Goal: Task Accomplishment & Management: Use online tool/utility

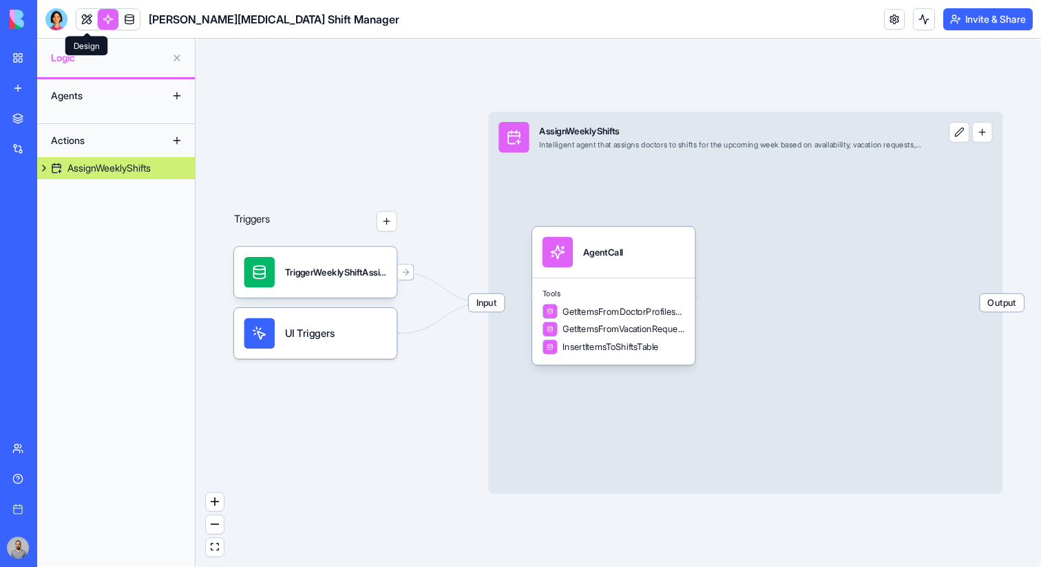
click at [81, 21] on link at bounding box center [86, 19] width 21 height 21
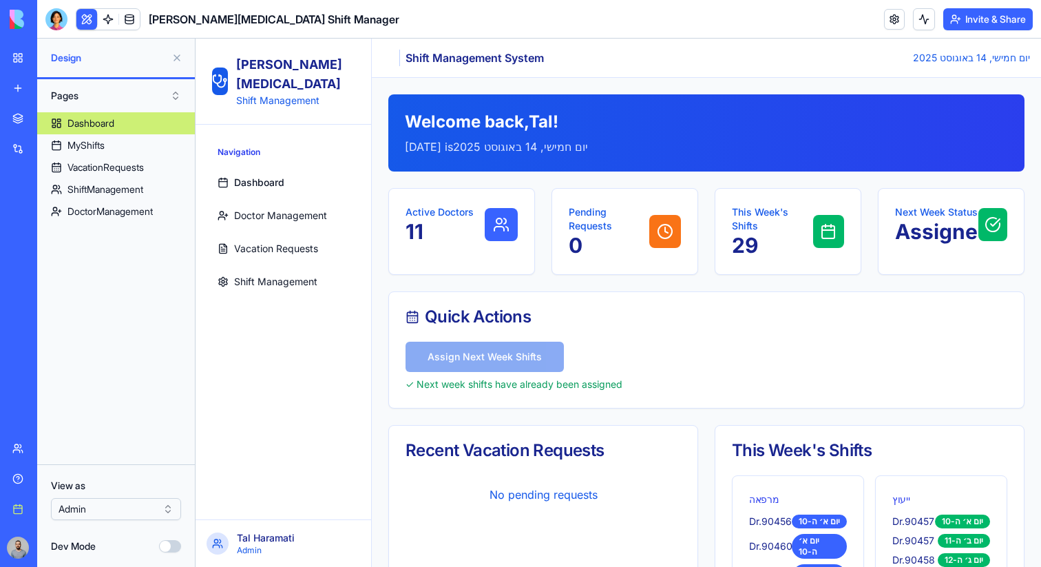
click at [988, 28] on button "Invite & Share" at bounding box center [989, 19] width 90 height 22
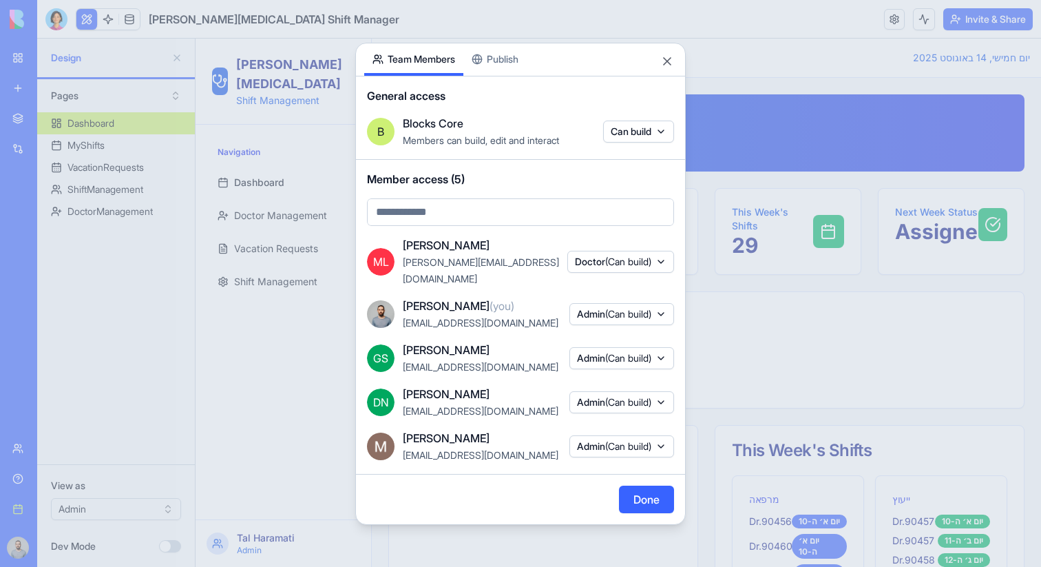
click at [621, 308] on span "(Can build)" at bounding box center [628, 314] width 46 height 12
click at [650, 289] on div at bounding box center [520, 283] width 1041 height 567
click at [737, 267] on div at bounding box center [520, 283] width 1041 height 567
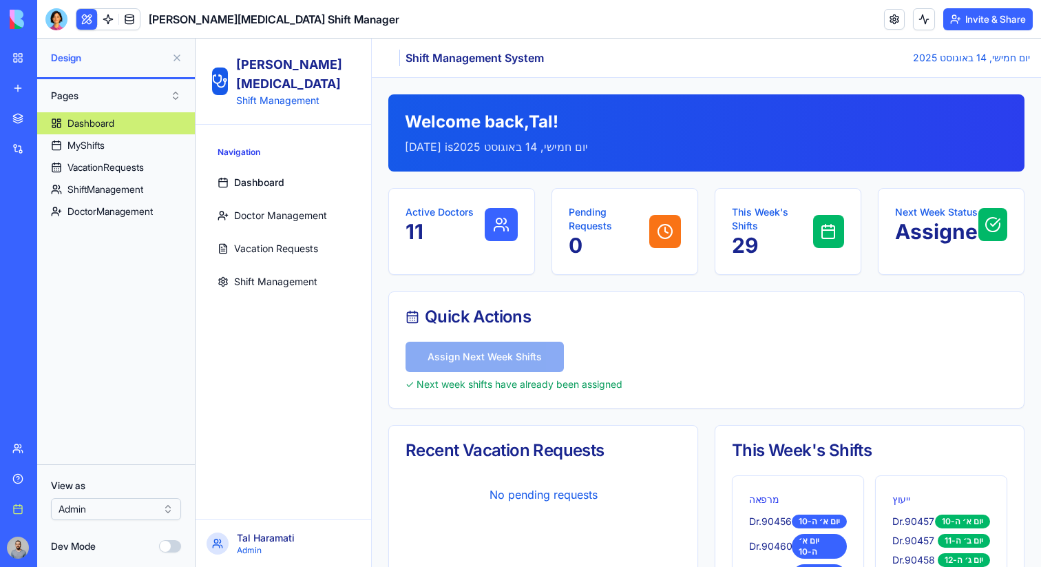
click at [99, 514] on html "BETA My workspace New app Marketplace Integrations Recent AdGen Pro Focus Gmail…" at bounding box center [520, 283] width 1041 height 567
click at [99, 511] on html "BETA My workspace New app Marketplace Integrations Recent AdGen Pro Focus Gmail…" at bounding box center [520, 283] width 1041 height 567
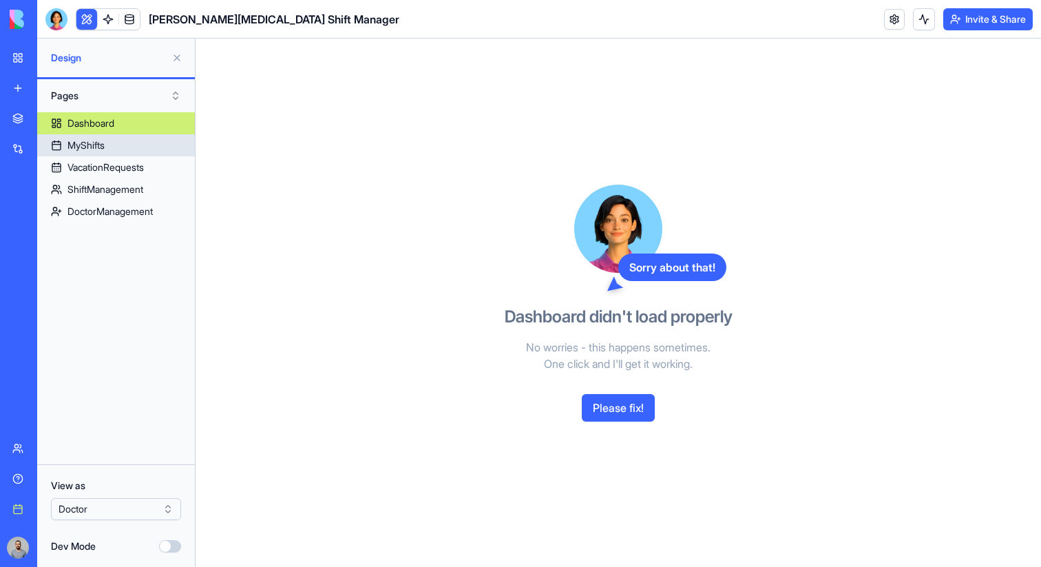
click at [98, 147] on div "MyShifts" at bounding box center [85, 145] width 37 height 14
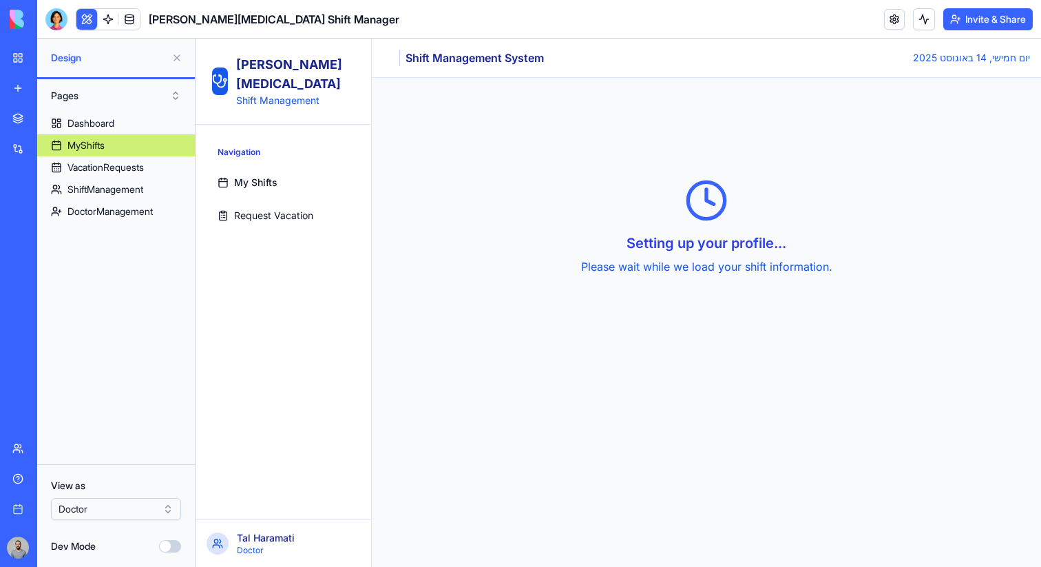
click at [256, 176] on span "My Shifts" at bounding box center [255, 183] width 43 height 14
click at [129, 510] on html "BETA My workspace New app Marketplace Integrations Recent AdGen Pro Focus Gmail…" at bounding box center [520, 283] width 1041 height 567
click at [169, 58] on html "BETA My workspace New app Marketplace Integrations Recent AdGen Pro Focus Gmail…" at bounding box center [520, 283] width 1041 height 567
click at [171, 58] on button at bounding box center [177, 58] width 22 height 22
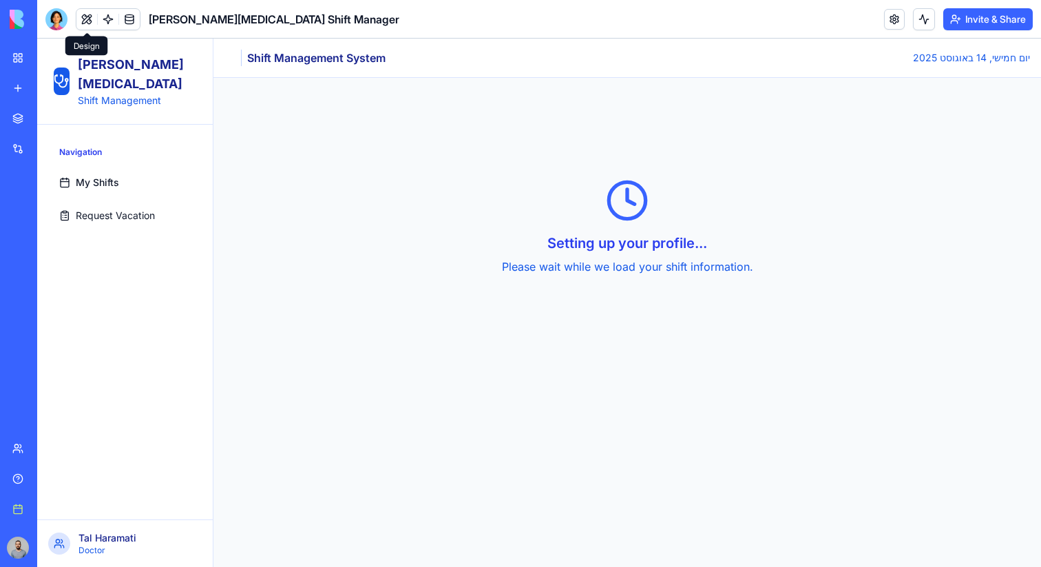
click at [84, 22] on button at bounding box center [86, 19] width 21 height 21
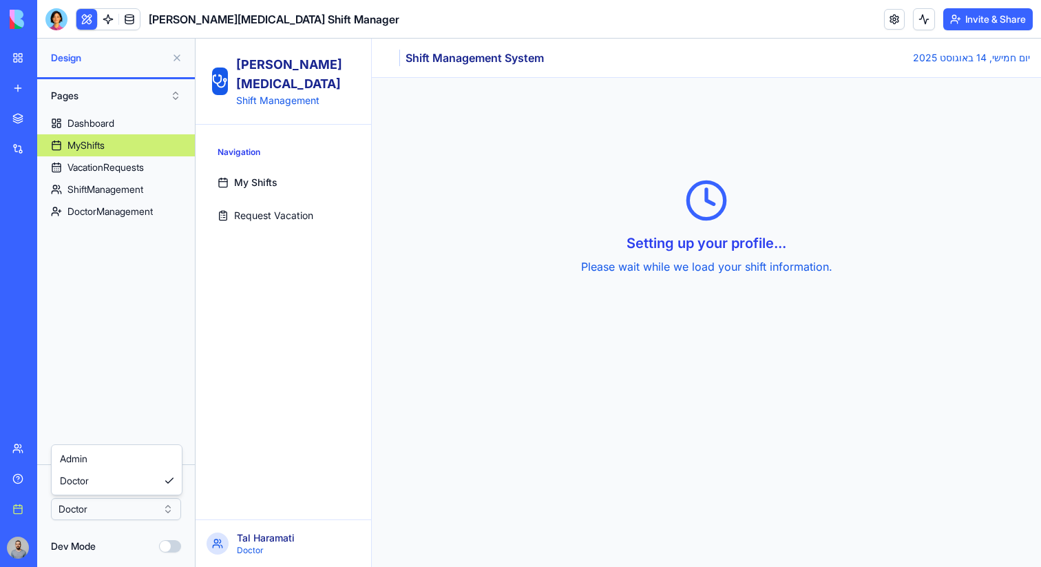
click at [127, 511] on html "BETA My workspace New app Marketplace Integrations Recent AdGen Pro Focus Gmail…" at bounding box center [520, 283] width 1041 height 567
click at [84, 21] on button at bounding box center [86, 19] width 21 height 21
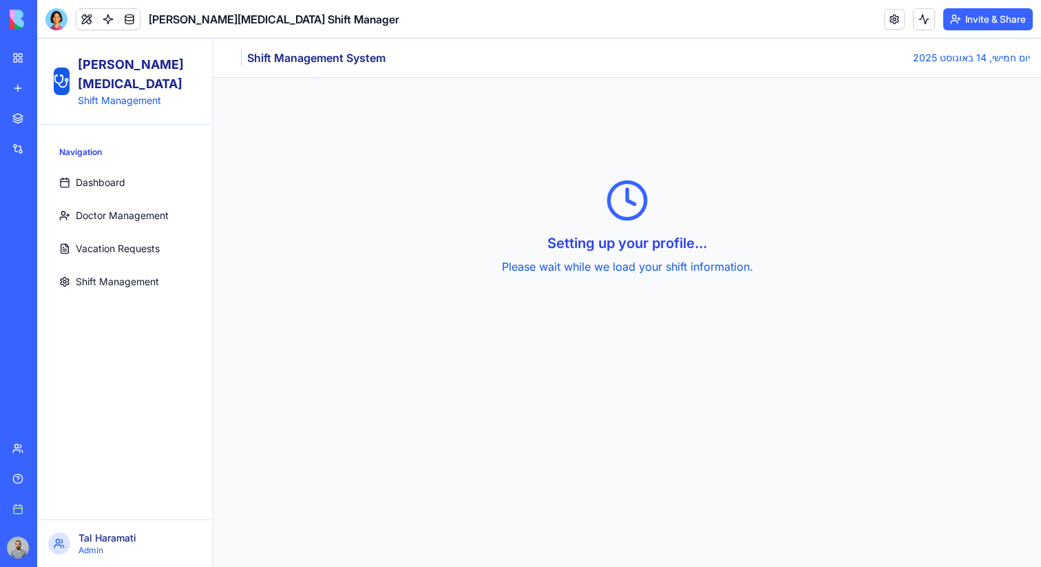
click at [966, 27] on button "Invite & Share" at bounding box center [989, 19] width 90 height 22
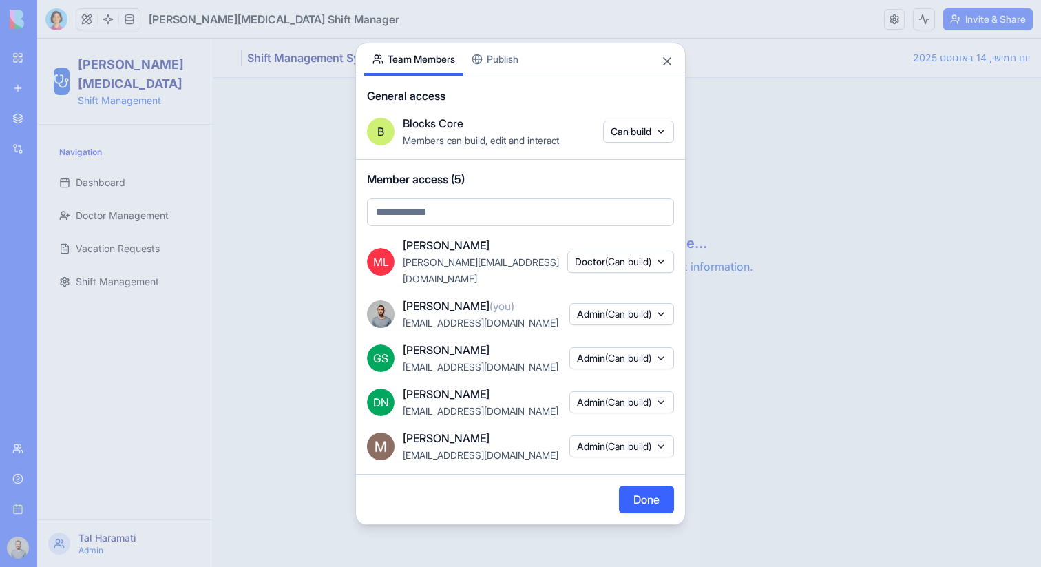
click at [849, 102] on div at bounding box center [520, 283] width 1041 height 567
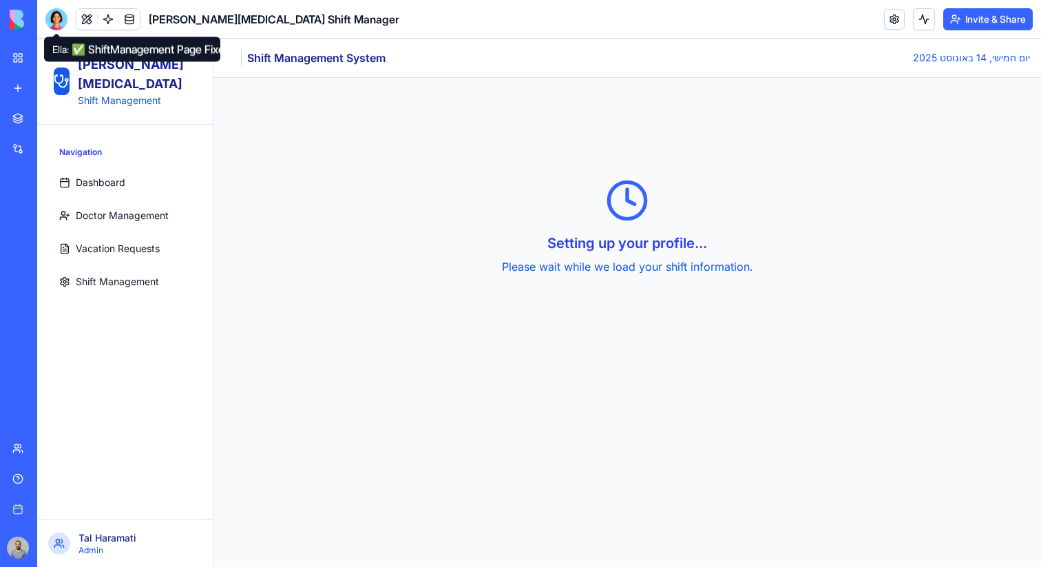
click at [61, 12] on div at bounding box center [56, 19] width 22 height 22
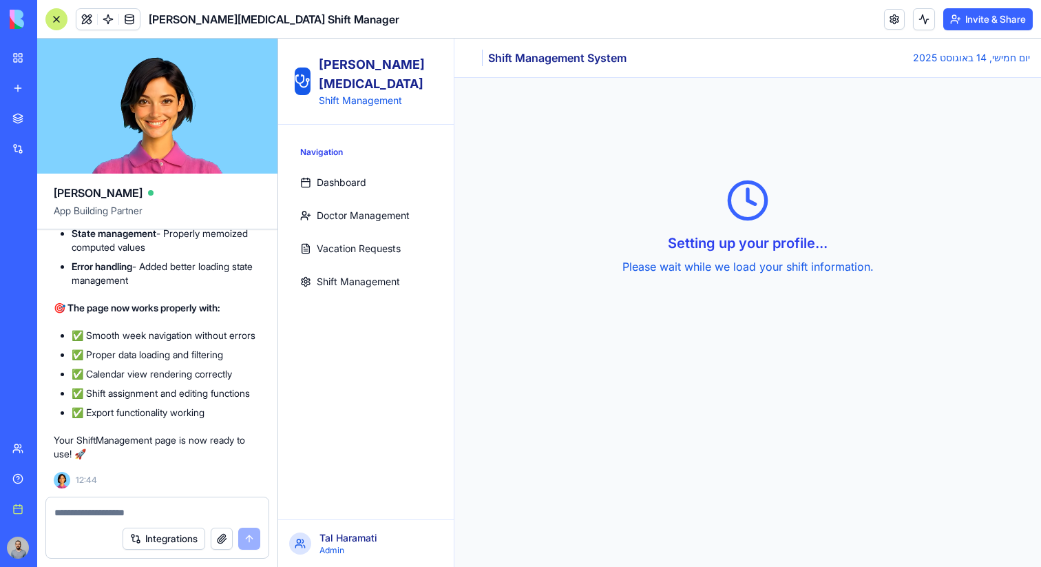
click at [61, 12] on div at bounding box center [56, 19] width 22 height 22
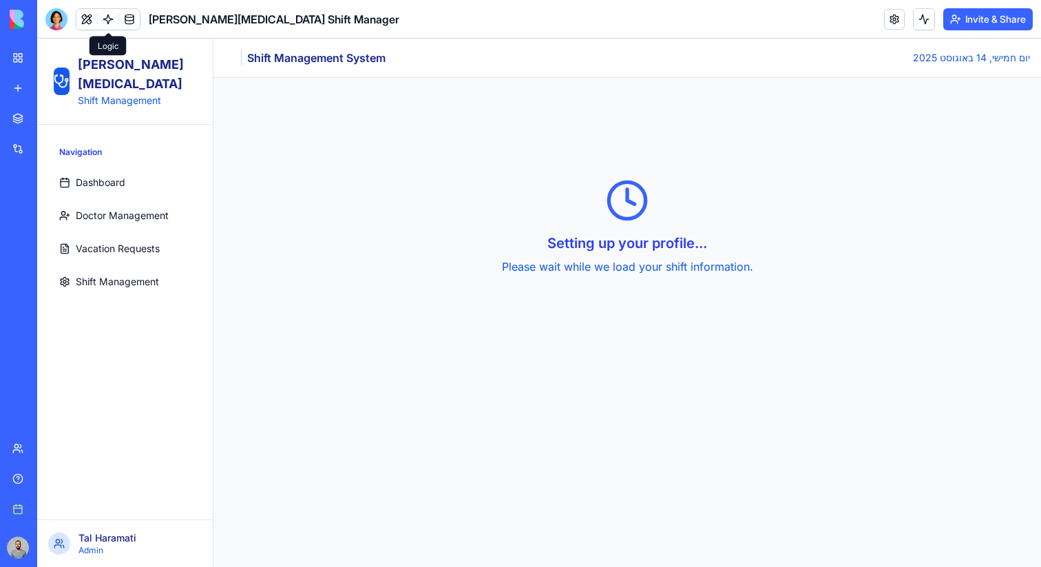
click at [107, 21] on link at bounding box center [108, 19] width 21 height 21
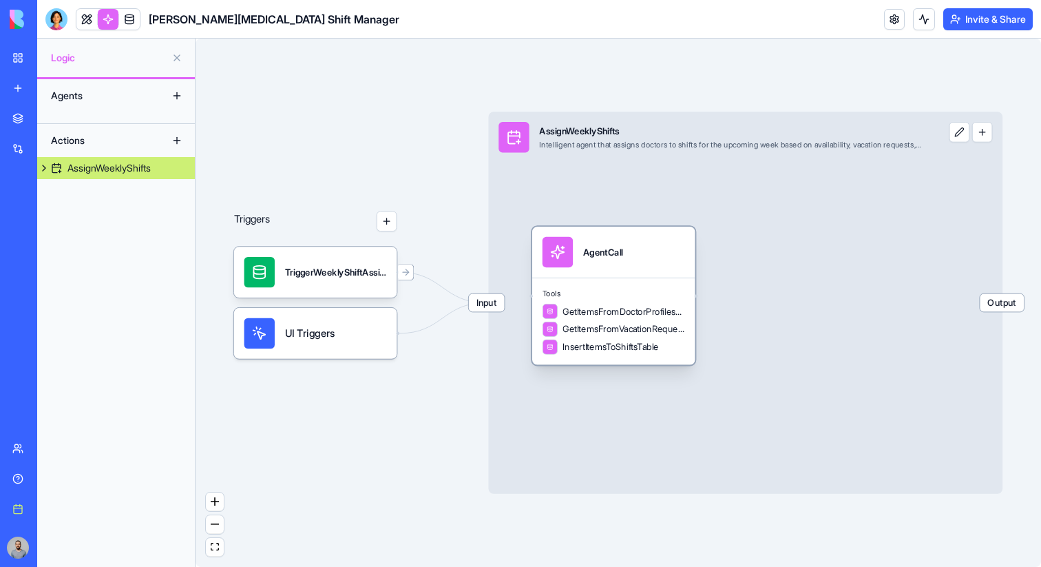
click at [675, 313] on span "GetItemsFromDoctorProfilesTable" at bounding box center [624, 311] width 122 height 12
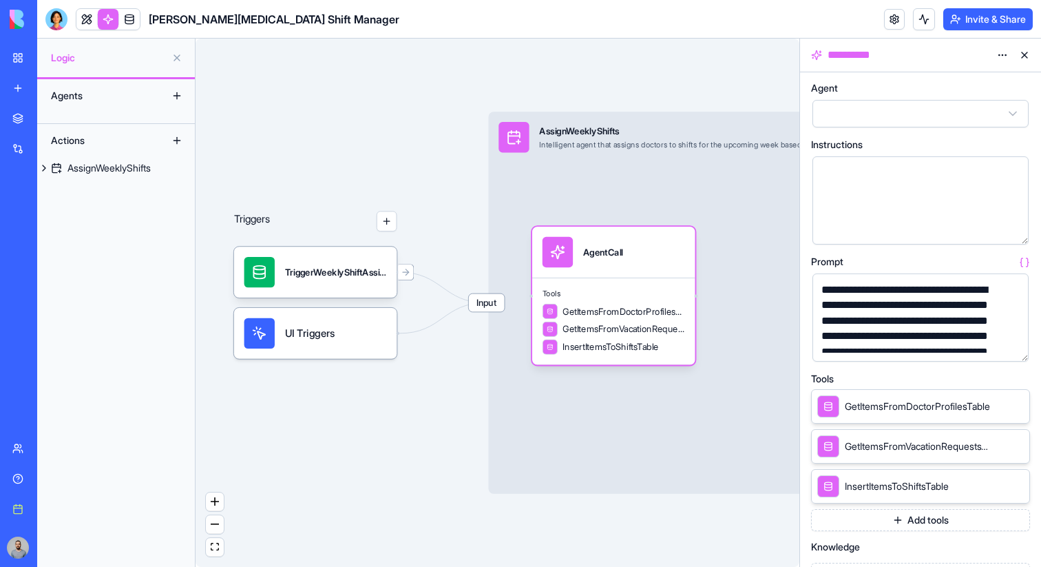
click at [1017, 341] on button "button" at bounding box center [1015, 348] width 22 height 22
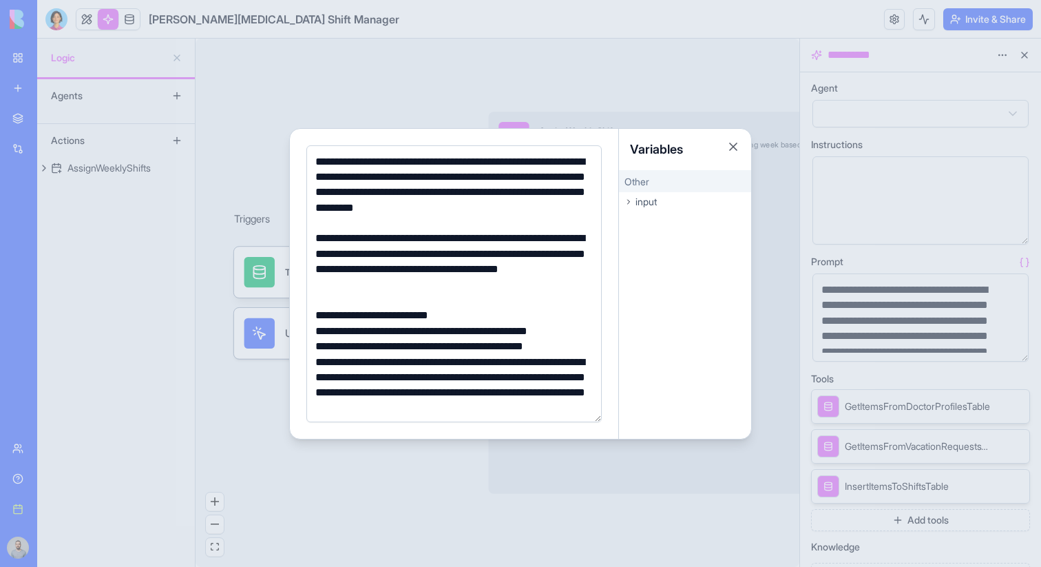
click at [878, 187] on div at bounding box center [520, 283] width 1041 height 567
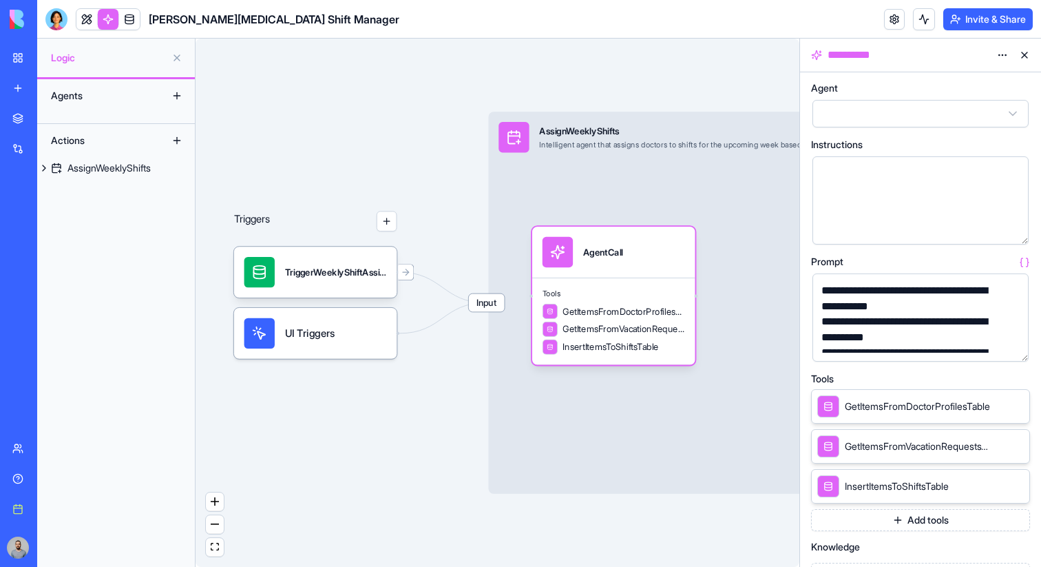
click at [35, 50] on link "My workspace" at bounding box center [31, 58] width 55 height 28
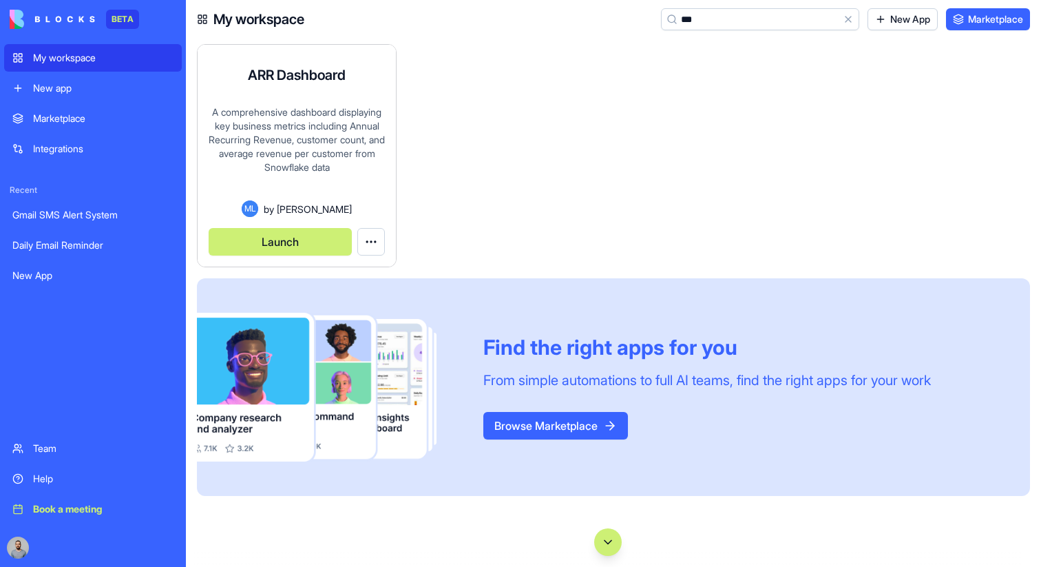
type input "***"
click at [325, 238] on button "Launch" at bounding box center [280, 242] width 143 height 28
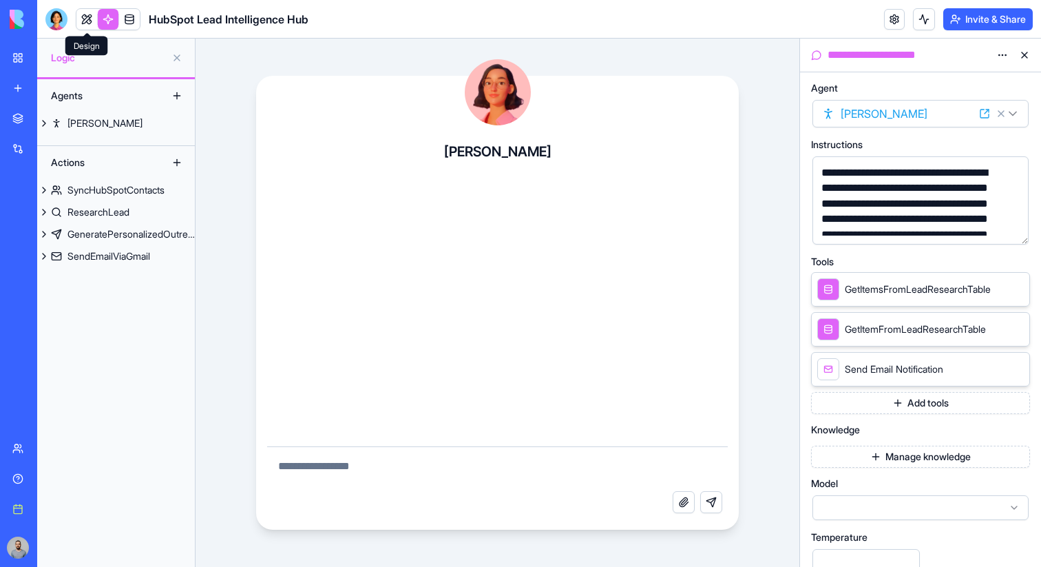
click at [83, 18] on link at bounding box center [86, 19] width 21 height 21
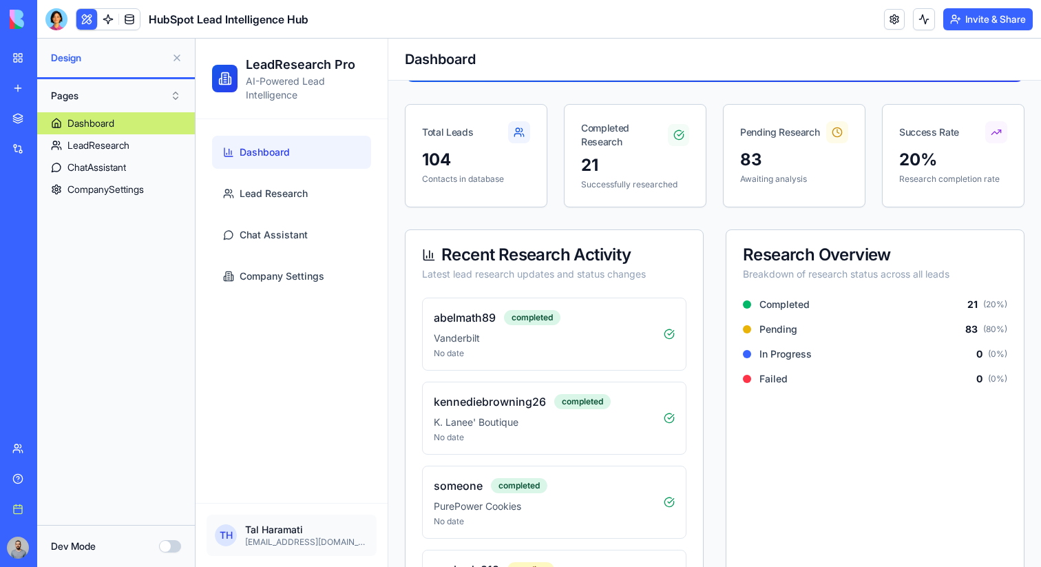
scroll to position [313, 0]
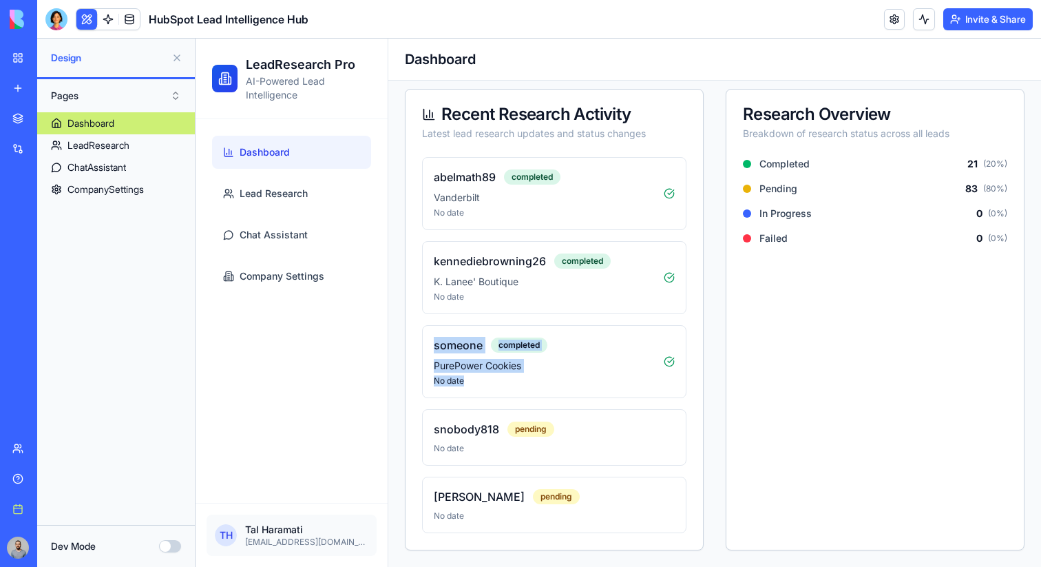
drag, startPoint x: 527, startPoint y: 385, endPoint x: 419, endPoint y: 348, distance: 113.5
click at [419, 348] on div "abelmath89 completed Vanderbilt No date kennediebrowning26 completed K. Lanee' …" at bounding box center [555, 353] width 298 height 393
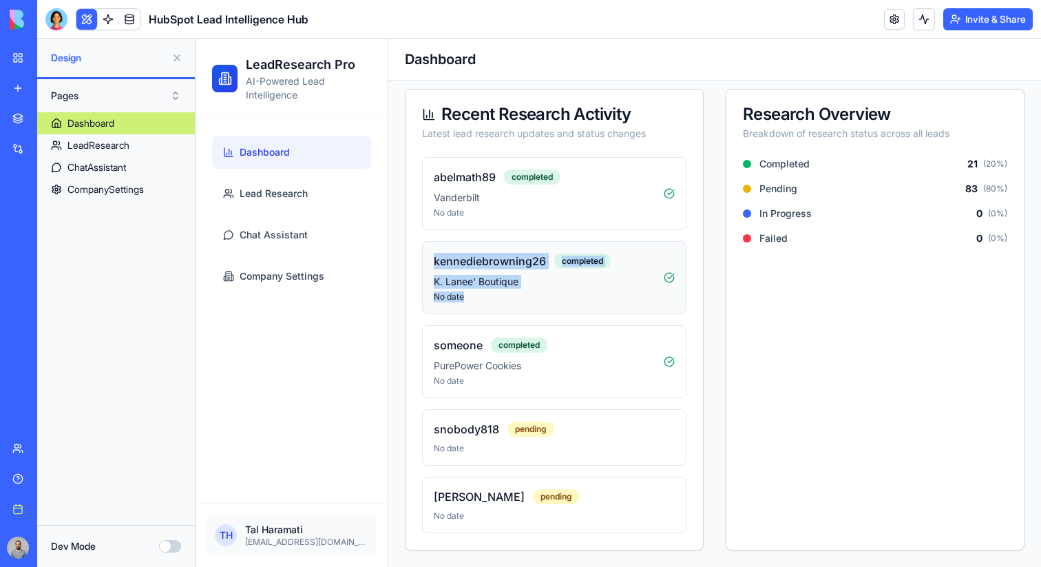
drag, startPoint x: 475, startPoint y: 305, endPoint x: 431, endPoint y: 256, distance: 65.9
click at [430, 256] on div "kennediebrowning26 completed K. Lanee' Boutique No date" at bounding box center [554, 277] width 264 height 73
click at [460, 212] on p "No date" at bounding box center [549, 212] width 230 height 11
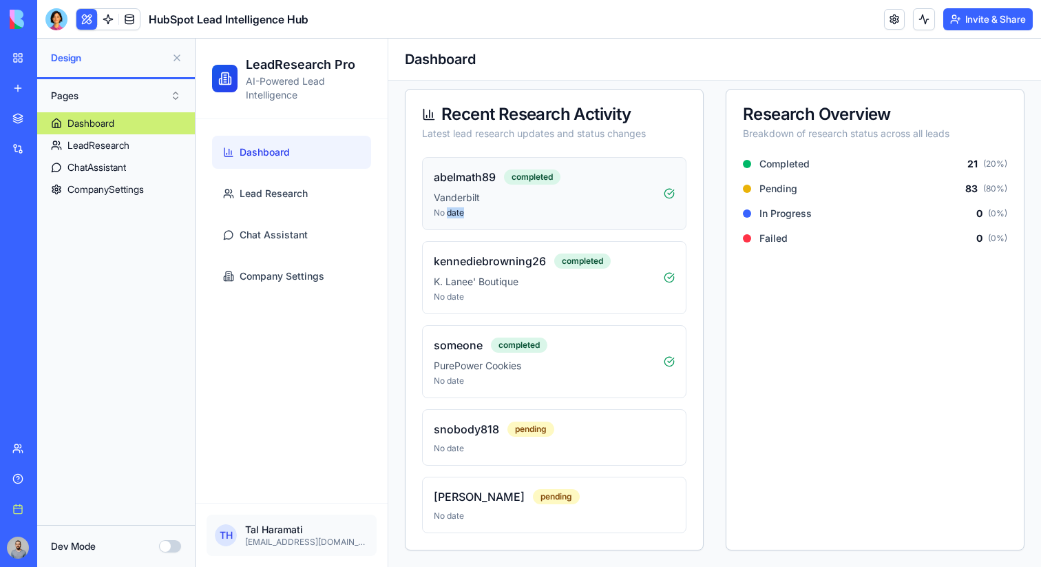
click at [460, 212] on p "No date" at bounding box center [549, 212] width 230 height 11
click at [459, 205] on div "abelmath89 completed Vanderbilt No date" at bounding box center [549, 194] width 230 height 50
click at [459, 204] on p "Vanderbilt" at bounding box center [549, 198] width 230 height 14
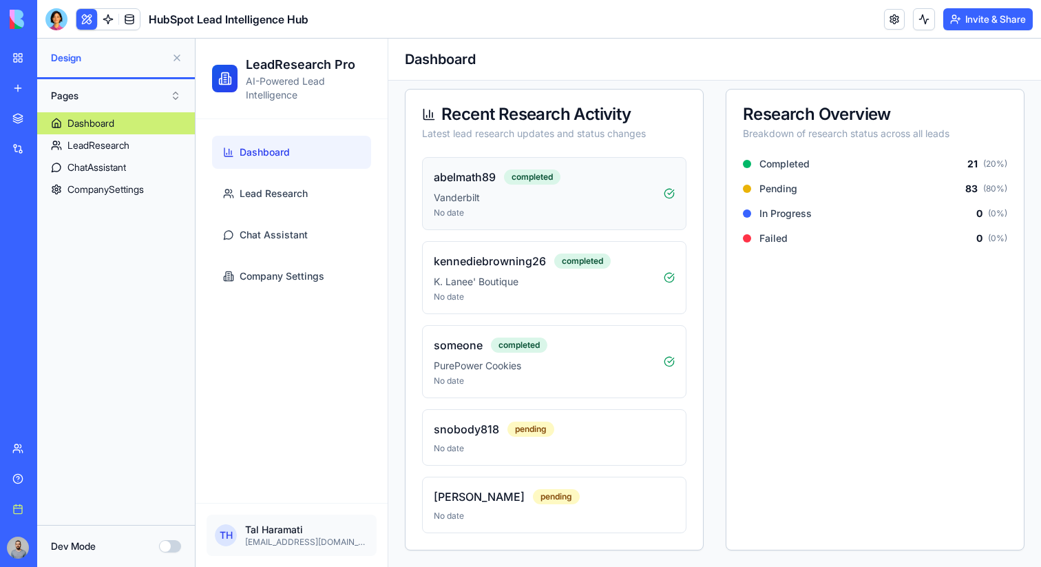
click at [459, 194] on p "Vanderbilt" at bounding box center [549, 198] width 230 height 14
click at [474, 198] on p "Vanderbilt" at bounding box center [549, 198] width 230 height 14
drag, startPoint x: 473, startPoint y: 219, endPoint x: 437, endPoint y: 218, distance: 35.8
click at [437, 218] on div "abelmath89 completed Vanderbilt No date" at bounding box center [554, 193] width 264 height 73
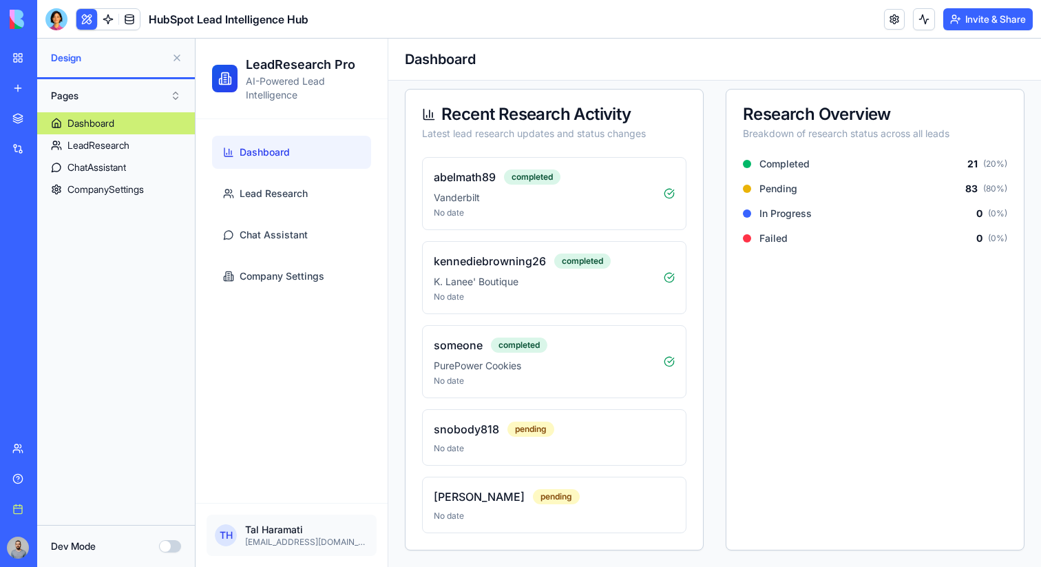
click at [508, 234] on div "abelmath89 completed Vanderbilt No date kennediebrowning26 completed K. Lanee' …" at bounding box center [554, 345] width 264 height 376
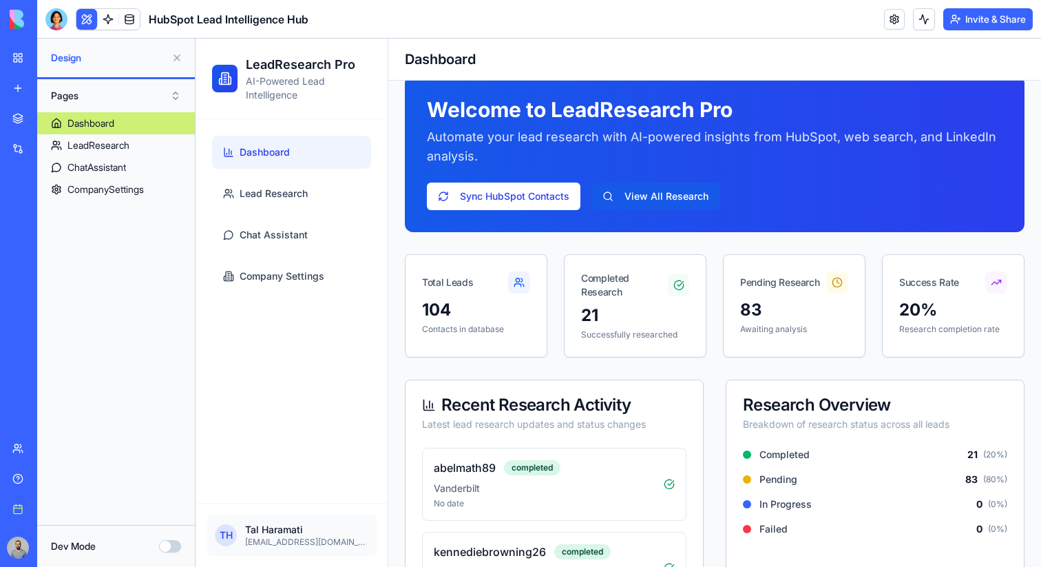
scroll to position [0, 0]
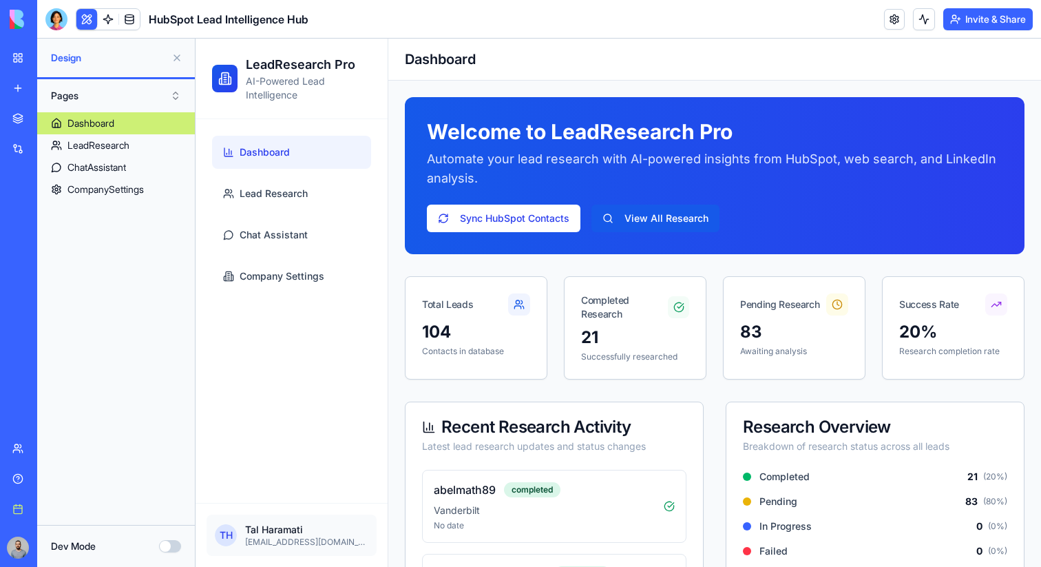
click at [171, 51] on button at bounding box center [177, 58] width 22 height 22
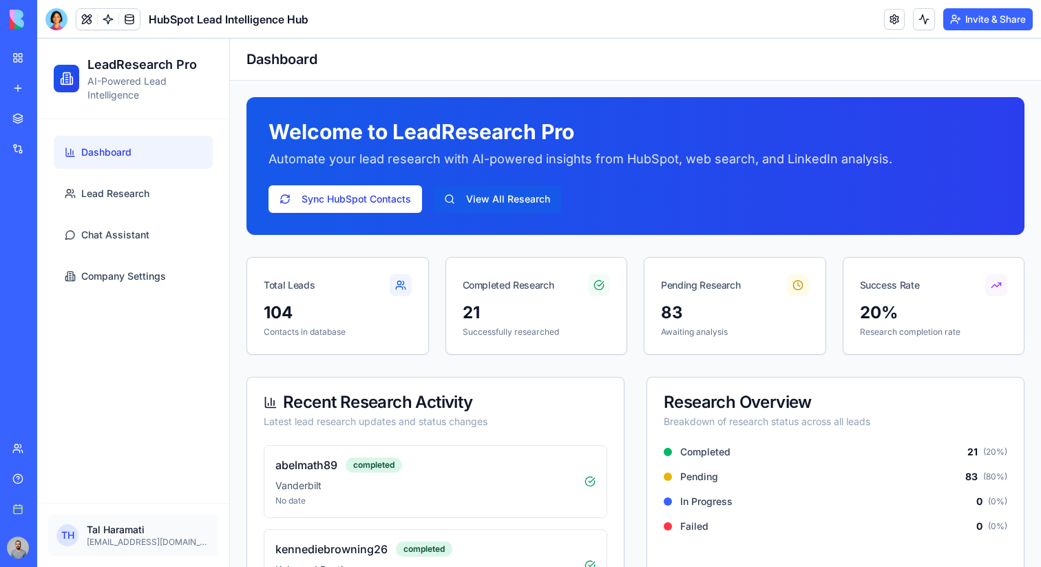
click at [48, 64] on div "My workspace" at bounding box center [42, 58] width 18 height 14
click at [54, 15] on div at bounding box center [56, 19] width 22 height 22
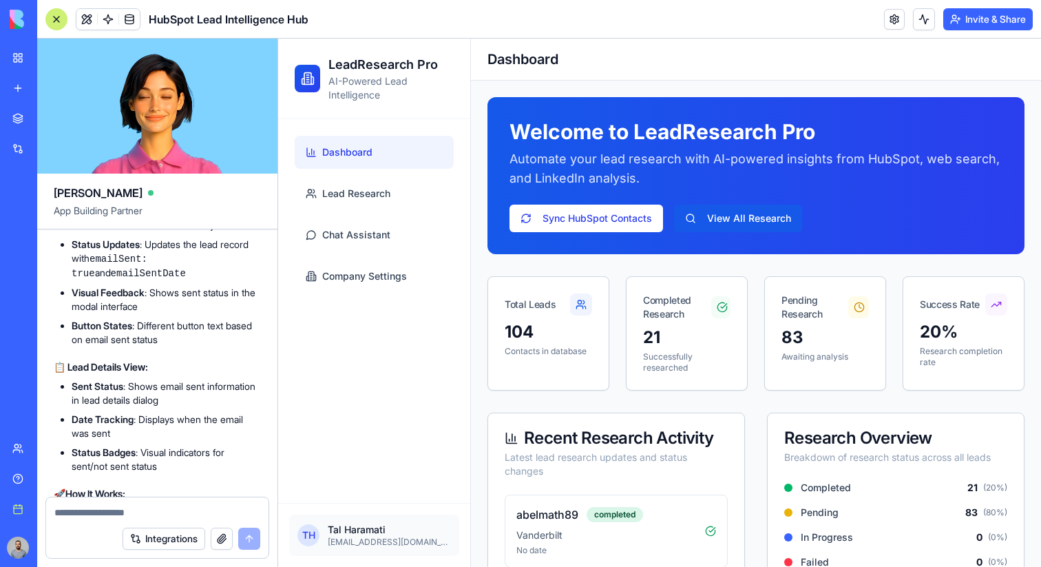
scroll to position [24954, 0]
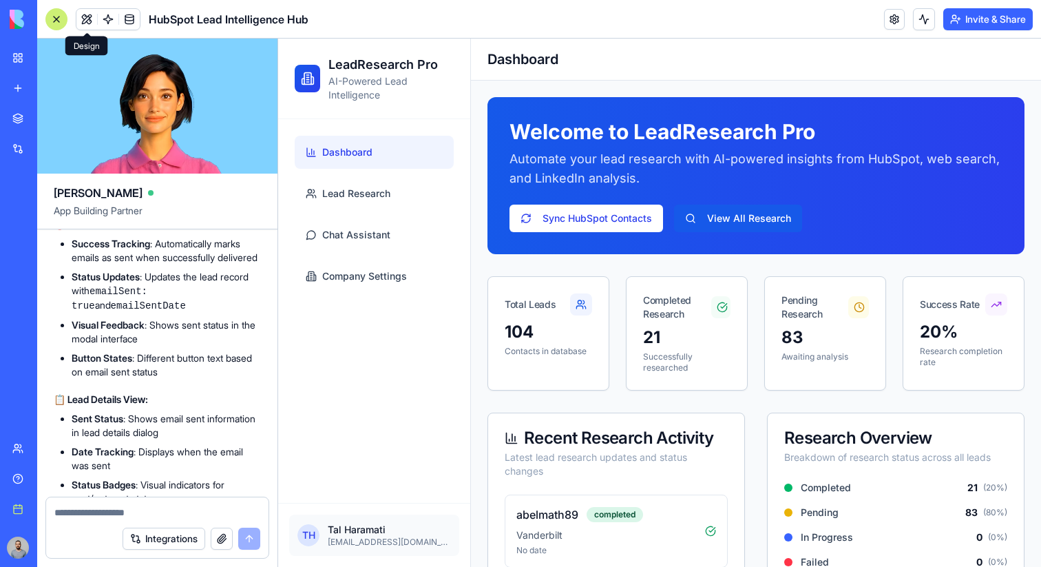
click at [87, 13] on button at bounding box center [86, 19] width 21 height 21
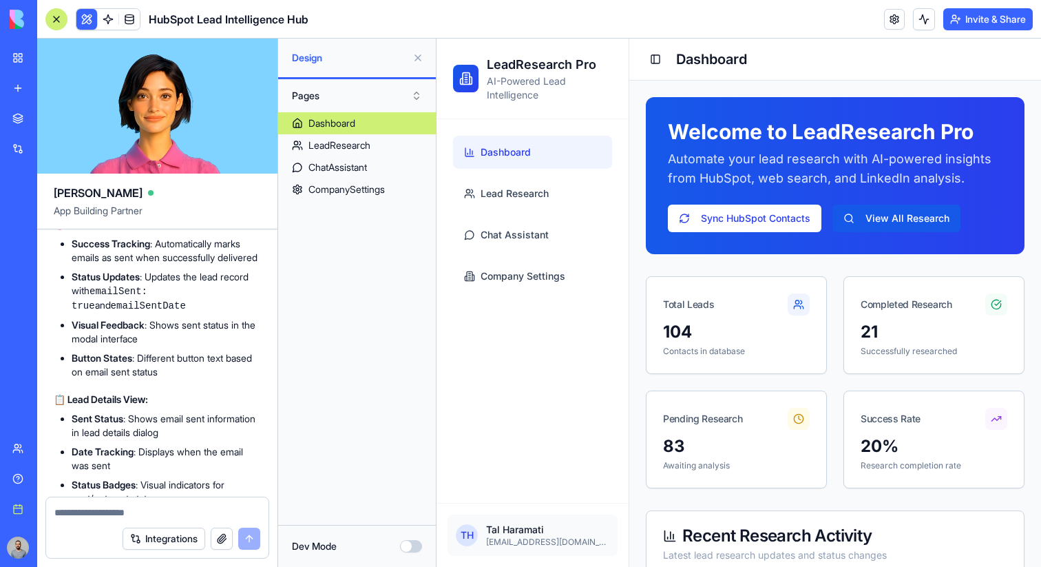
click at [87, 13] on button at bounding box center [86, 19] width 21 height 21
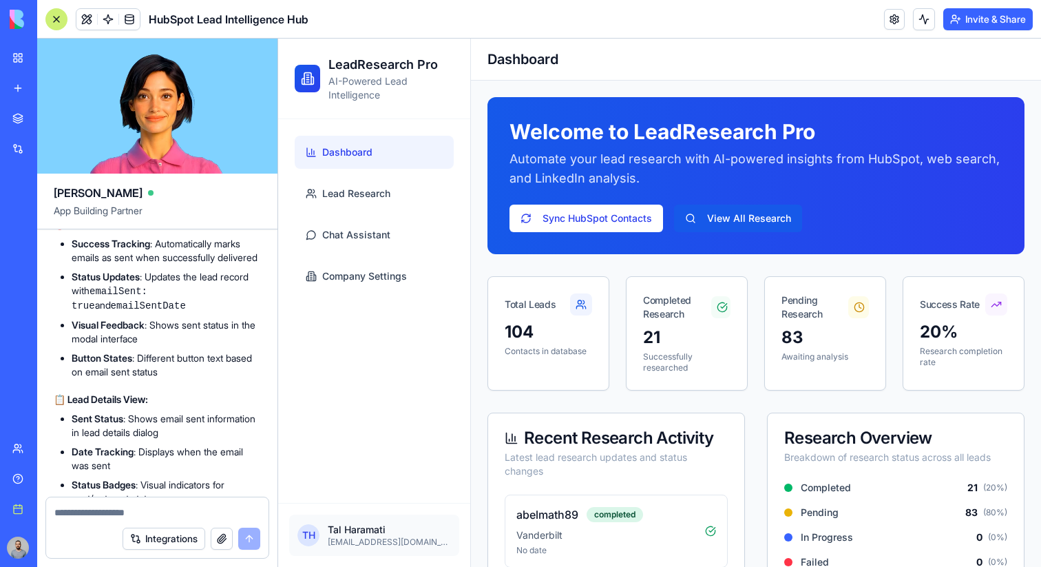
click at [61, 24] on div at bounding box center [56, 19] width 22 height 22
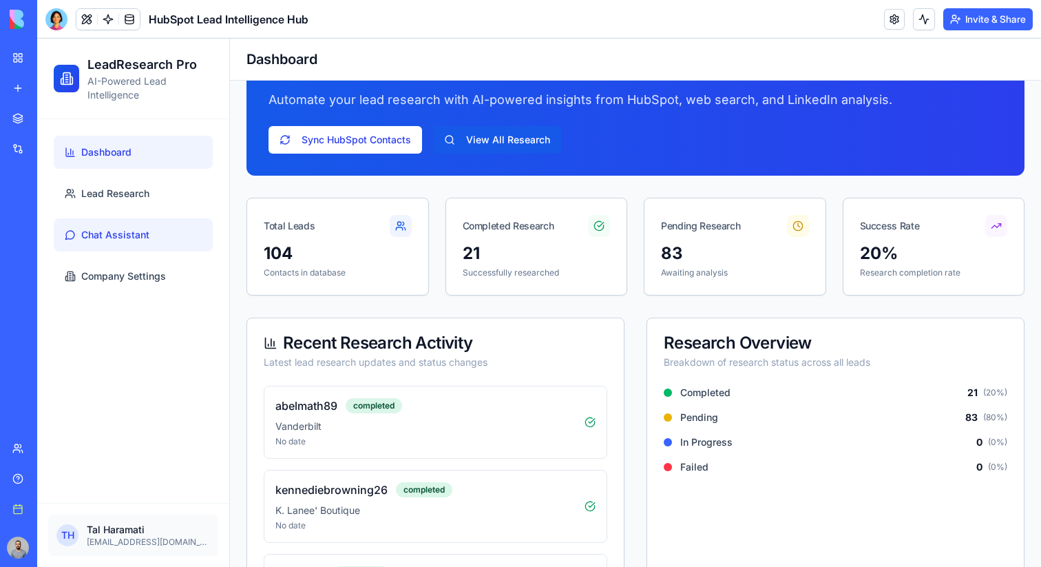
scroll to position [39, 0]
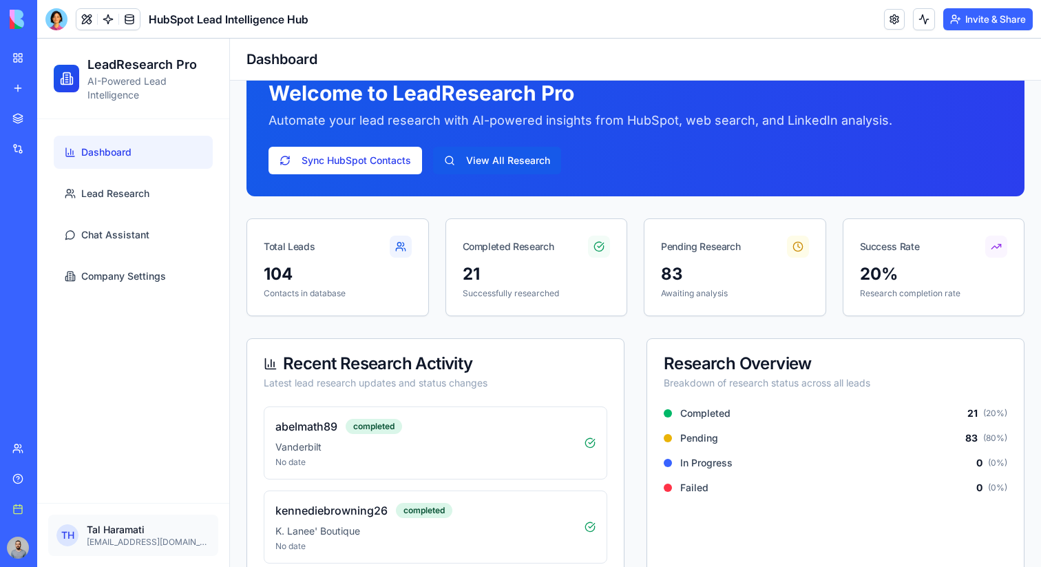
click at [85, 26] on button at bounding box center [86, 19] width 21 height 21
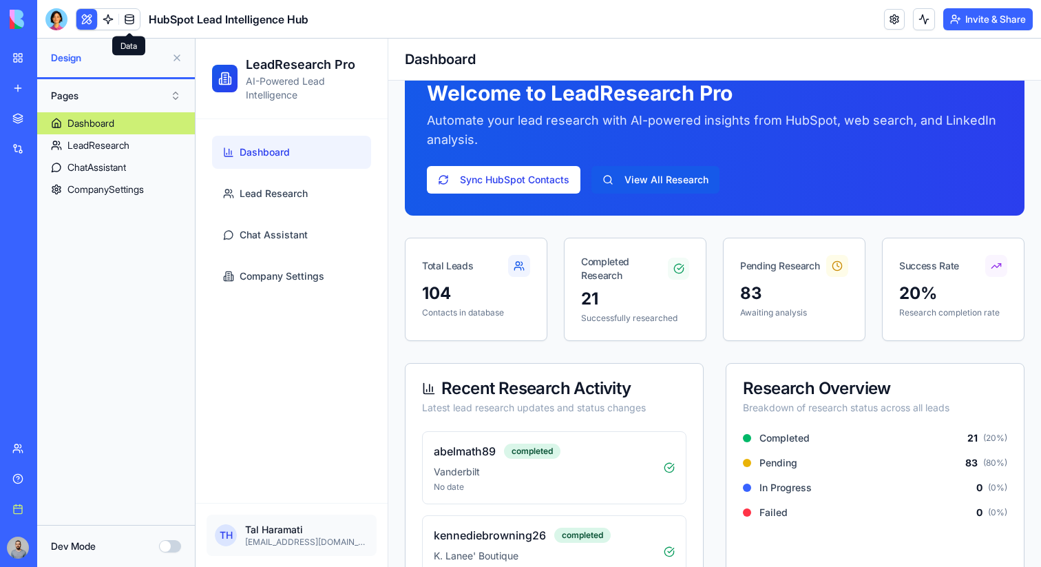
click at [130, 22] on link at bounding box center [129, 19] width 21 height 21
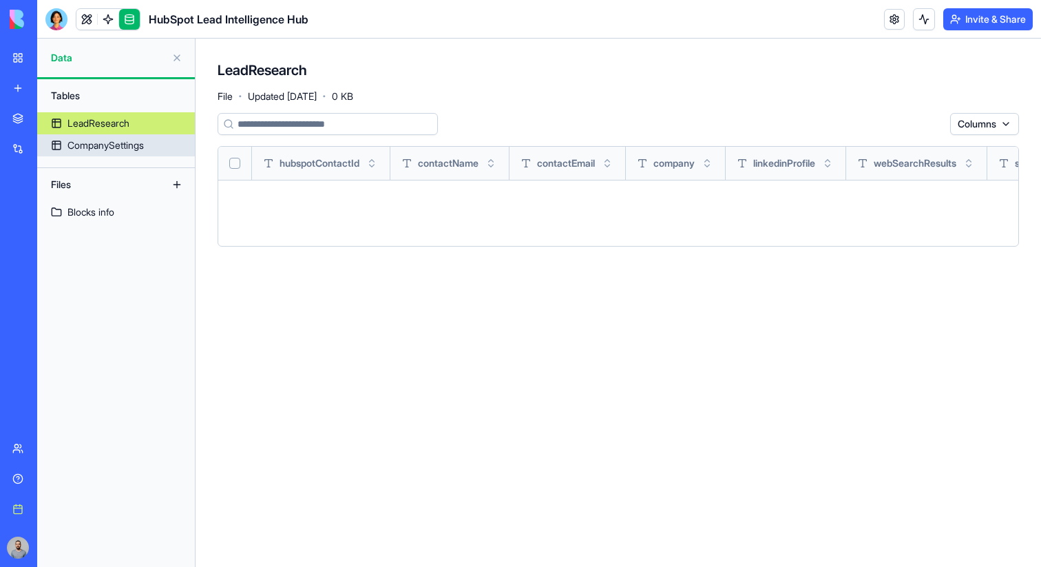
click at [169, 147] on link "CompanySettings" at bounding box center [116, 145] width 158 height 22
click at [127, 142] on div "CompanySettings" at bounding box center [105, 145] width 76 height 14
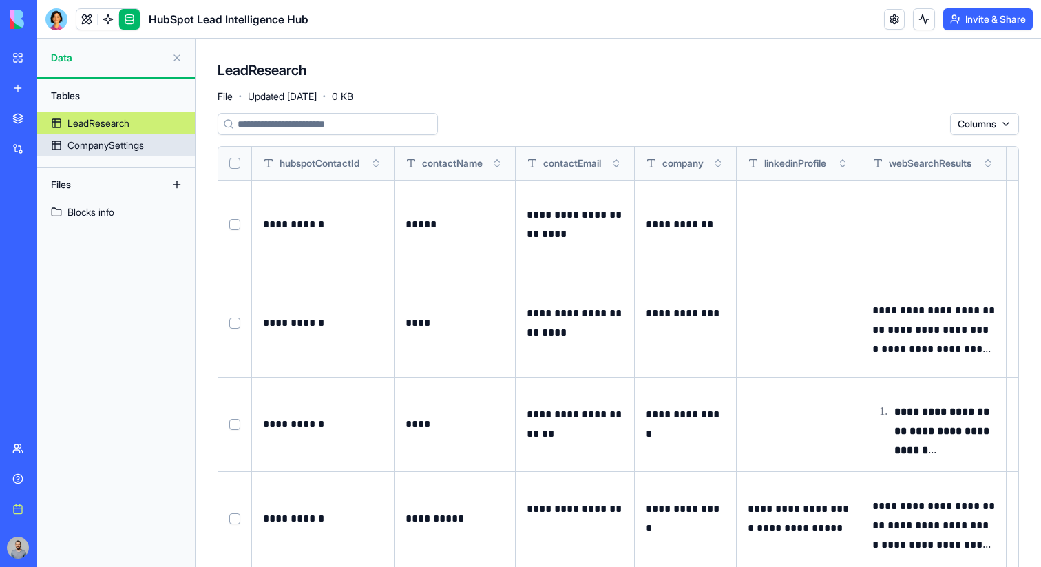
click at [141, 149] on div "CompanySettings" at bounding box center [105, 145] width 76 height 14
click at [113, 214] on div "Blocks info" at bounding box center [90, 212] width 47 height 14
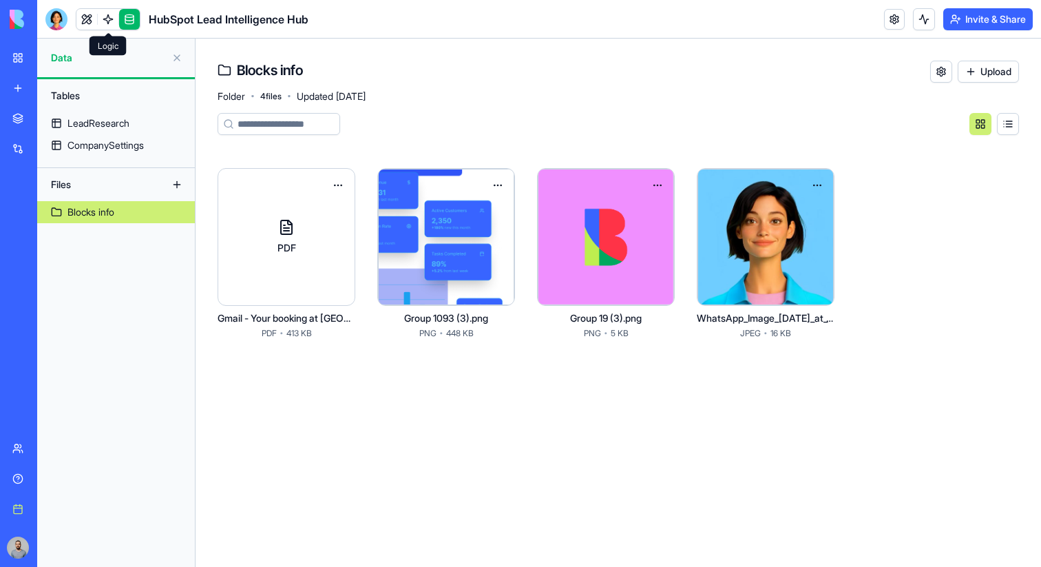
click at [114, 25] on link at bounding box center [108, 19] width 21 height 21
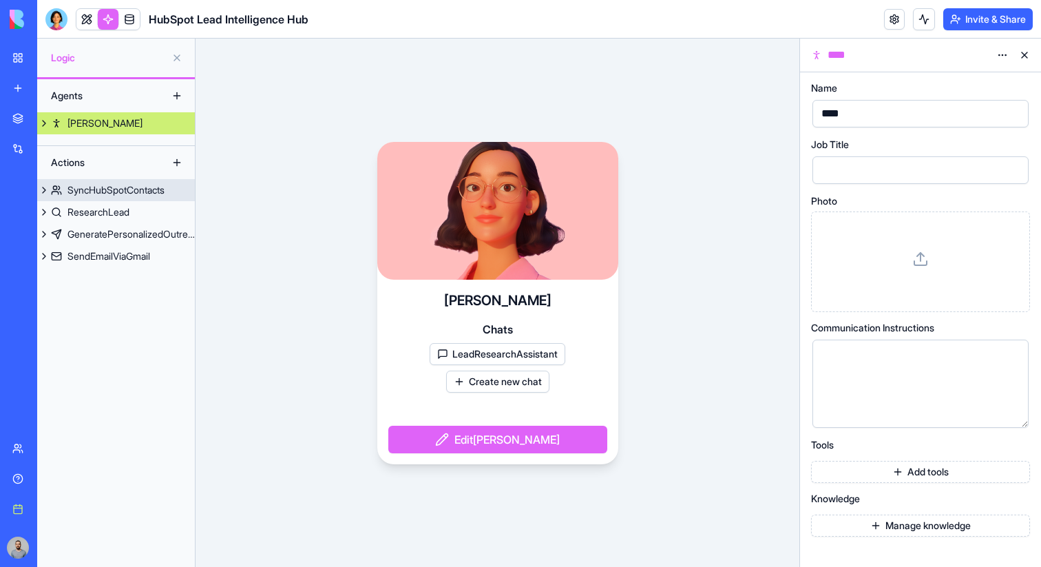
click at [145, 184] on div "SyncHubSpotContacts" at bounding box center [115, 190] width 97 height 14
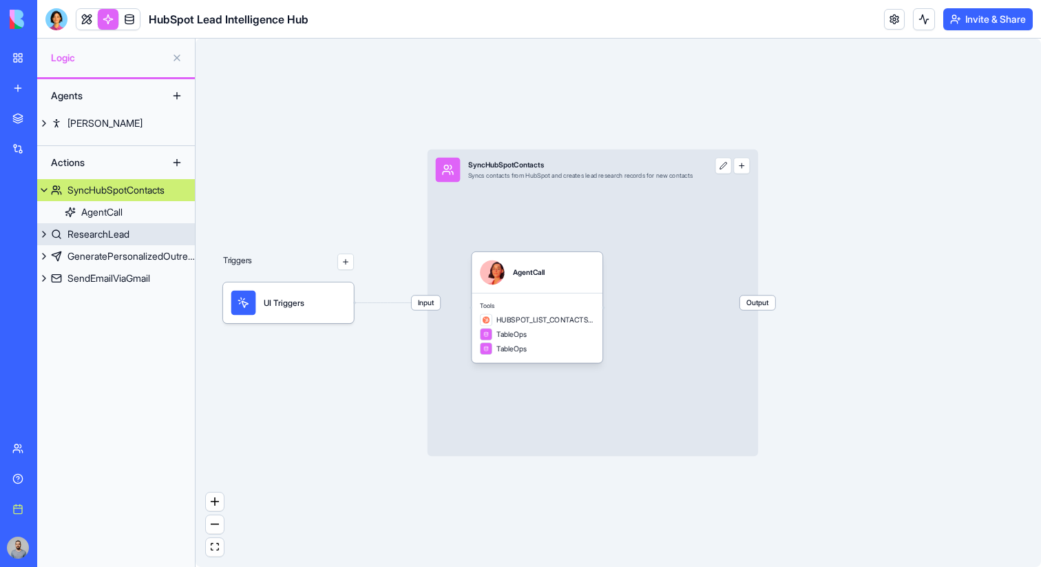
click at [146, 229] on link "ResearchLead" at bounding box center [116, 234] width 158 height 22
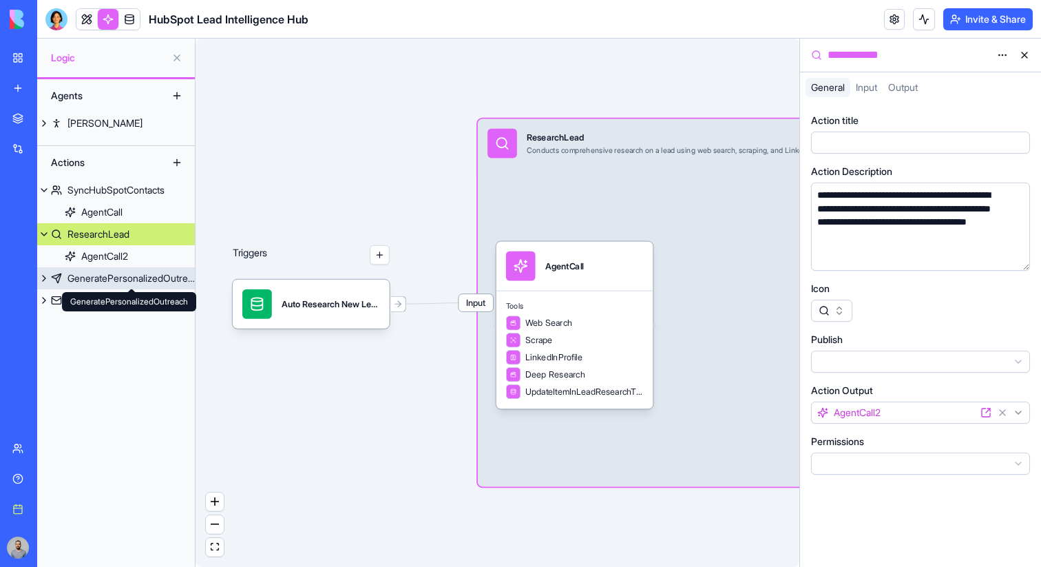
click at [142, 281] on div "GeneratePersonalizedOutreach" at bounding box center [130, 278] width 127 height 14
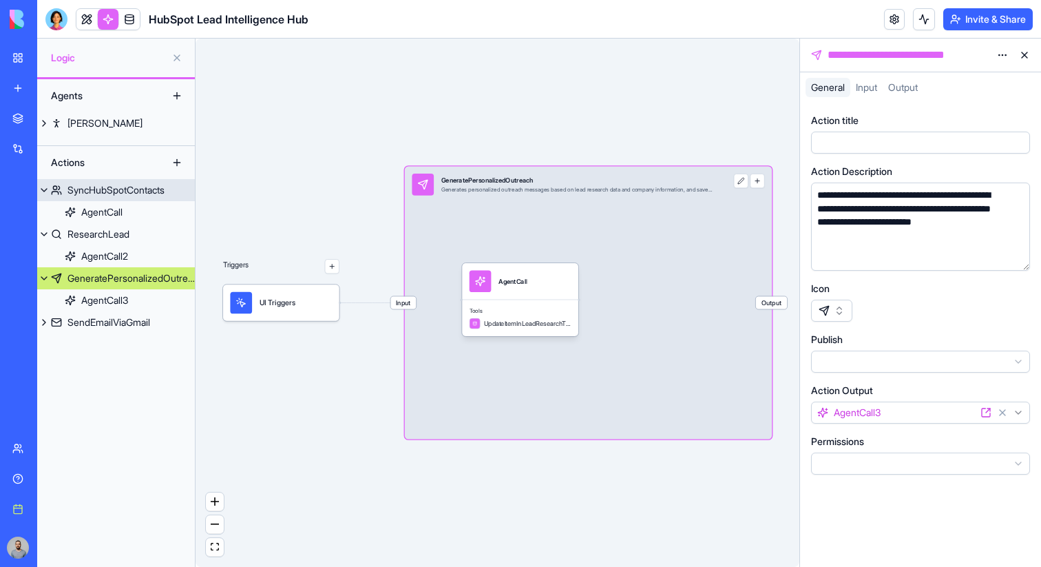
click at [114, 197] on link "SyncHubSpotContacts" at bounding box center [116, 190] width 158 height 22
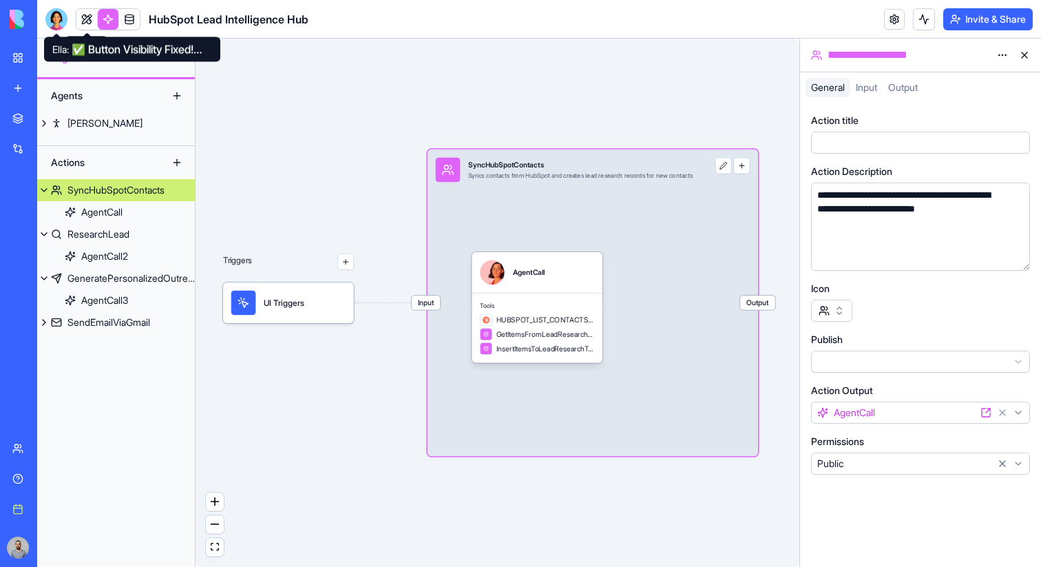
click at [63, 20] on div at bounding box center [56, 19] width 22 height 22
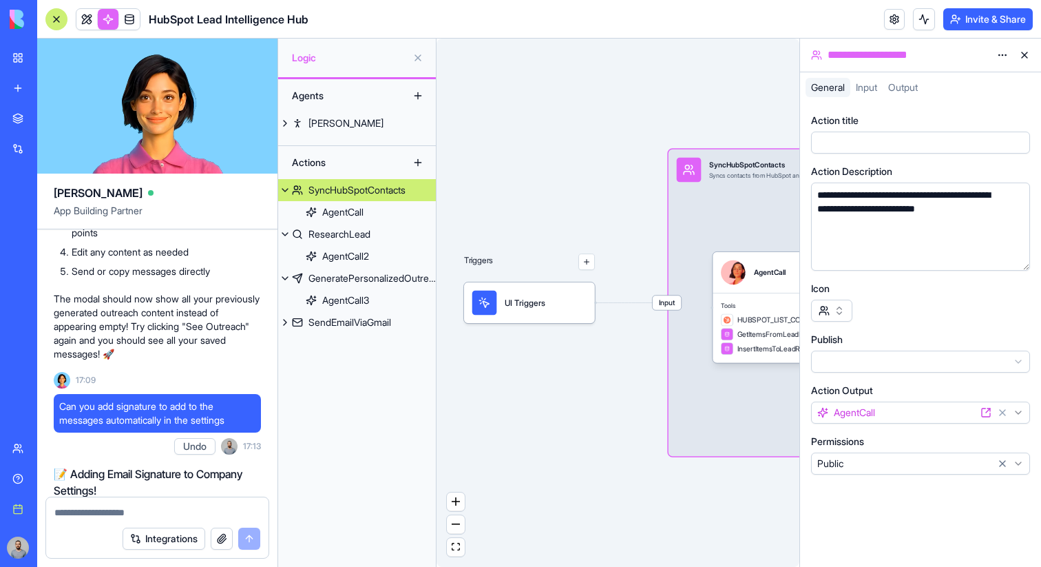
scroll to position [5653, 0]
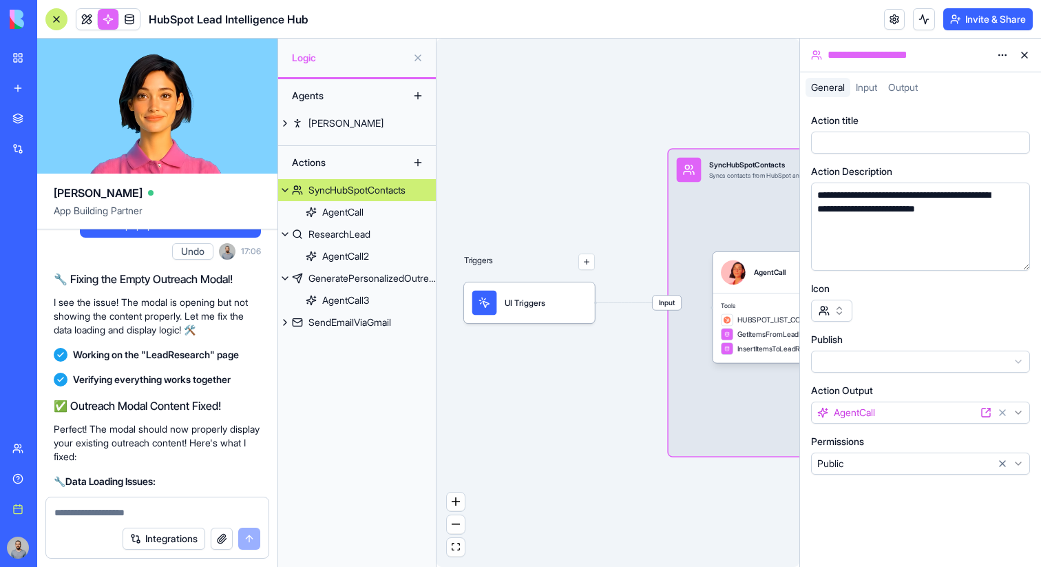
click at [230, 207] on div at bounding box center [244, 190] width 33 height 33
click at [200, 265] on div "I see the popup but without the content Undo 17:06" at bounding box center [157, 219] width 207 height 91
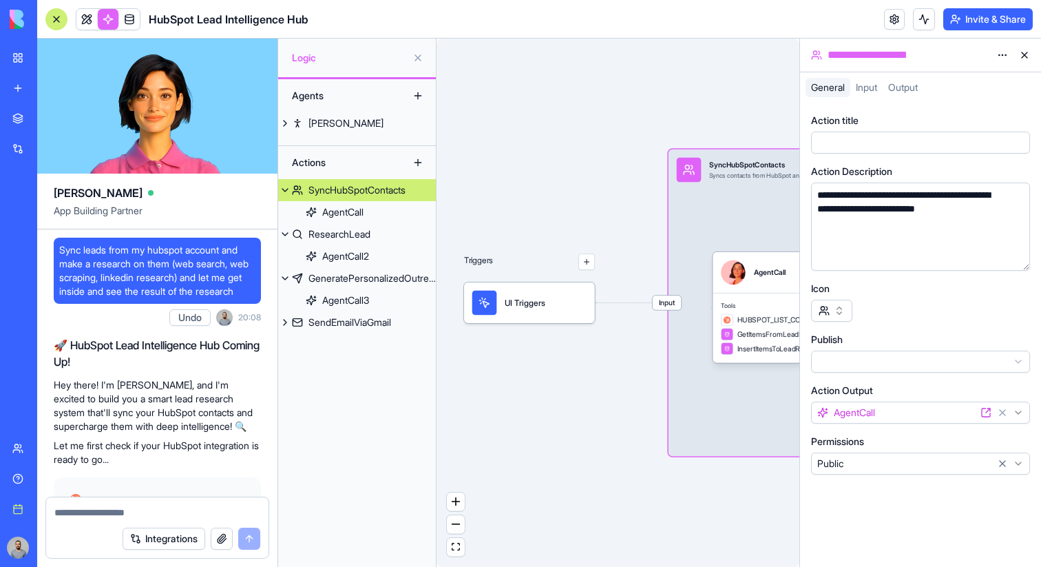
click at [111, 22] on link at bounding box center [108, 19] width 21 height 21
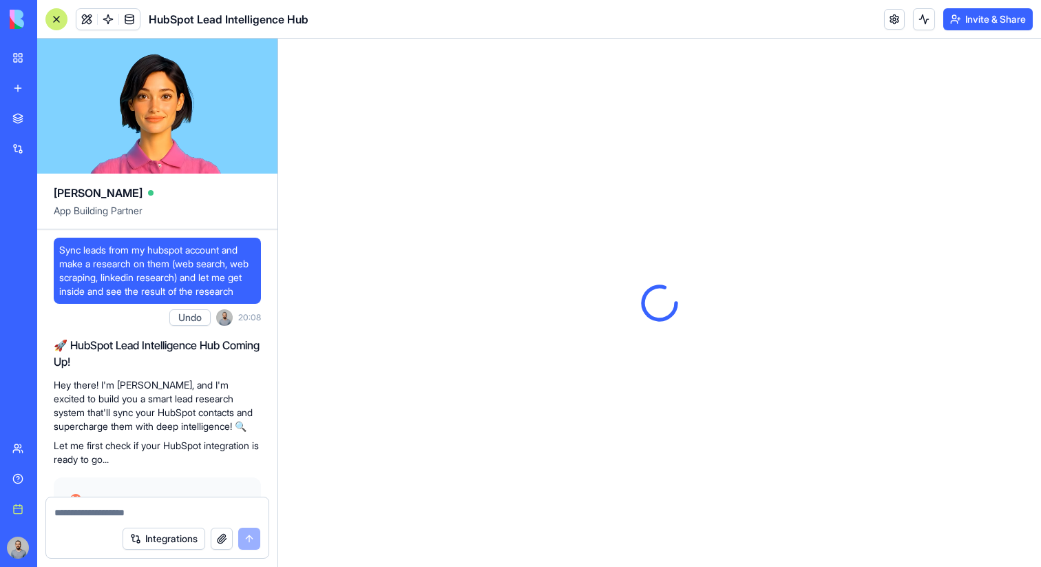
click at [113, 22] on link at bounding box center [108, 19] width 21 height 21
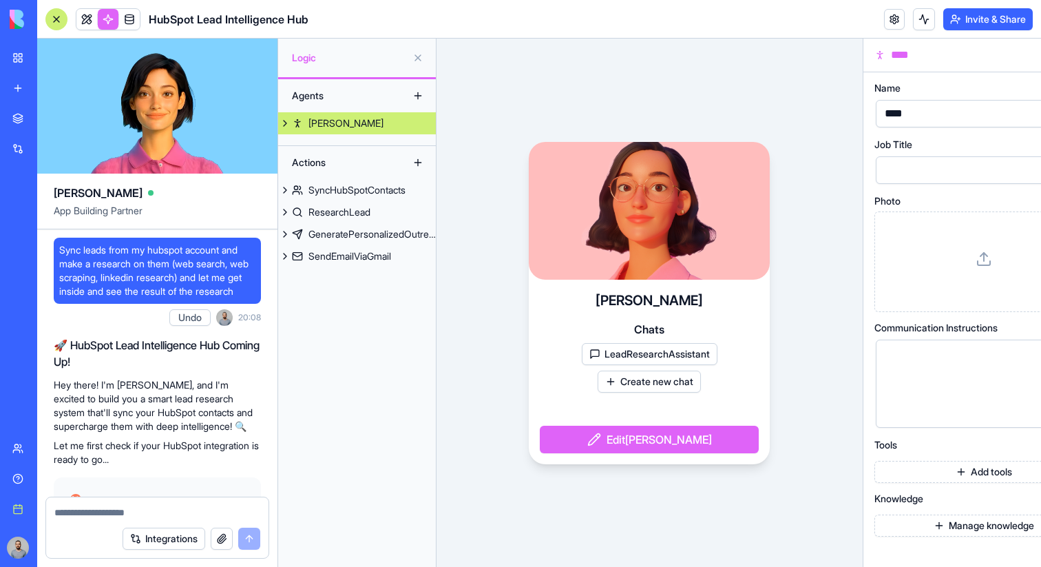
click at [59, 25] on div at bounding box center [56, 19] width 22 height 22
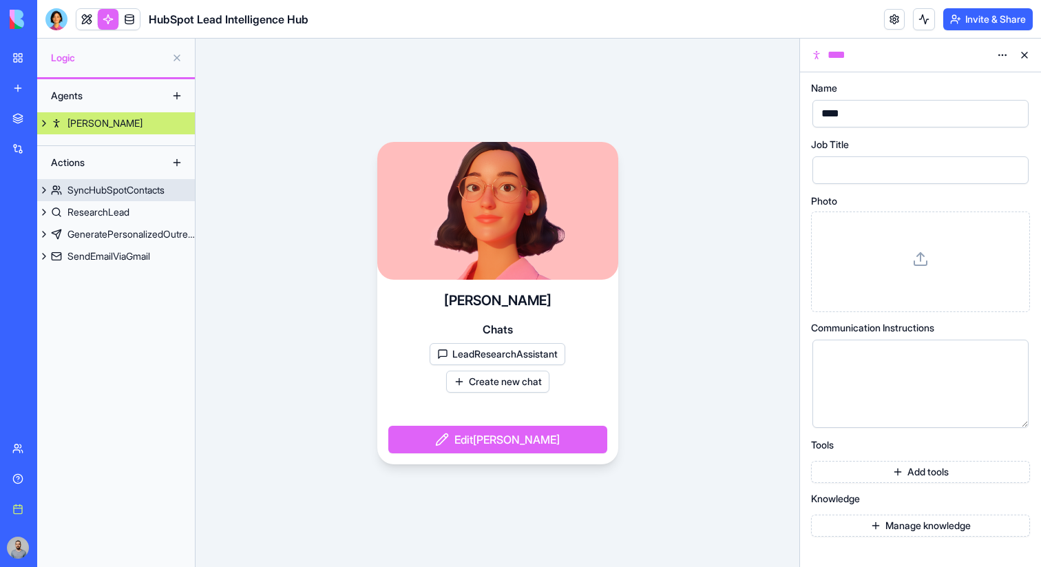
click at [131, 183] on div "SyncHubSpotContacts" at bounding box center [115, 190] width 97 height 14
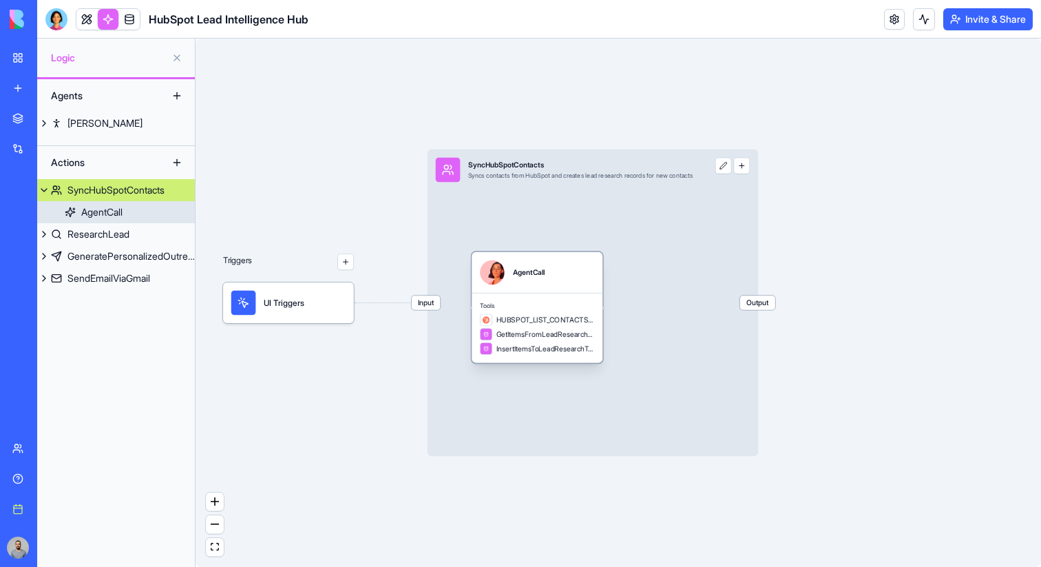
click at [581, 300] on div "Tools HUBSPOT_LIST_CONTACTS_PAGE GetItemsFromLeadResearchTable InsertItemsToLea…" at bounding box center [537, 328] width 131 height 70
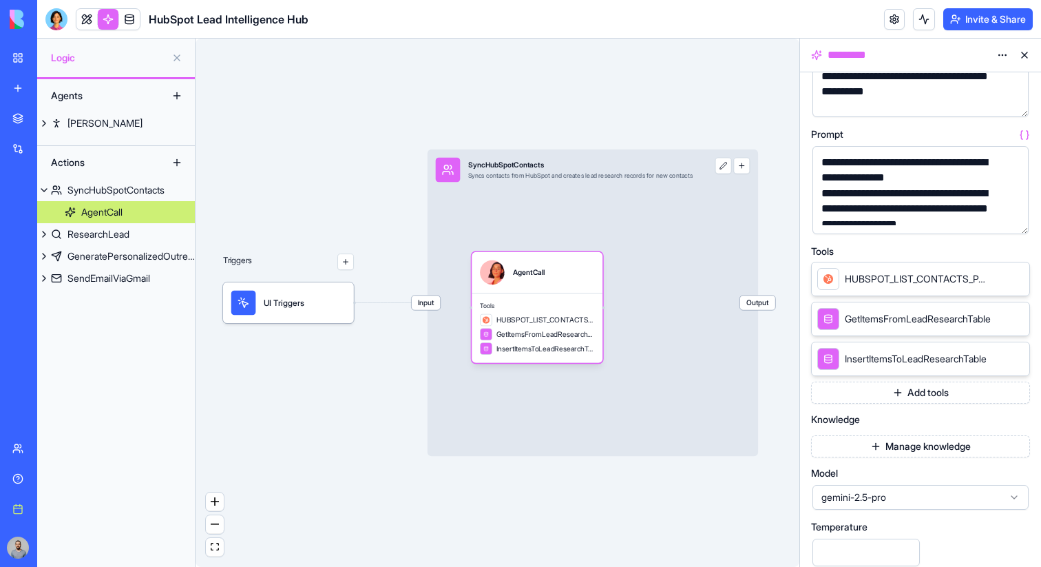
scroll to position [129, 0]
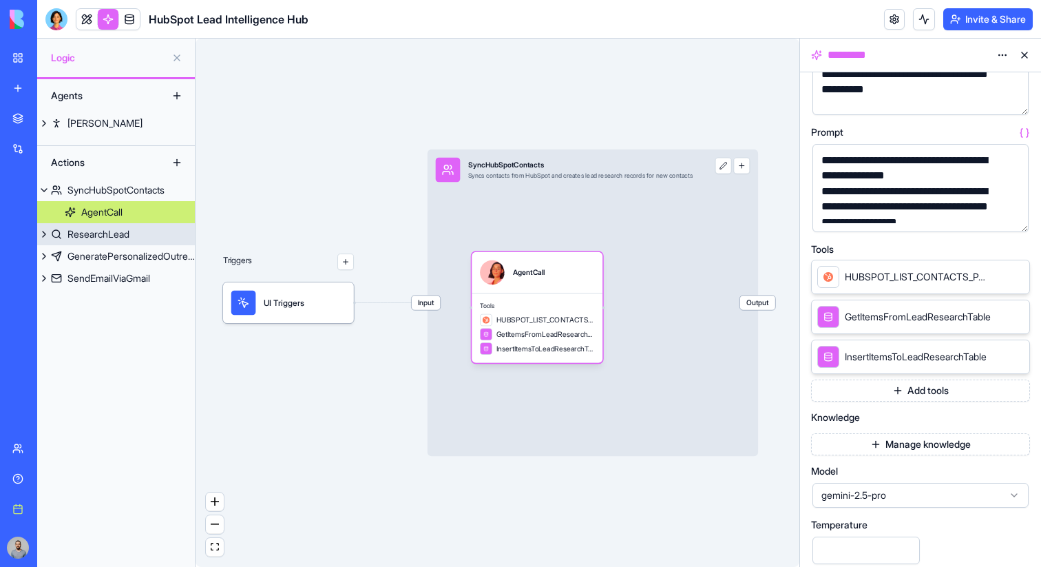
click at [115, 231] on div "ResearchLead" at bounding box center [98, 234] width 62 height 14
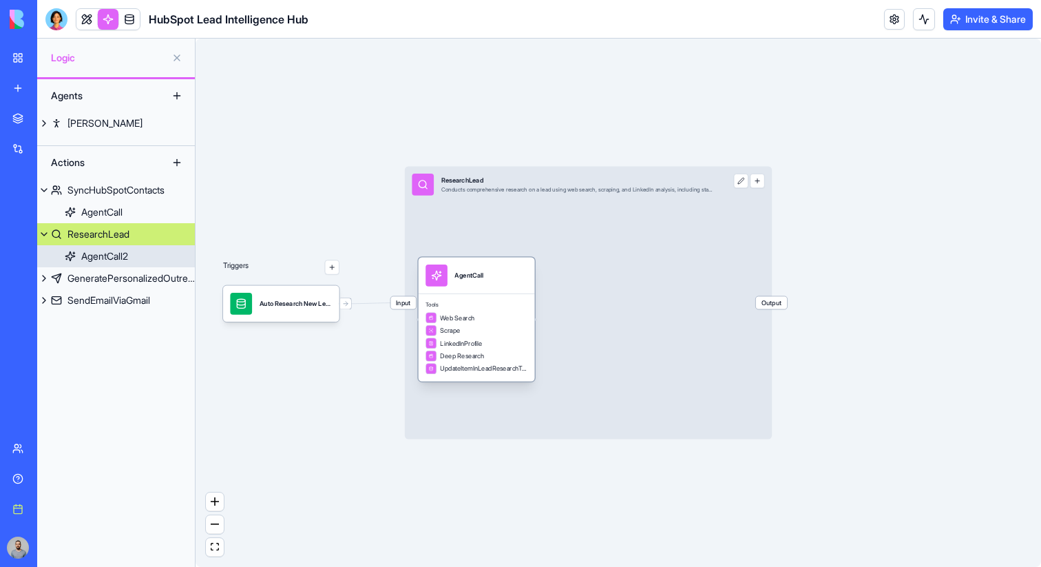
drag, startPoint x: 508, startPoint y: 297, endPoint x: 537, endPoint y: 291, distance: 28.8
click at [535, 293] on div "Tools Web Search Scrape LinkedInProfile Deep Research UpdateItemInLeadResearchT…" at bounding box center [477, 336] width 116 height 87
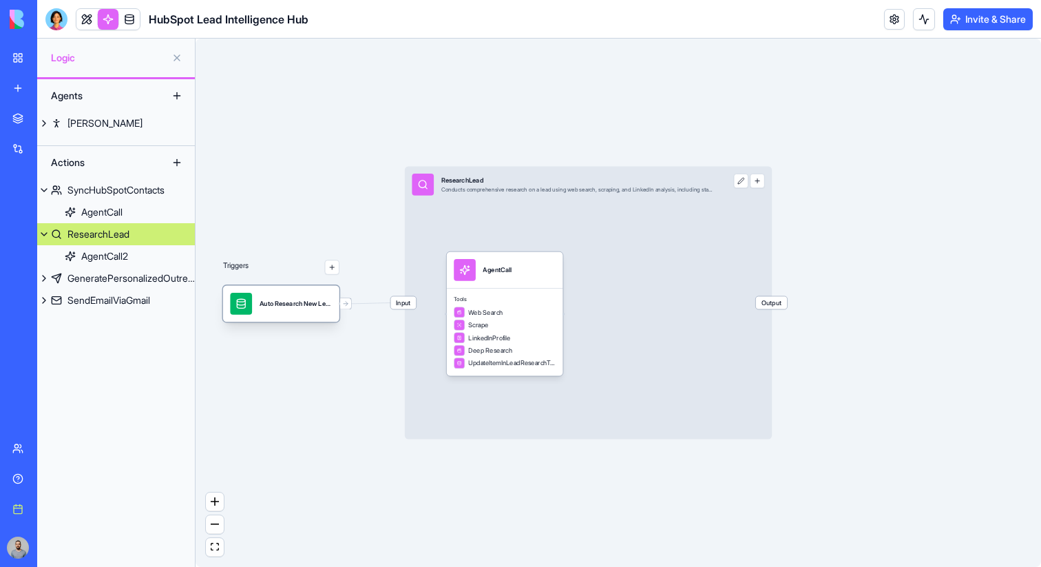
click at [323, 297] on div "Auto Research New LeadsTrigger" at bounding box center [296, 304] width 73 height 22
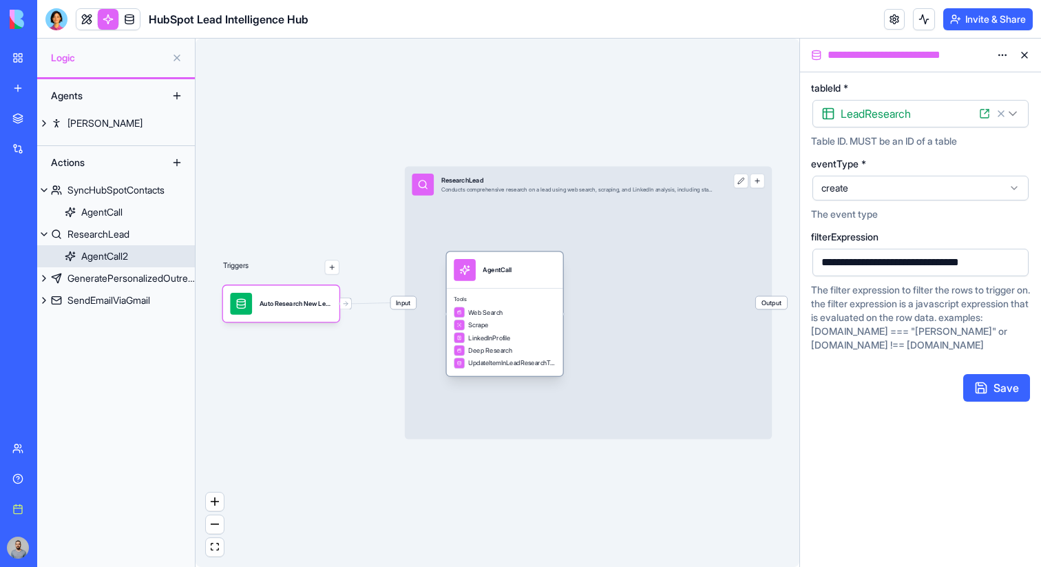
click at [546, 304] on div "Tools Web Search Scrape LinkedInProfile Deep Research UpdateItemInLeadResearchT…" at bounding box center [505, 331] width 116 height 87
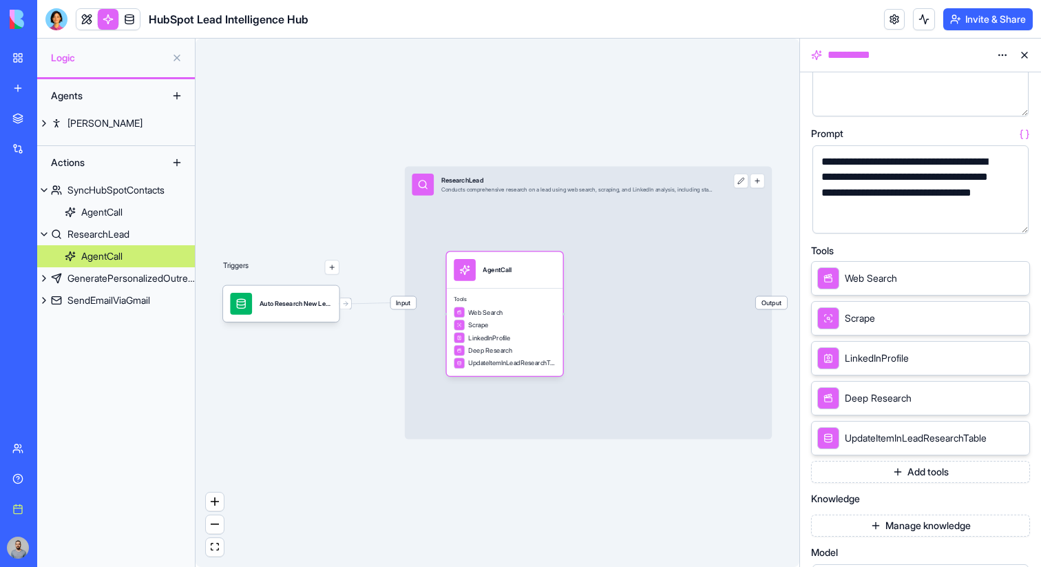
scroll to position [142, 0]
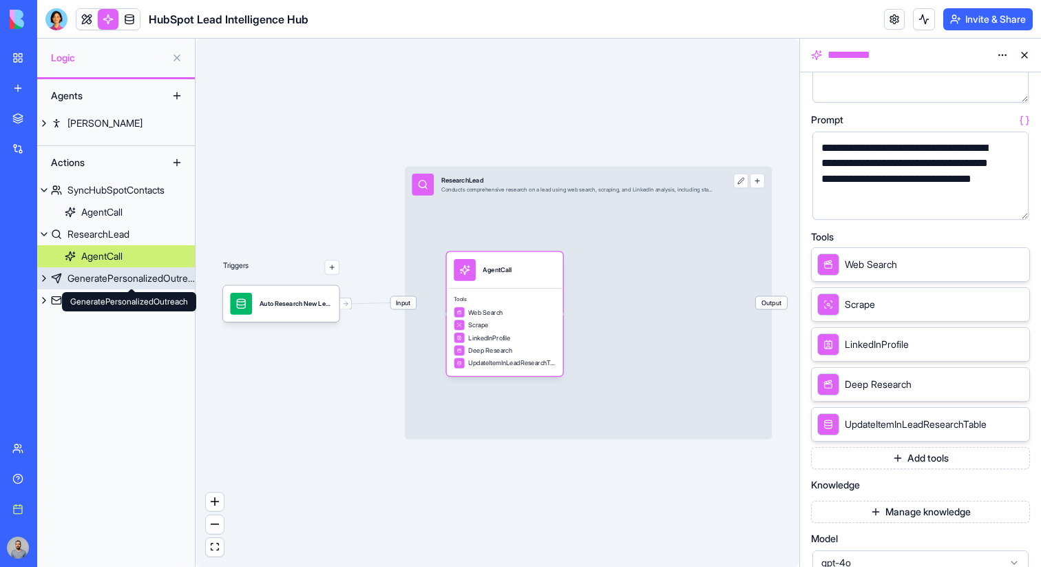
click at [112, 287] on link "GeneratePersonalizedOutreach" at bounding box center [116, 278] width 158 height 22
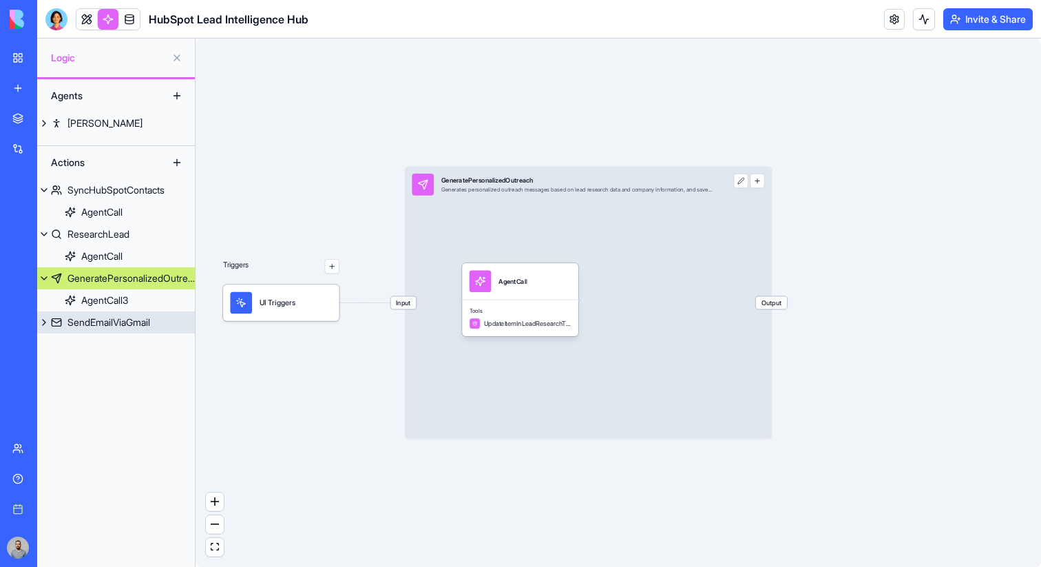
click at [123, 318] on div "SendEmailViaGmail" at bounding box center [108, 322] width 83 height 14
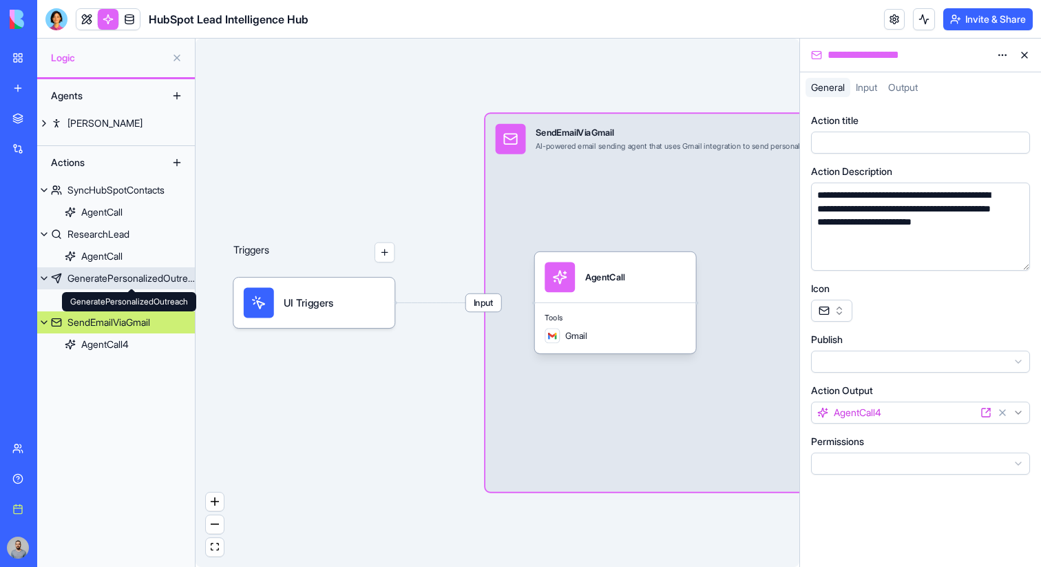
click at [119, 280] on div "GeneratePersonalizedOutreach" at bounding box center [130, 278] width 127 height 14
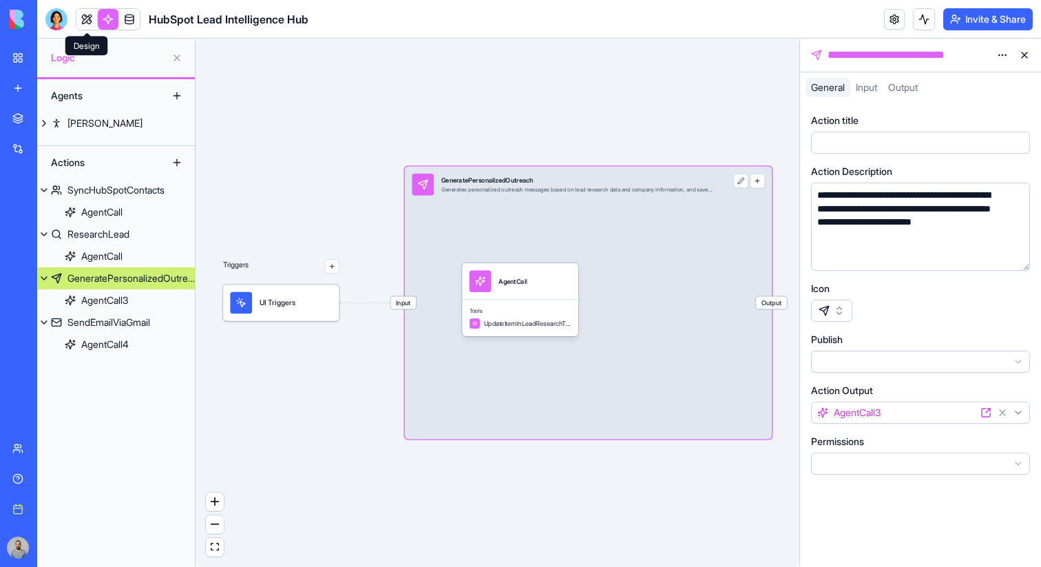
click at [91, 23] on link at bounding box center [86, 19] width 21 height 21
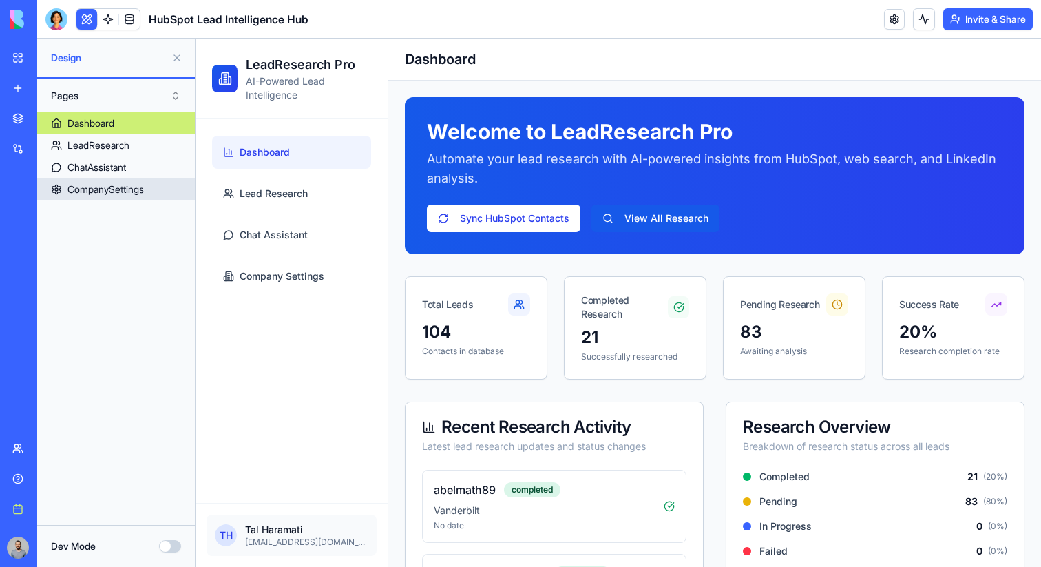
click at [140, 188] on div "CompanySettings" at bounding box center [105, 190] width 76 height 14
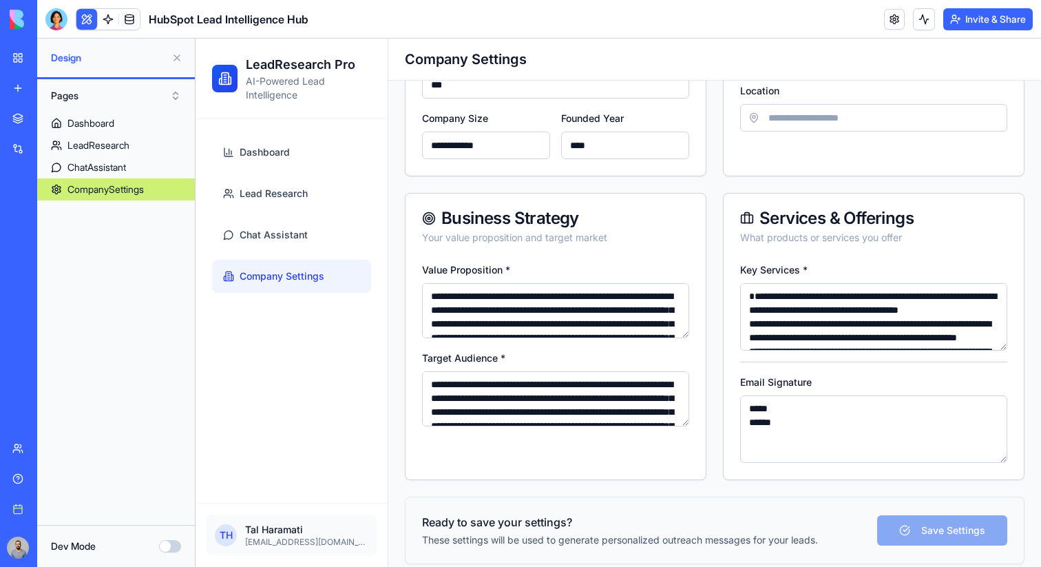
scroll to position [334, 0]
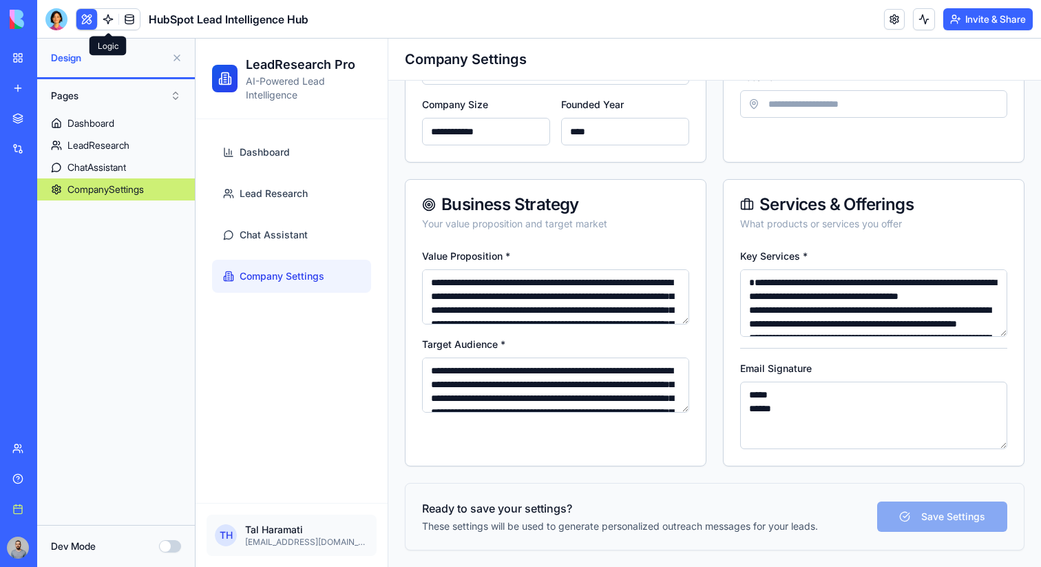
click at [102, 12] on link at bounding box center [108, 19] width 21 height 21
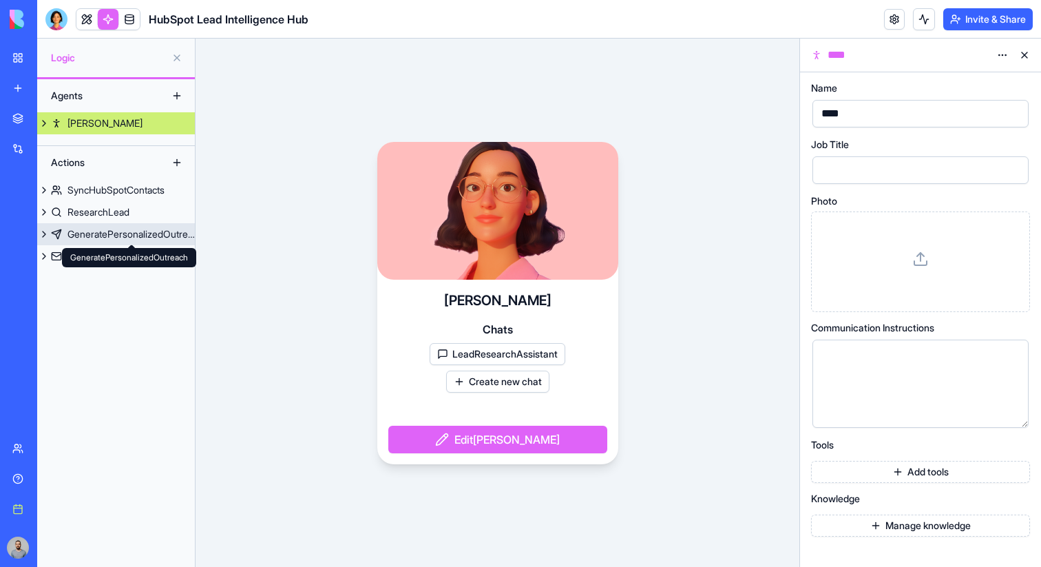
click at [133, 235] on div "GeneratePersonalizedOutreach" at bounding box center [130, 234] width 127 height 14
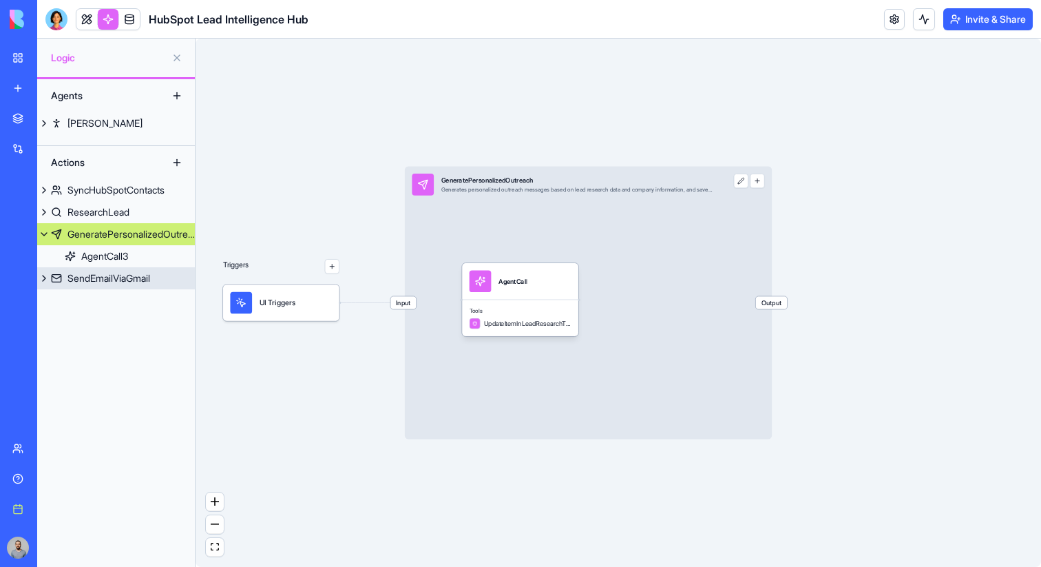
click at [121, 281] on div "SendEmailViaGmail" at bounding box center [108, 278] width 83 height 14
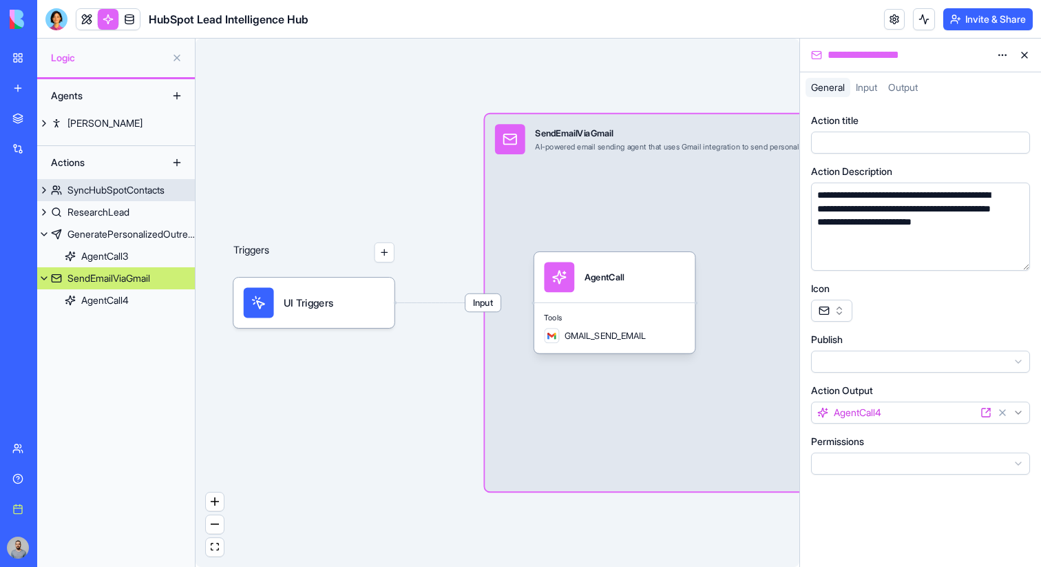
click at [104, 200] on link "SyncHubSpotContacts" at bounding box center [116, 190] width 158 height 22
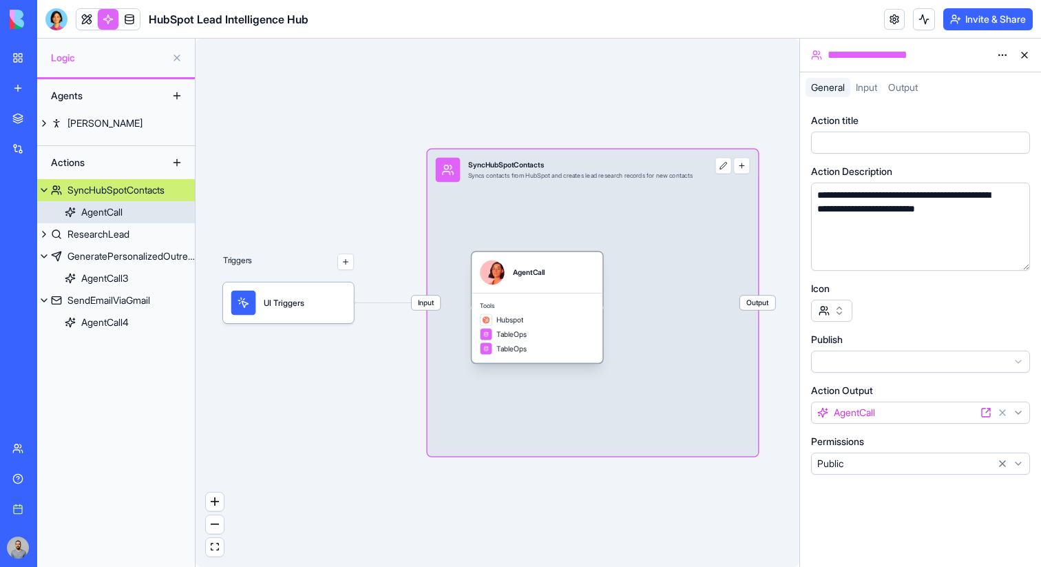
click at [556, 329] on div "TableOps" at bounding box center [537, 334] width 114 height 12
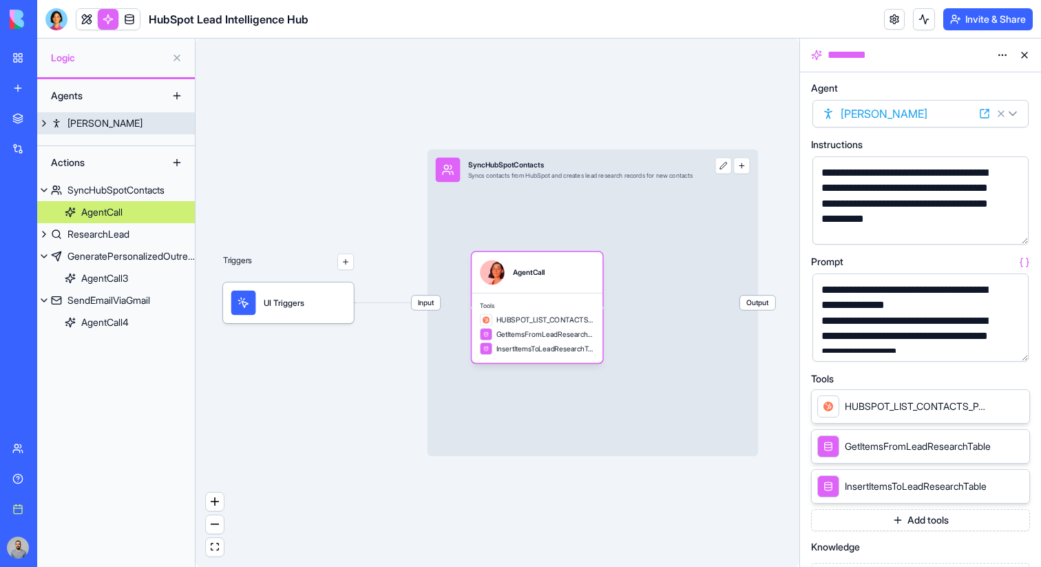
click at [143, 120] on link "[PERSON_NAME]" at bounding box center [116, 123] width 158 height 22
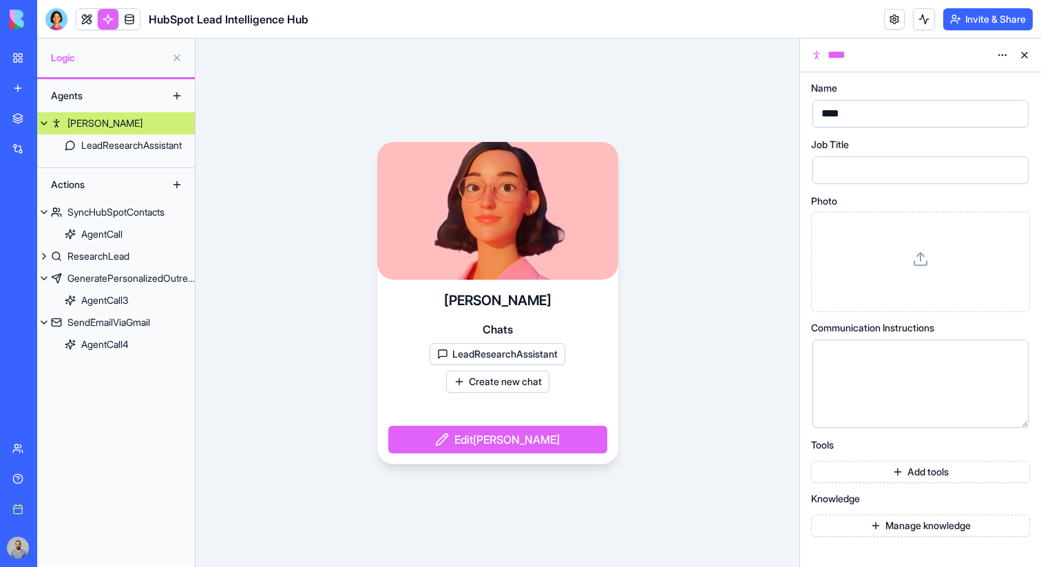
click at [180, 97] on button at bounding box center [177, 96] width 22 height 22
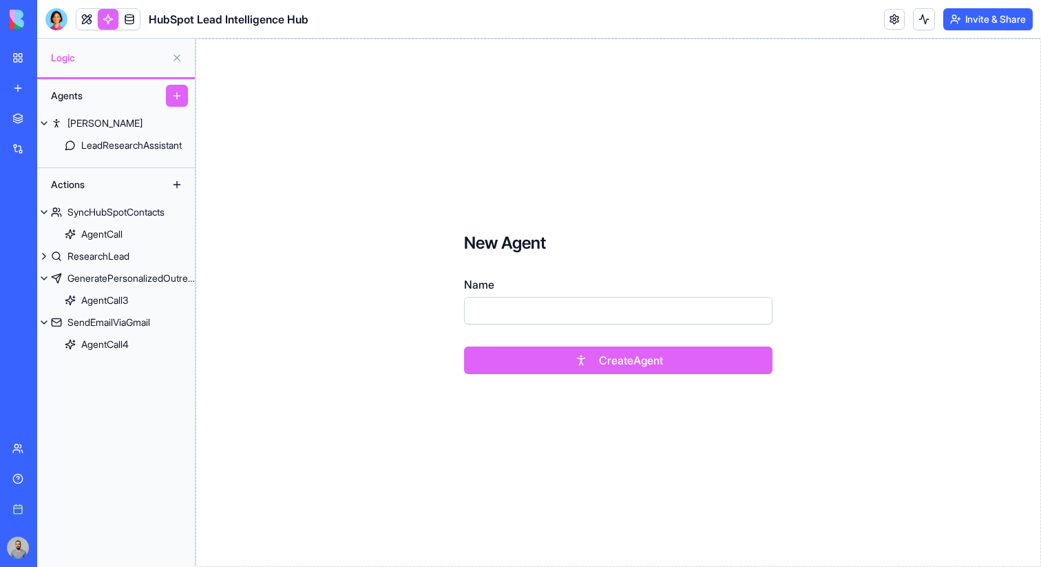
click at [495, 318] on input "Name" at bounding box center [618, 311] width 309 height 28
type input "******"
click at [464, 346] on button "Create Agent" at bounding box center [618, 360] width 309 height 28
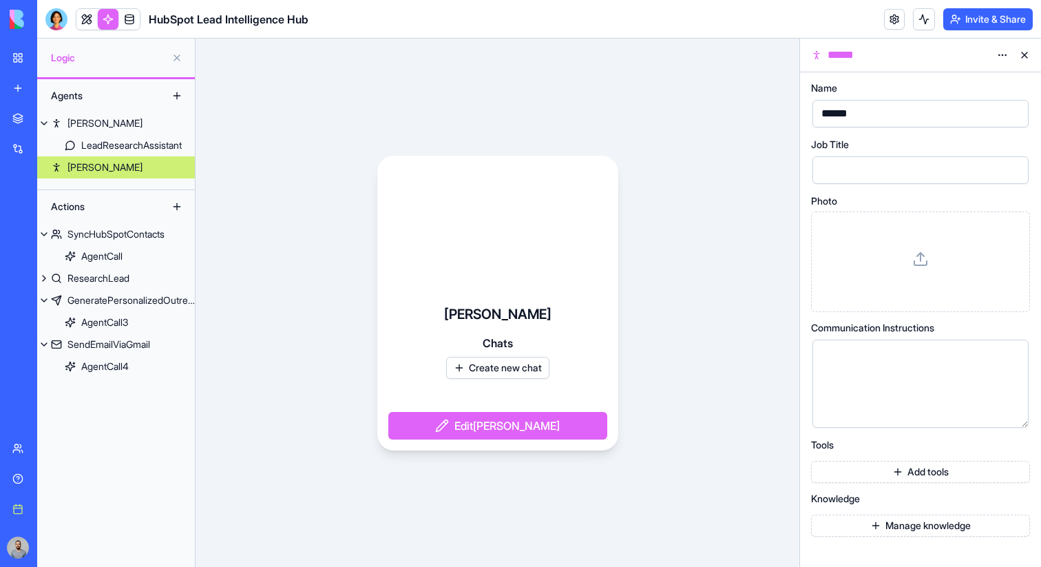
click at [919, 271] on div at bounding box center [921, 261] width 196 height 77
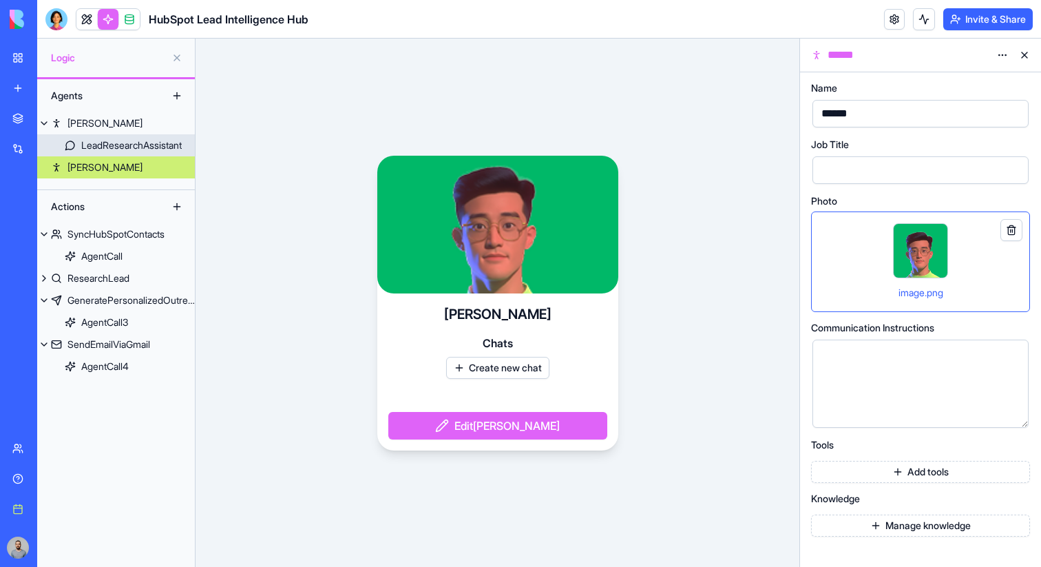
click at [143, 146] on div "LeadResearchAssistant" at bounding box center [131, 145] width 101 height 14
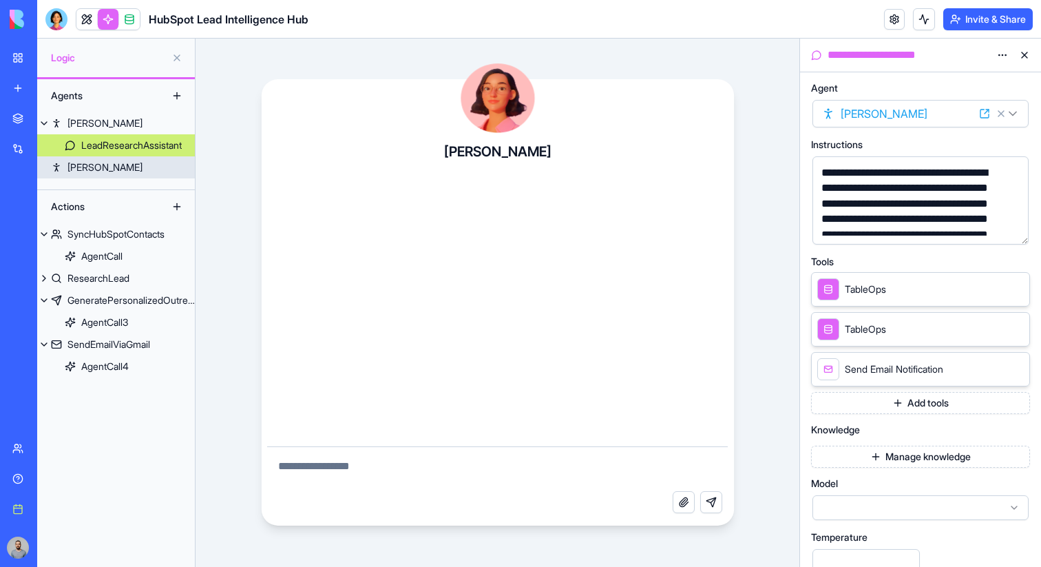
click at [143, 162] on link "[PERSON_NAME]" at bounding box center [116, 167] width 158 height 22
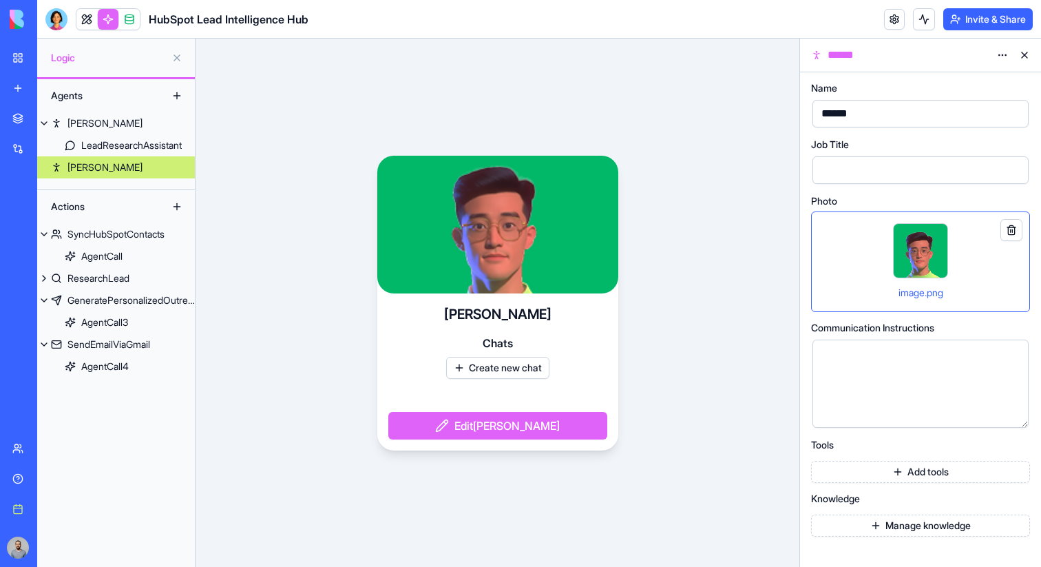
click at [911, 373] on div at bounding box center [909, 383] width 183 height 70
click at [523, 369] on button "Create new chat" at bounding box center [497, 368] width 103 height 22
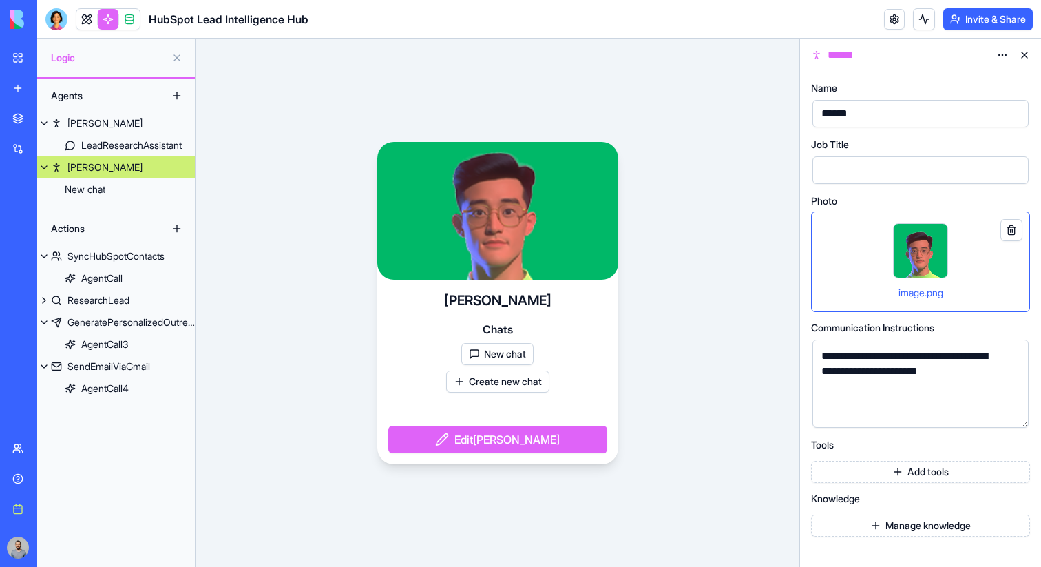
click at [522, 359] on button "New chat" at bounding box center [497, 354] width 72 height 22
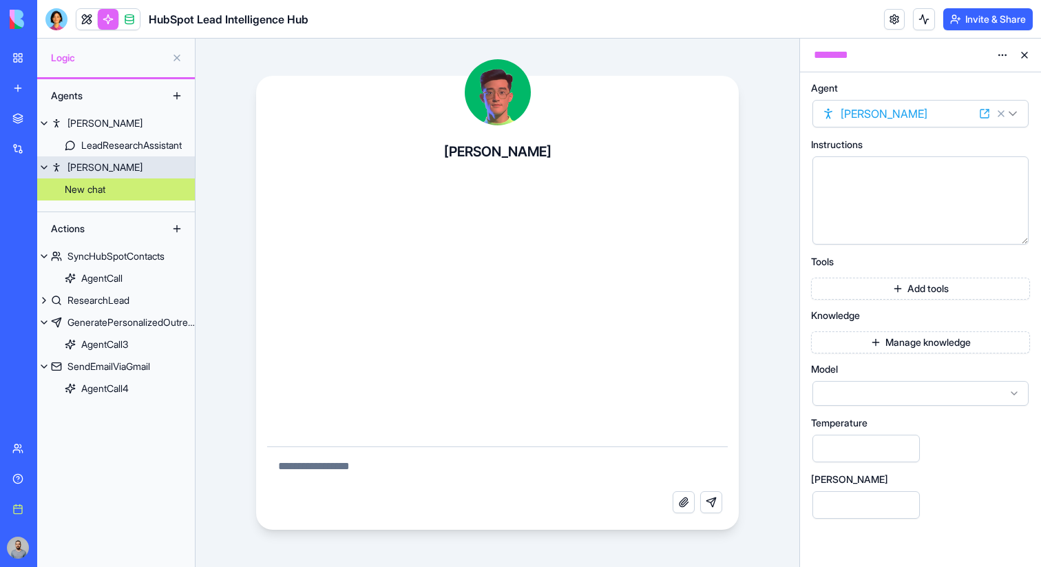
click at [123, 168] on link "[PERSON_NAME]" at bounding box center [116, 167] width 158 height 22
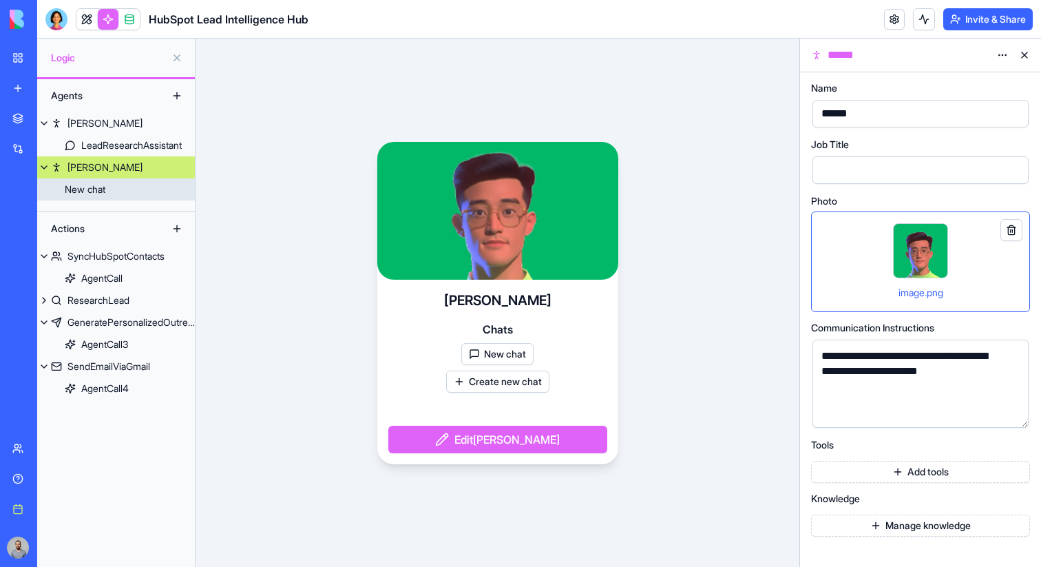
click at [129, 186] on link "New chat" at bounding box center [116, 189] width 158 height 22
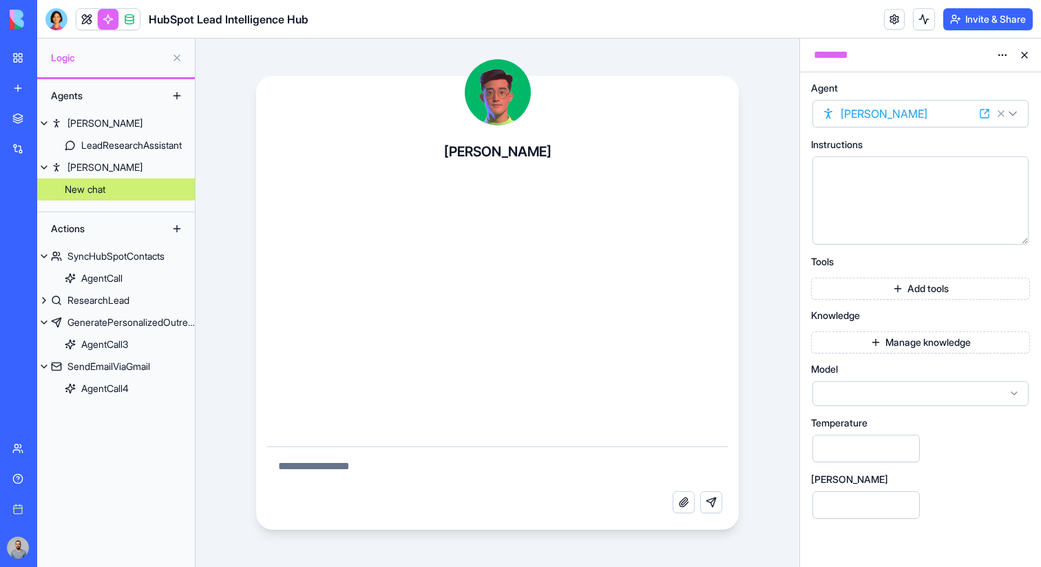
drag, startPoint x: 409, startPoint y: 458, endPoint x: 402, endPoint y: 457, distance: 7.0
click at [409, 458] on textarea at bounding box center [497, 469] width 461 height 44
type textarea "*"
type textarea "**********"
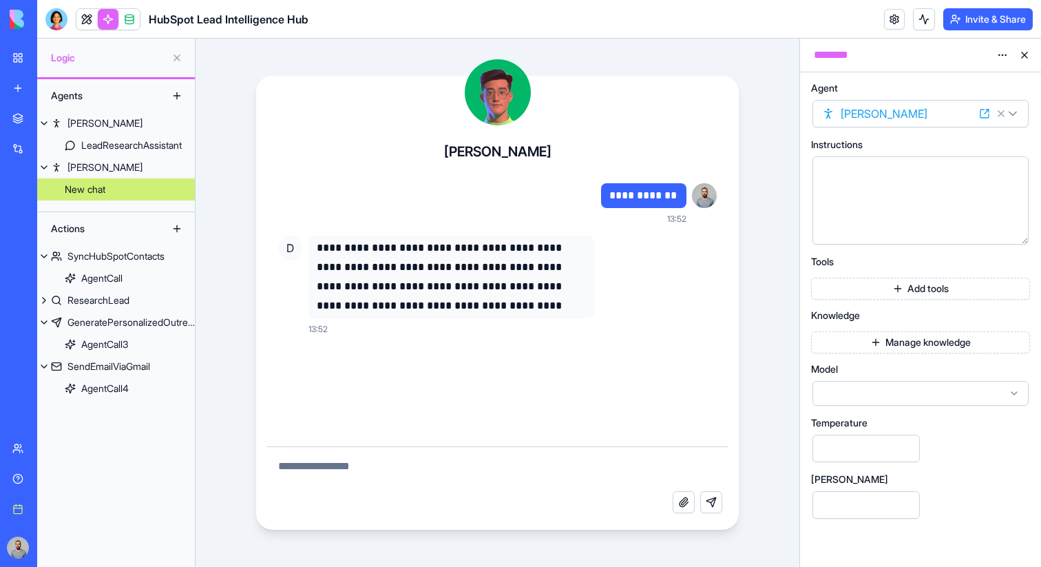
click at [472, 482] on textarea at bounding box center [497, 469] width 461 height 44
type textarea "*"
type textarea "**********"
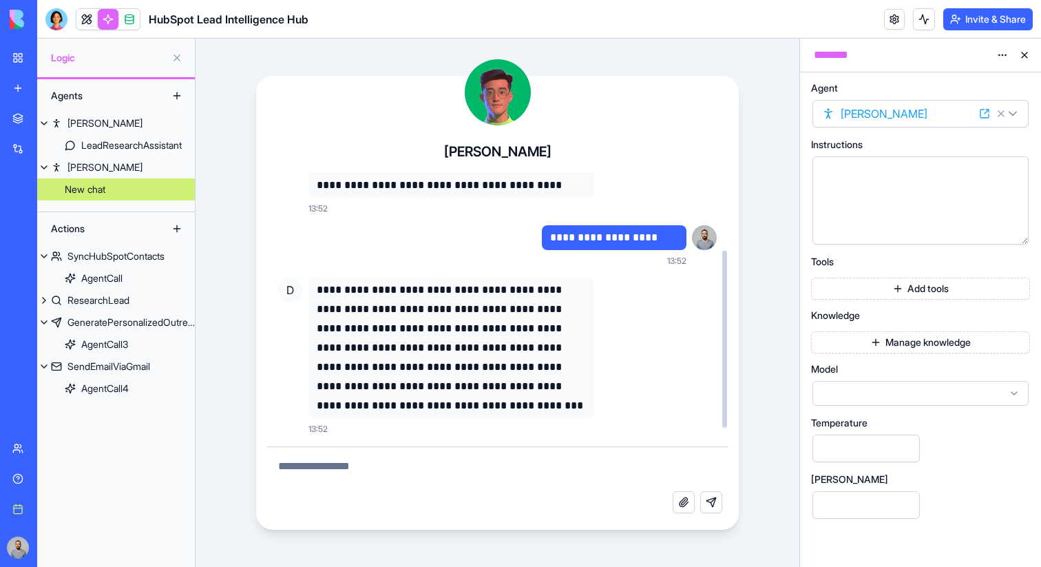
scroll to position [120, 0]
click at [874, 295] on button "Add tools" at bounding box center [920, 289] width 219 height 22
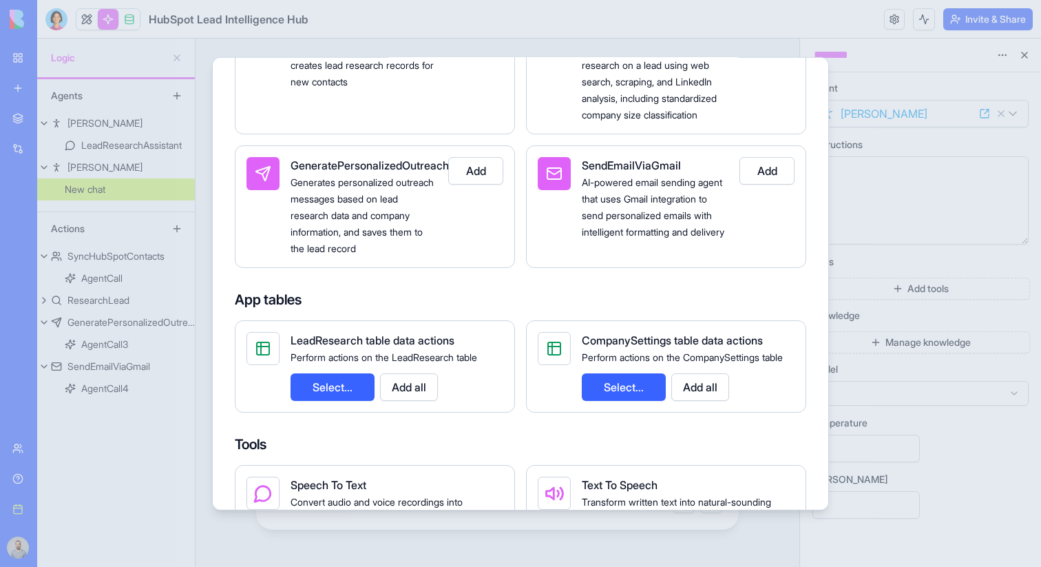
scroll to position [282, 0]
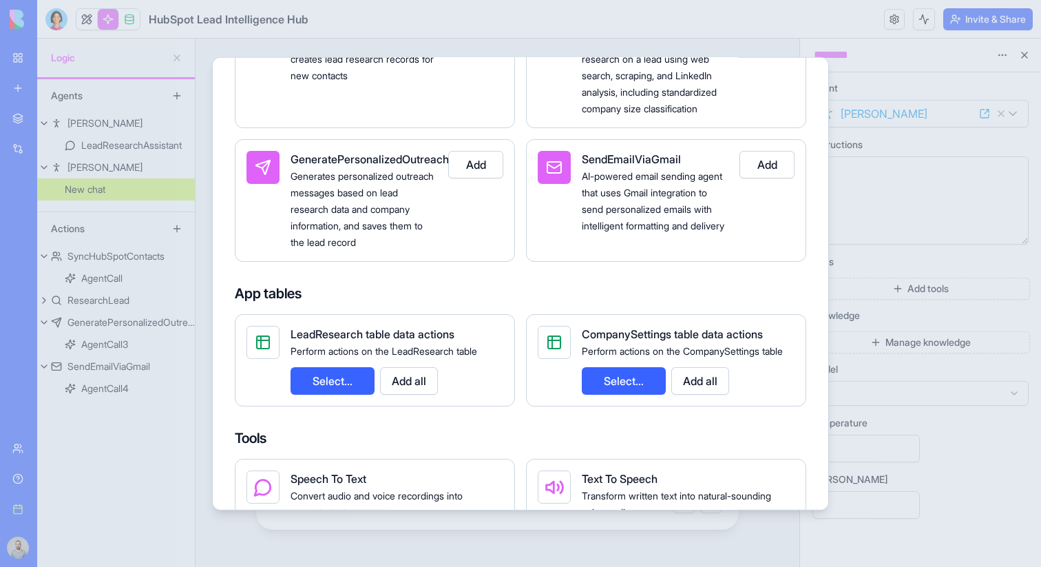
click at [366, 382] on button "Select..." at bounding box center [333, 380] width 84 height 28
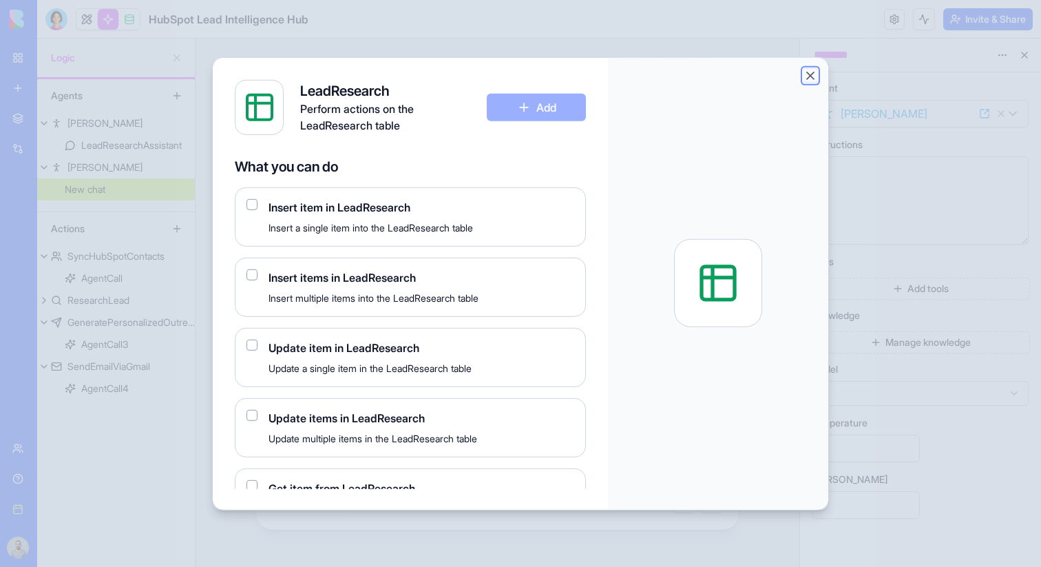
click at [812, 72] on button "Close" at bounding box center [811, 75] width 14 height 14
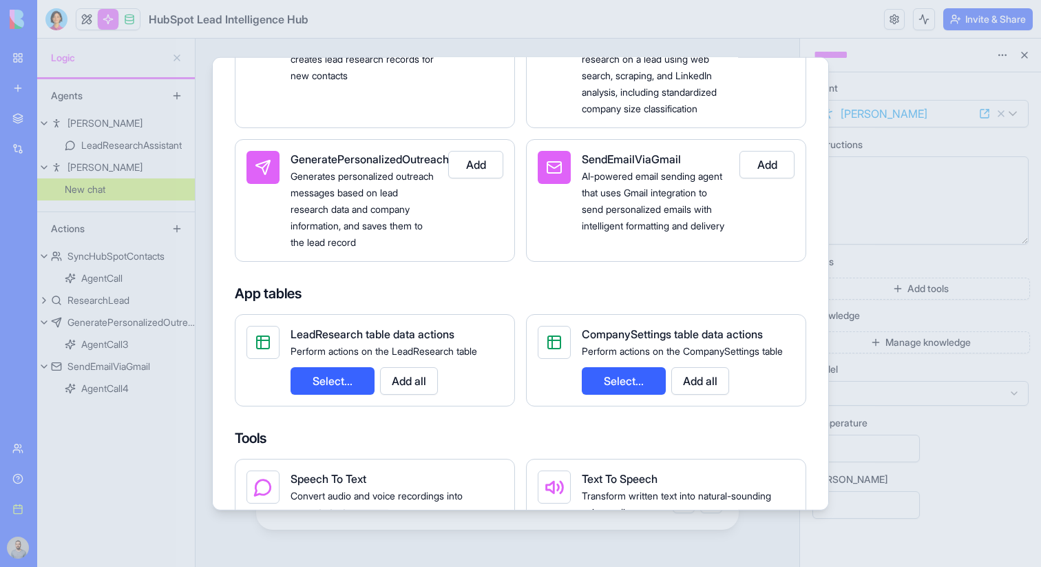
click at [430, 382] on button "Add all" at bounding box center [409, 380] width 58 height 28
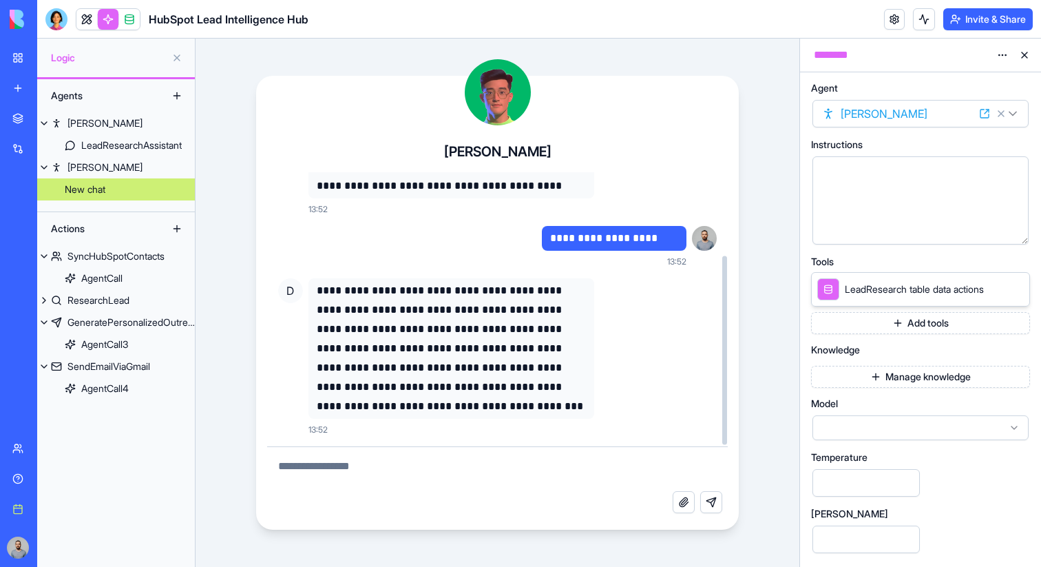
click at [472, 464] on textarea at bounding box center [497, 469] width 461 height 44
type textarea "**********"
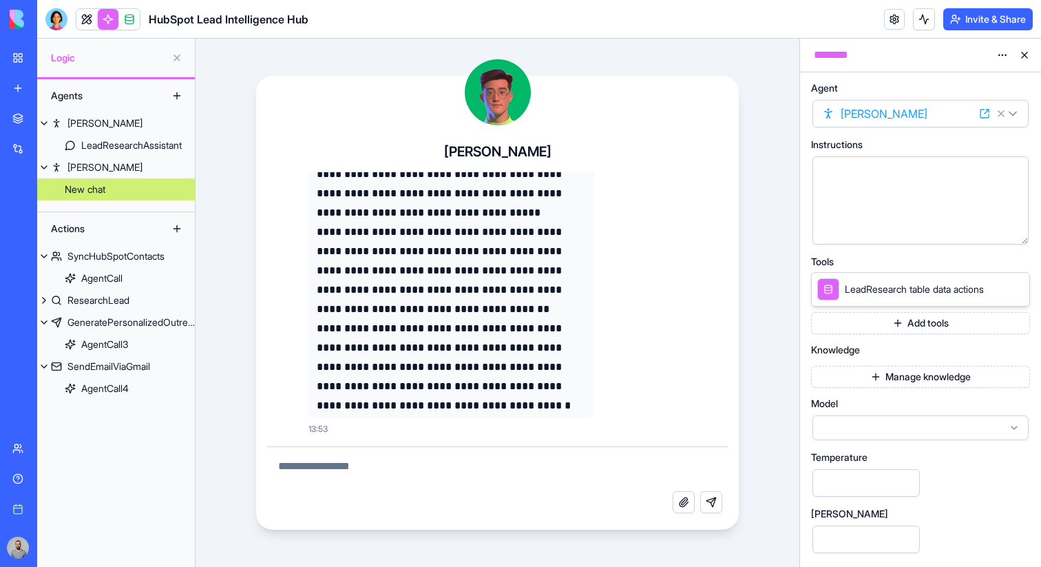
scroll to position [506, 0]
click at [866, 315] on button "Add tools" at bounding box center [920, 323] width 219 height 22
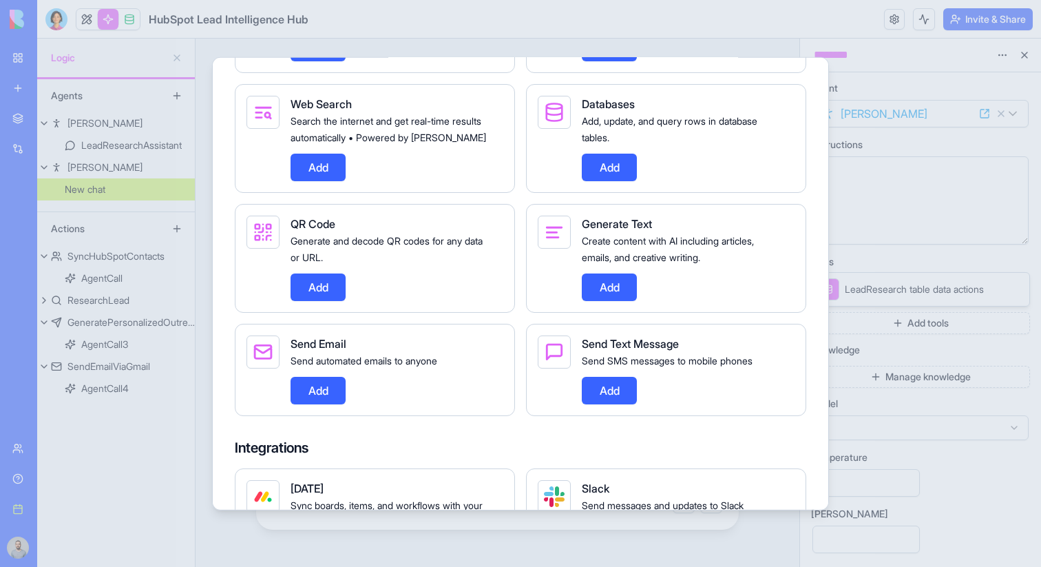
scroll to position [1030, 0]
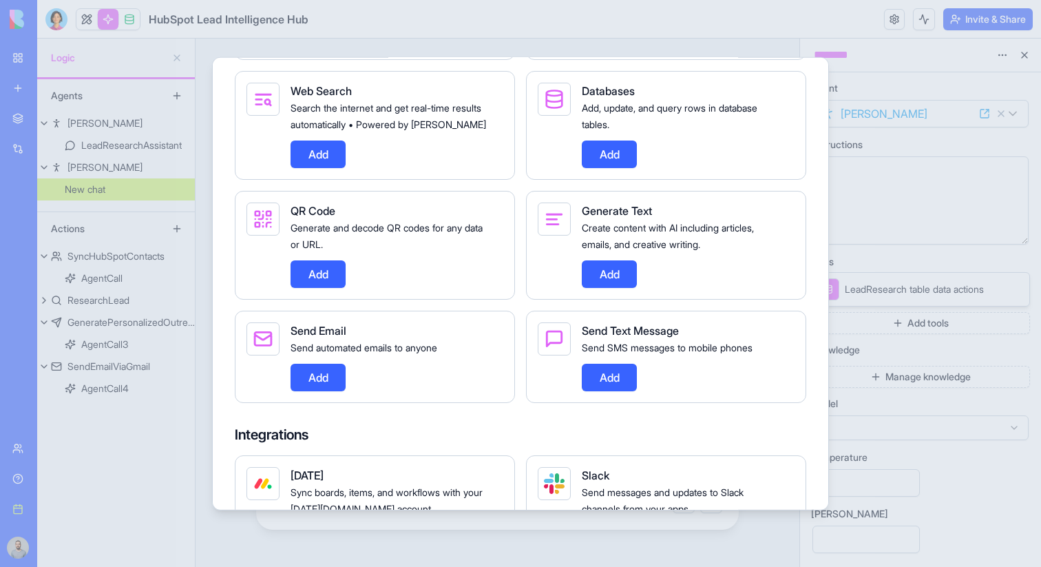
click at [323, 388] on button "Add" at bounding box center [318, 377] width 55 height 28
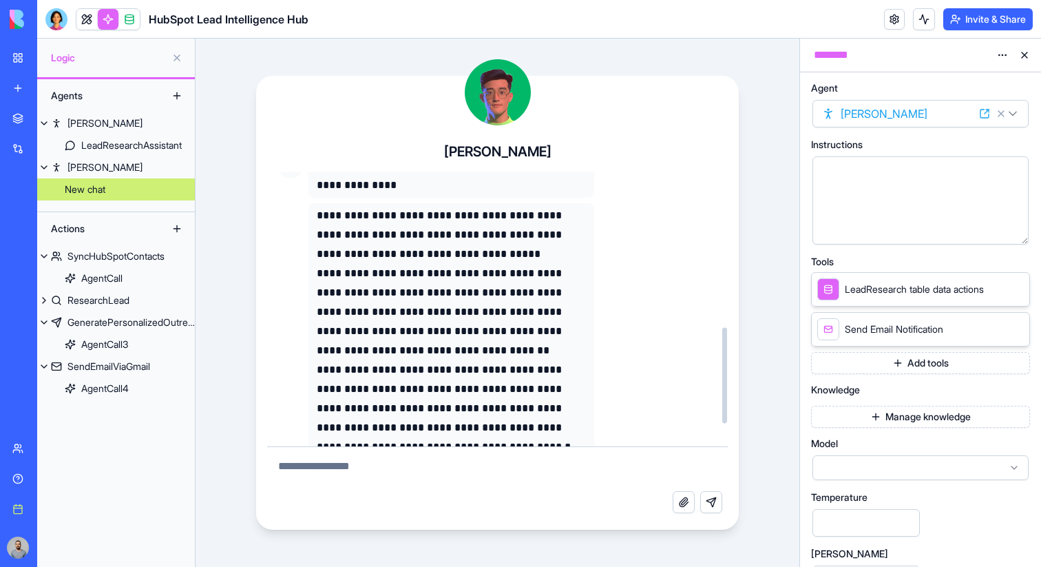
scroll to position [506, 0]
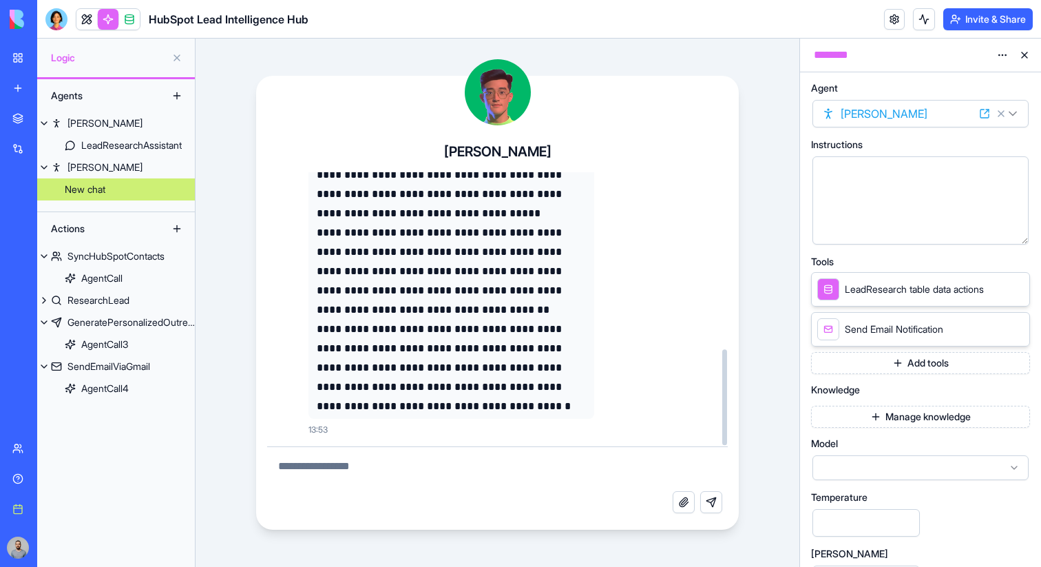
click at [393, 483] on textarea at bounding box center [497, 469] width 461 height 44
type textarea "**********"
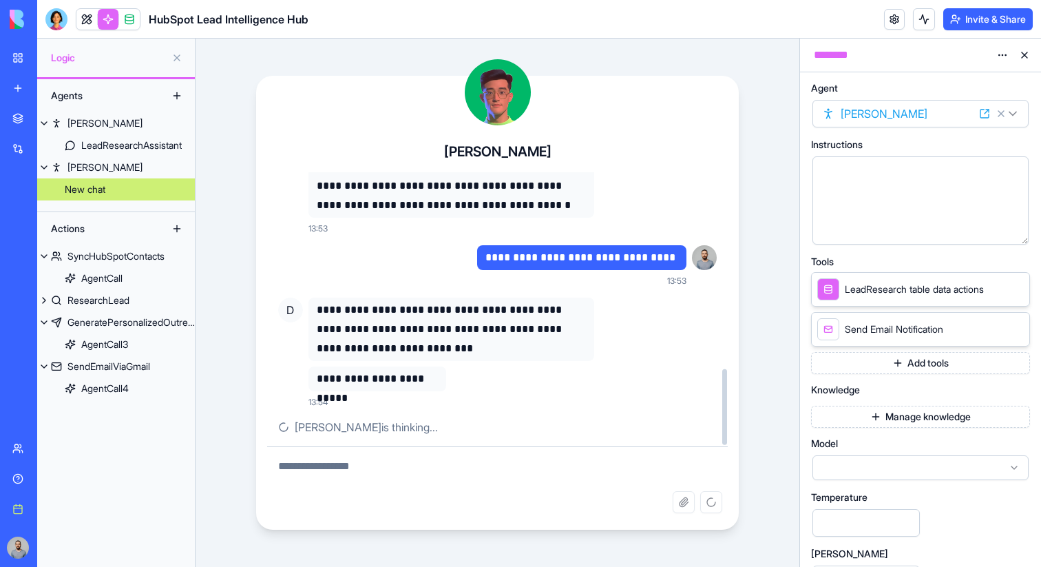
scroll to position [726, 0]
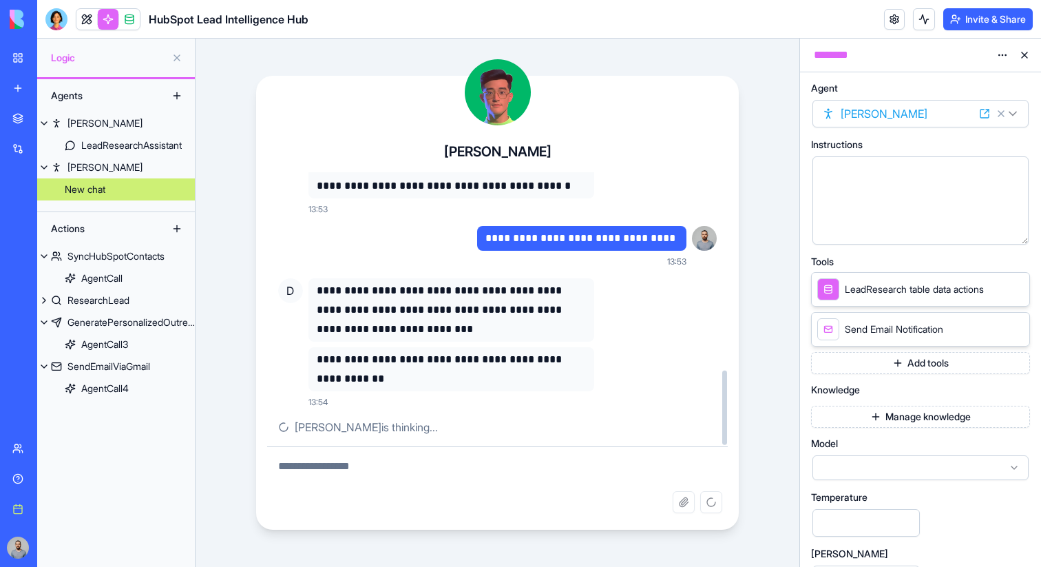
click at [968, 373] on button "Add tools" at bounding box center [920, 363] width 219 height 22
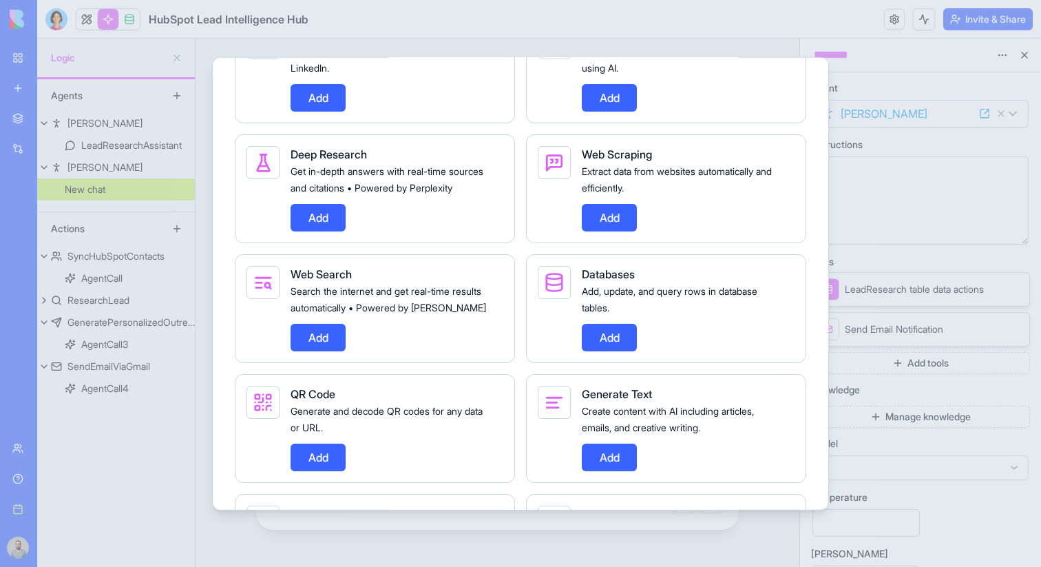
scroll to position [864, 0]
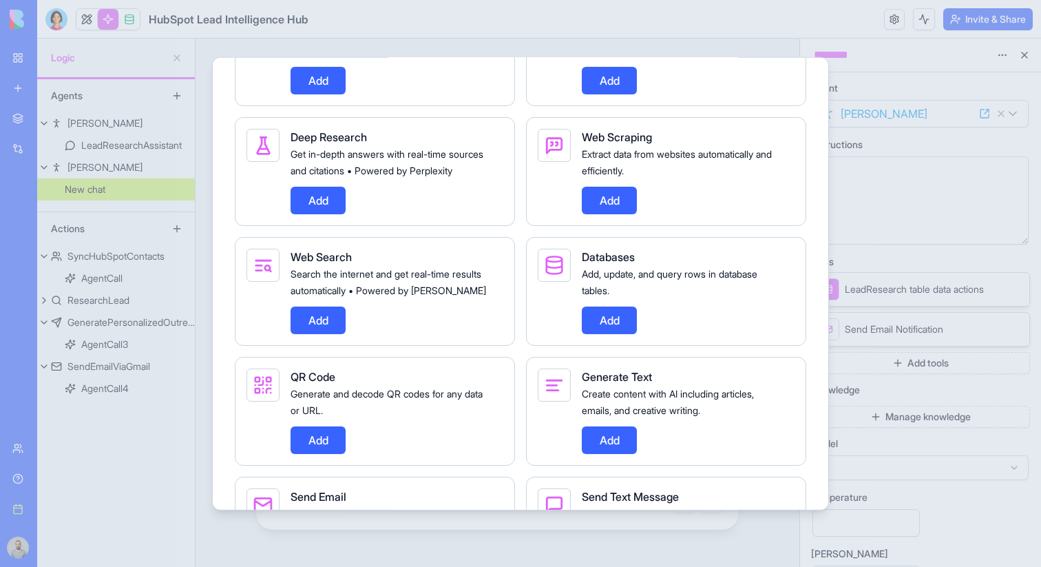
click at [888, 237] on div at bounding box center [520, 283] width 1041 height 567
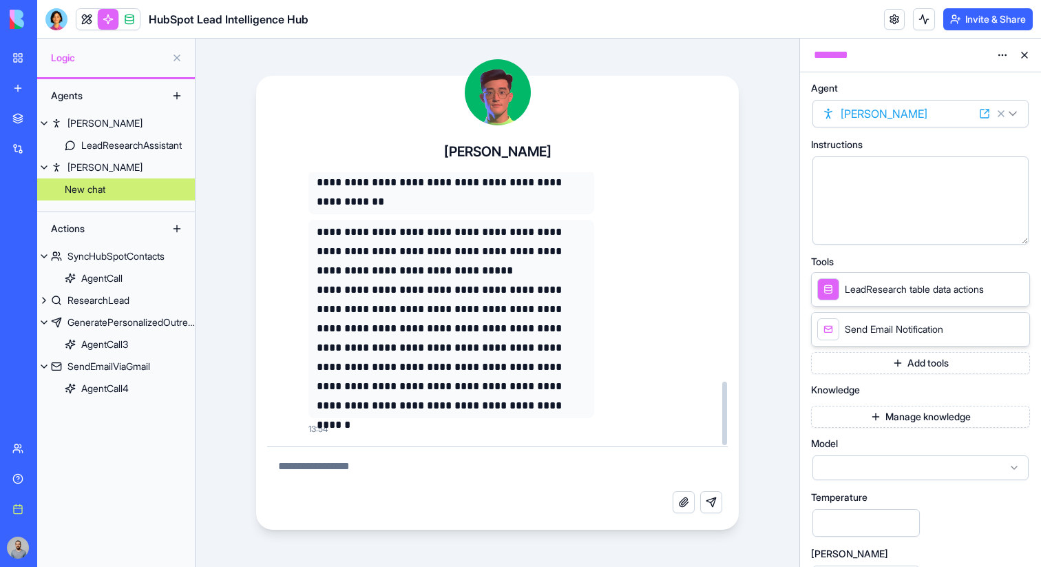
scroll to position [902, 0]
click at [329, 228] on p "**********" at bounding box center [452, 252] width 270 height 58
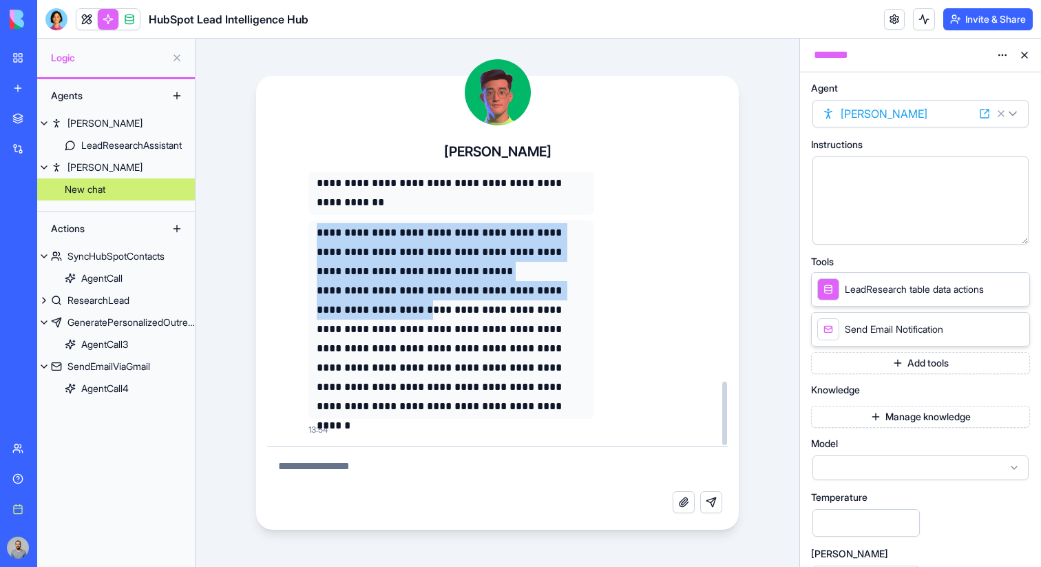
drag, startPoint x: 329, startPoint y: 228, endPoint x: 375, endPoint y: 301, distance: 86.0
click at [375, 301] on div "**********" at bounding box center [452, 319] width 270 height 193
click at [889, 355] on button "Add tools" at bounding box center [920, 363] width 219 height 22
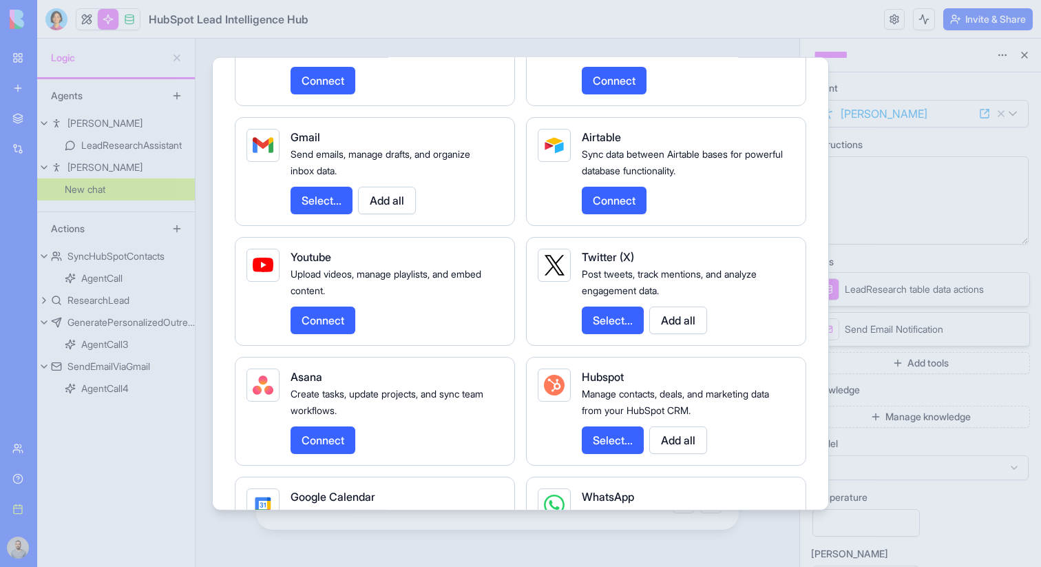
scroll to position [1500, 0]
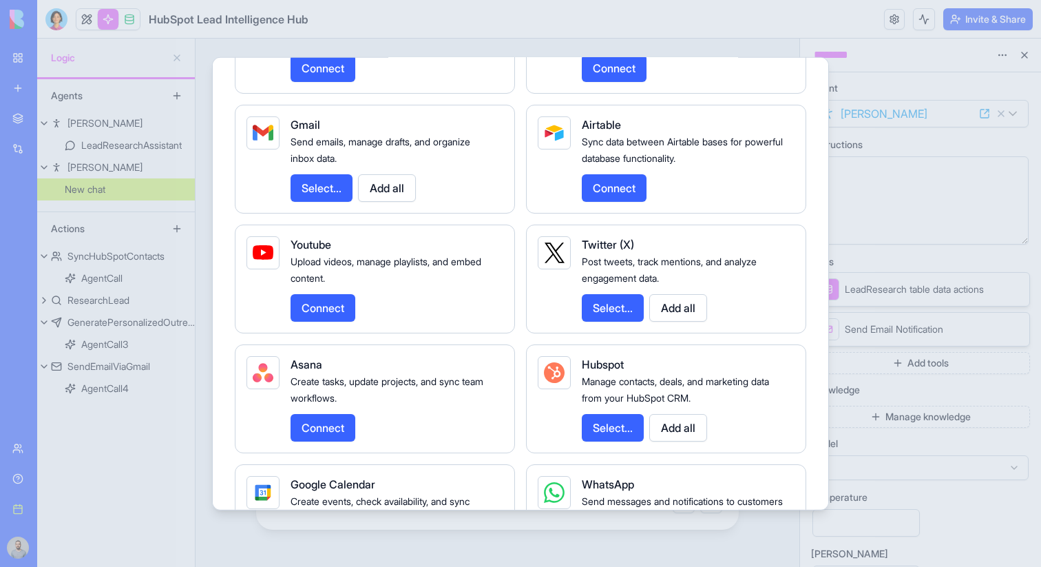
click at [674, 321] on button "Add all" at bounding box center [678, 307] width 58 height 28
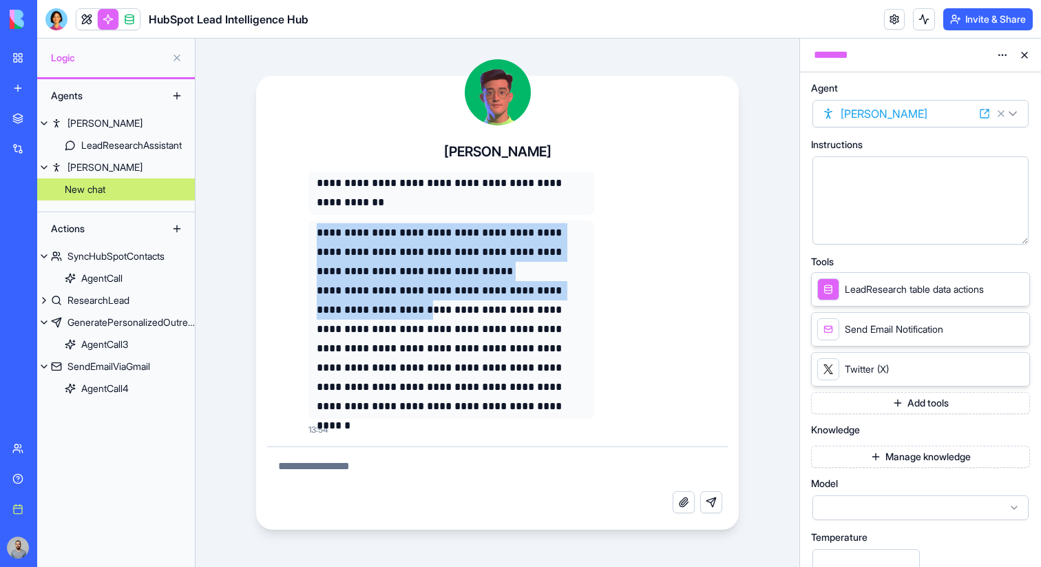
click at [1017, 375] on button at bounding box center [1016, 368] width 17 height 17
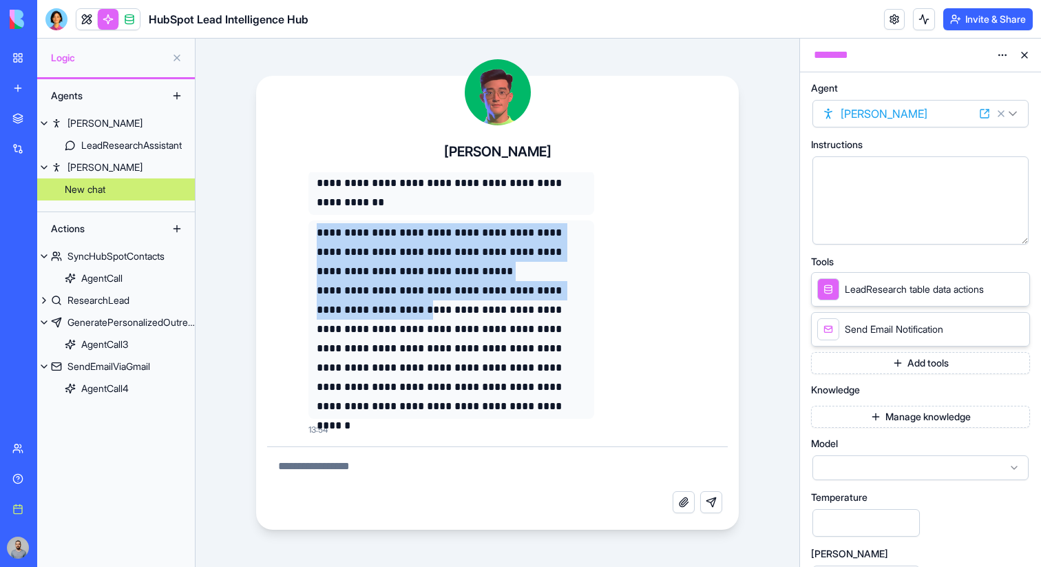
click at [951, 369] on button "Add tools" at bounding box center [920, 363] width 219 height 22
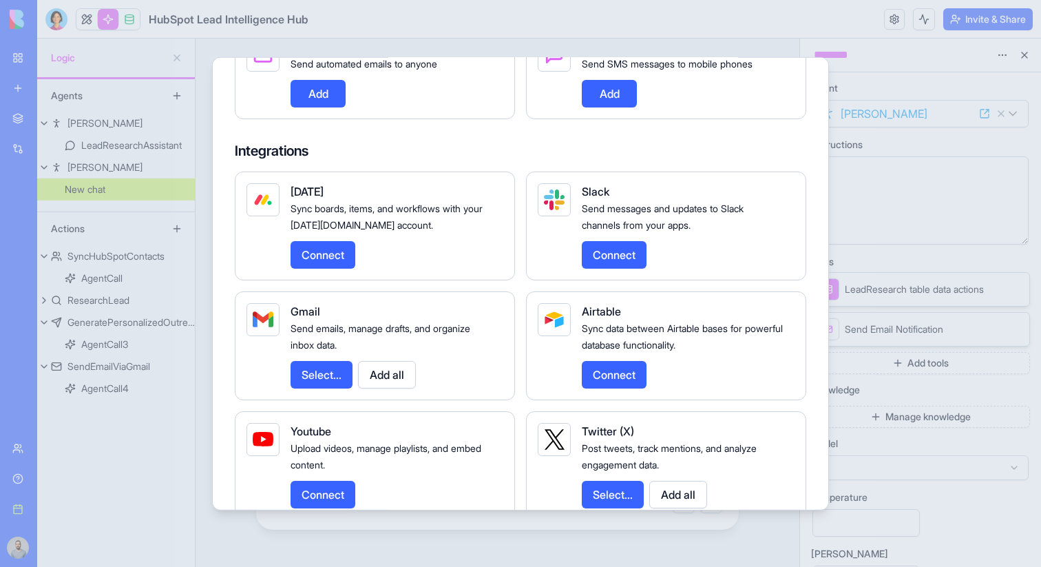
scroll to position [1333, 0]
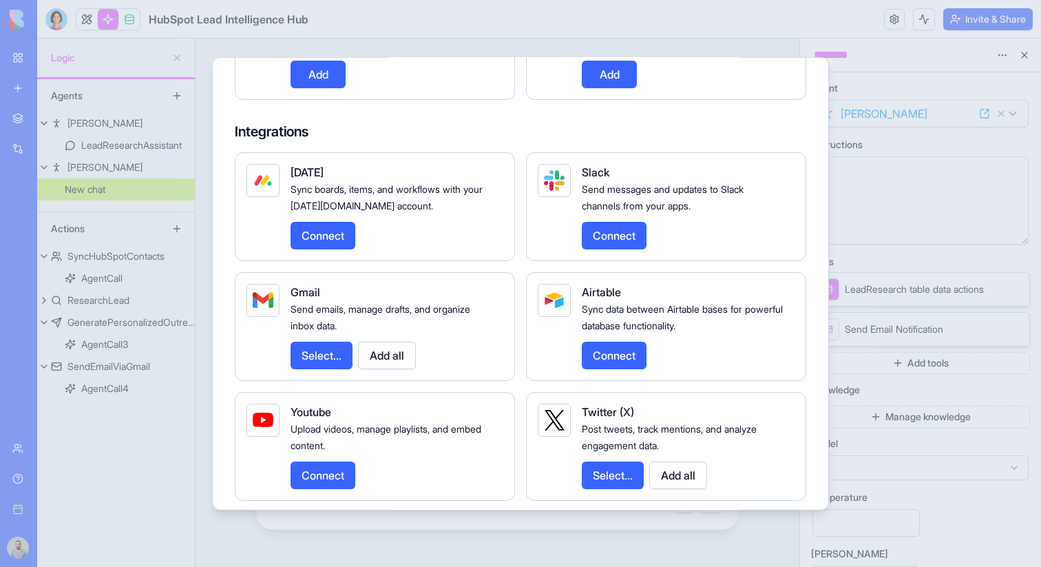
click at [413, 366] on button "Add all" at bounding box center [387, 355] width 58 height 28
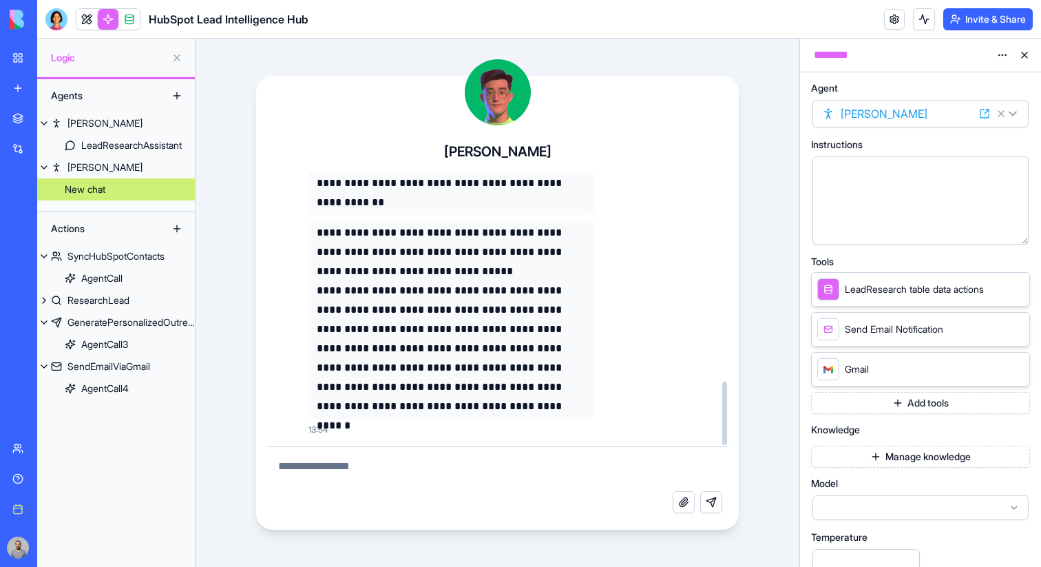
click at [420, 483] on textarea at bounding box center [497, 469] width 461 height 44
type textarea "**********"
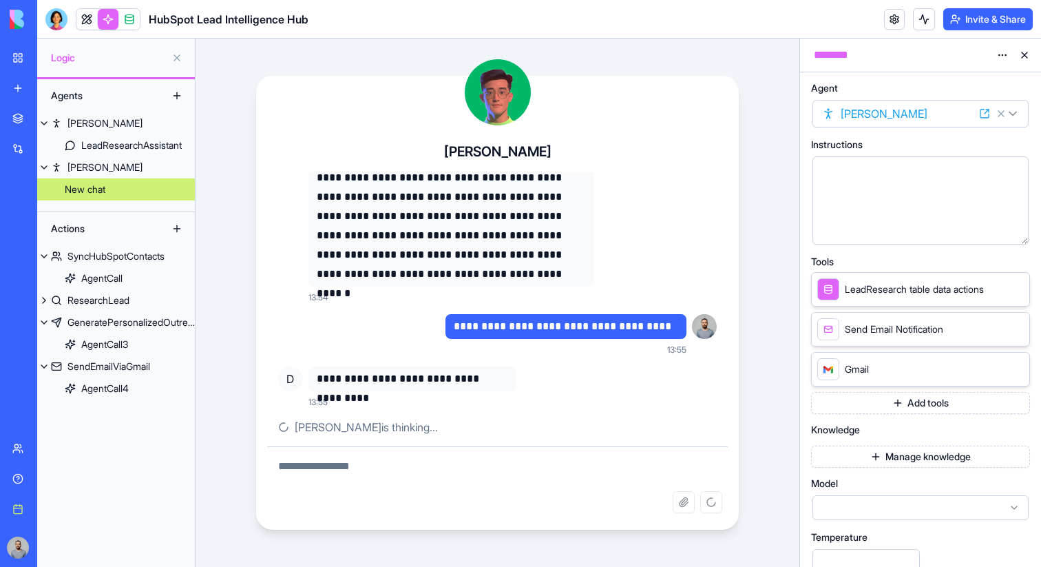
scroll to position [1054, 0]
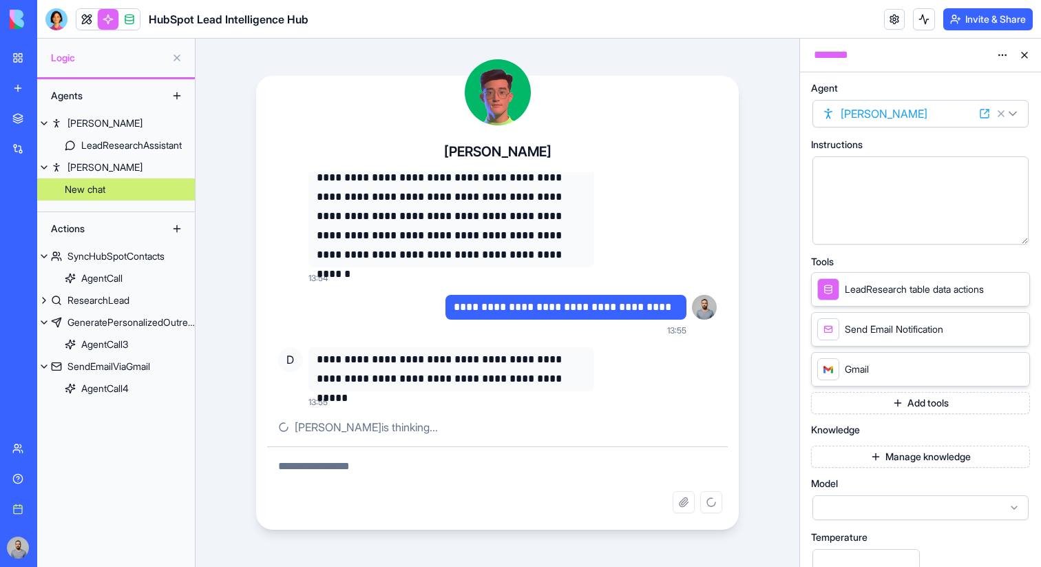
click at [911, 402] on button "Add tools" at bounding box center [920, 403] width 219 height 22
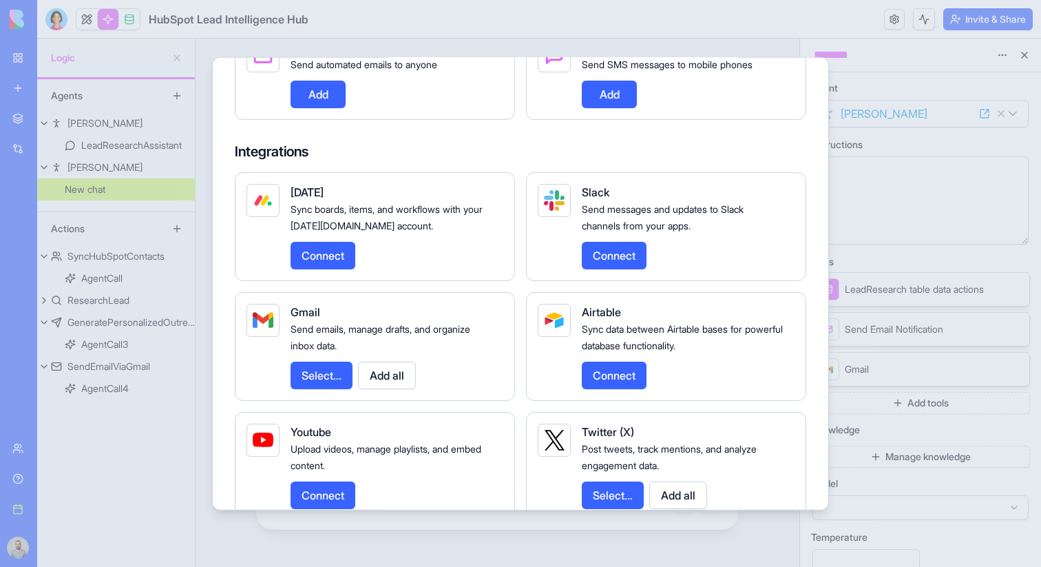
scroll to position [1423, 0]
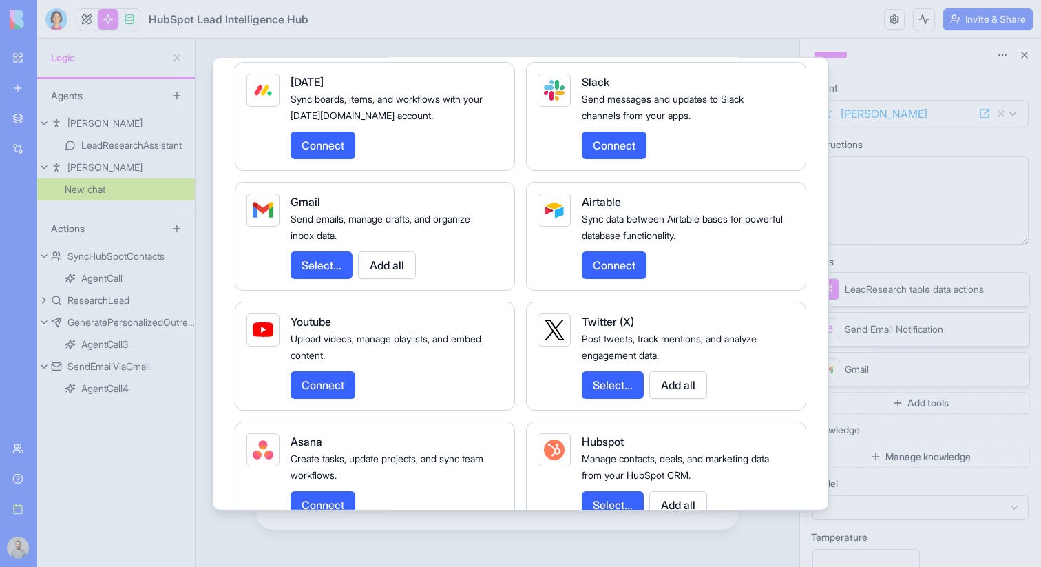
click at [962, 189] on div at bounding box center [520, 283] width 1041 height 567
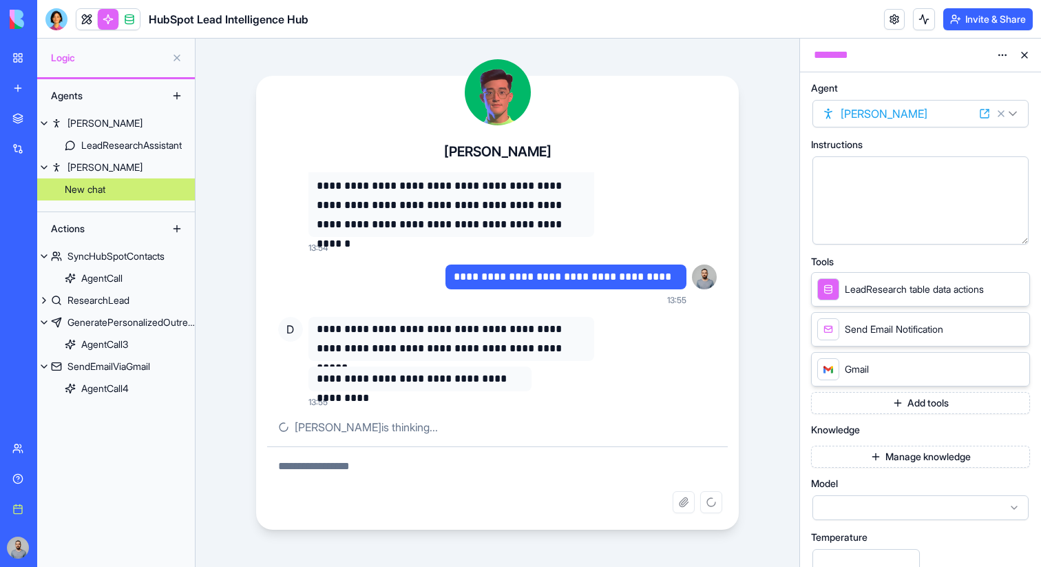
click at [48, 147] on div "Integrations" at bounding box center [42, 149] width 18 height 14
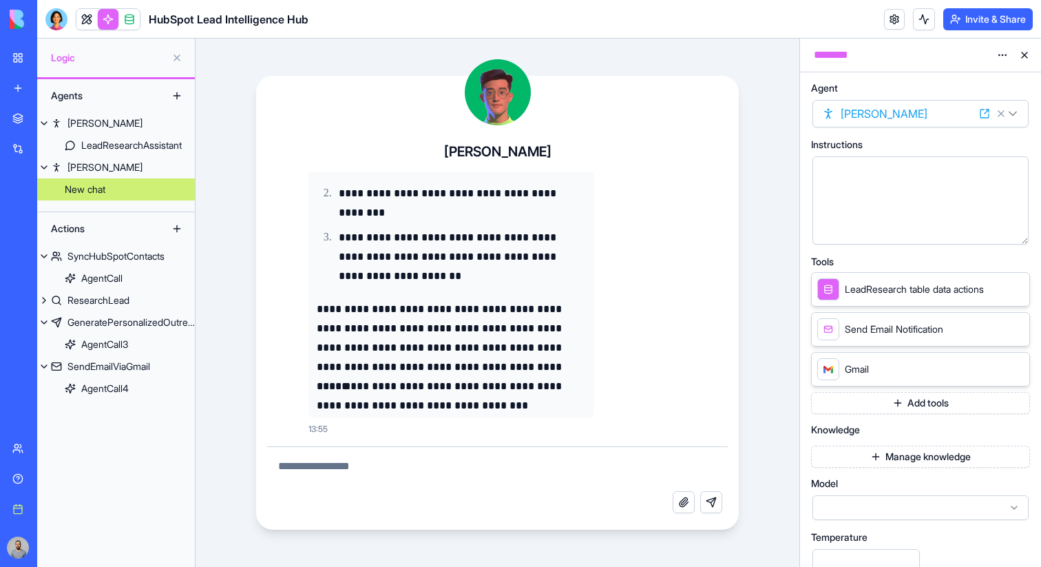
scroll to position [1376, 0]
click at [51, 89] on div "New app" at bounding box center [42, 88] width 18 height 14
click at [23, 56] on link "My workspace" at bounding box center [31, 58] width 55 height 28
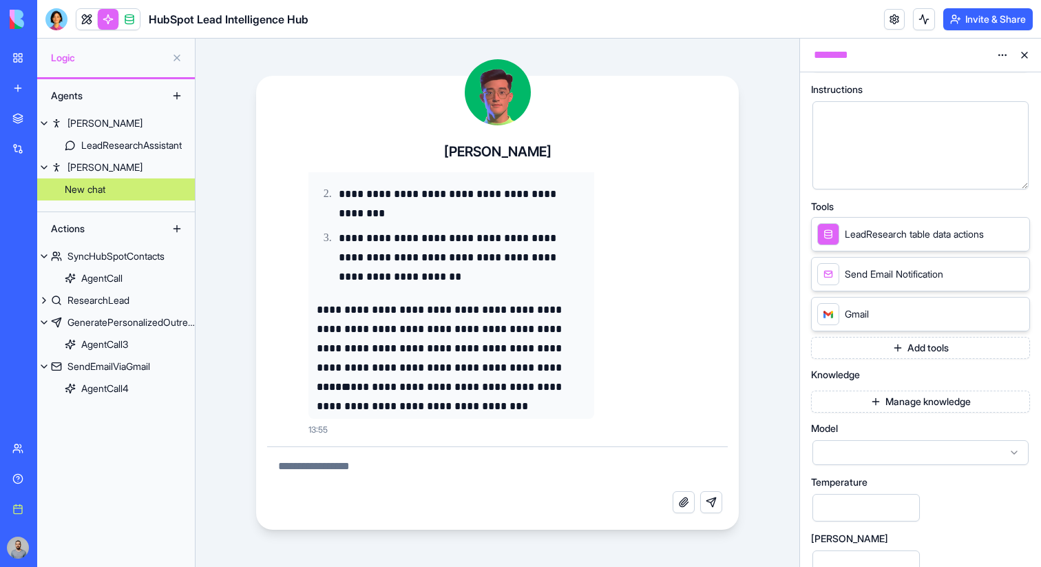
scroll to position [79, 0]
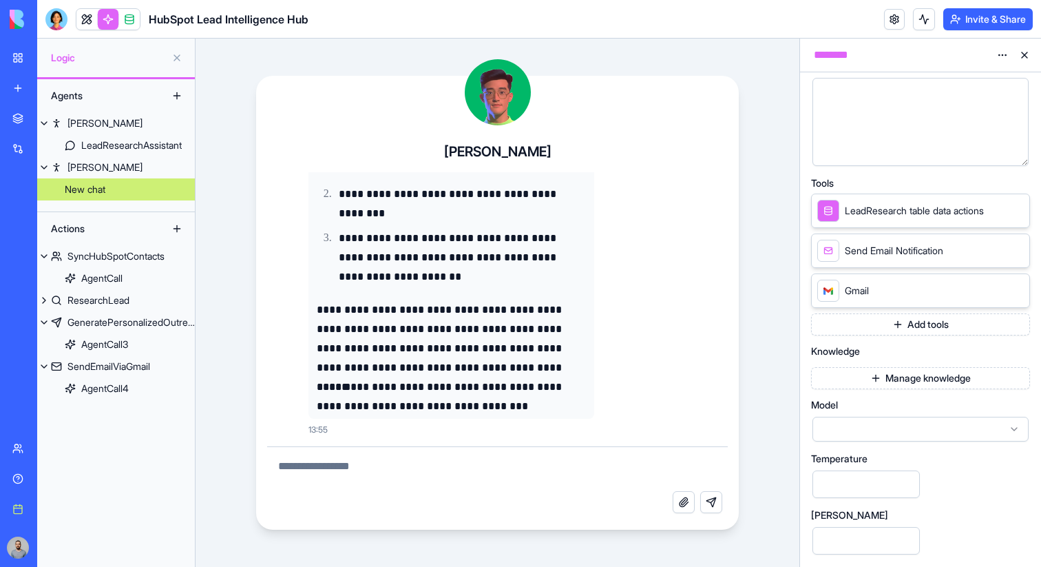
click at [902, 382] on button "Manage knowledge" at bounding box center [920, 378] width 219 height 22
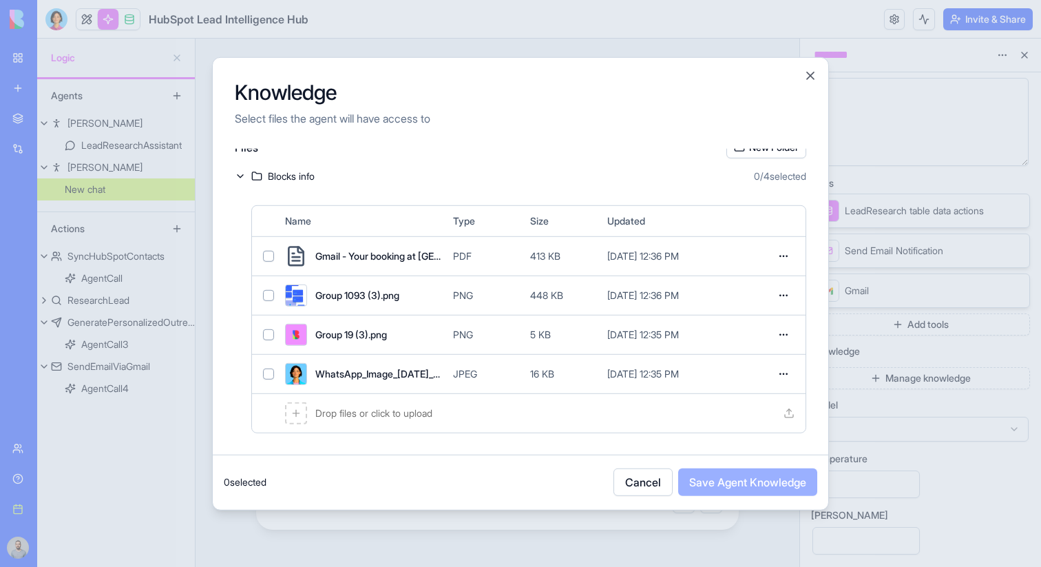
scroll to position [0, 0]
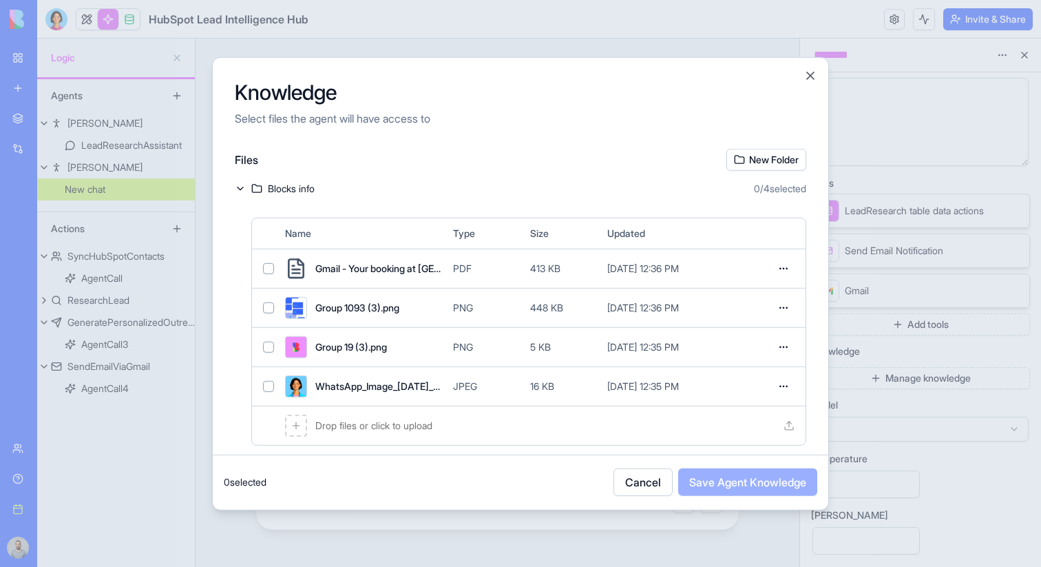
click at [906, 155] on div at bounding box center [520, 283] width 1041 height 567
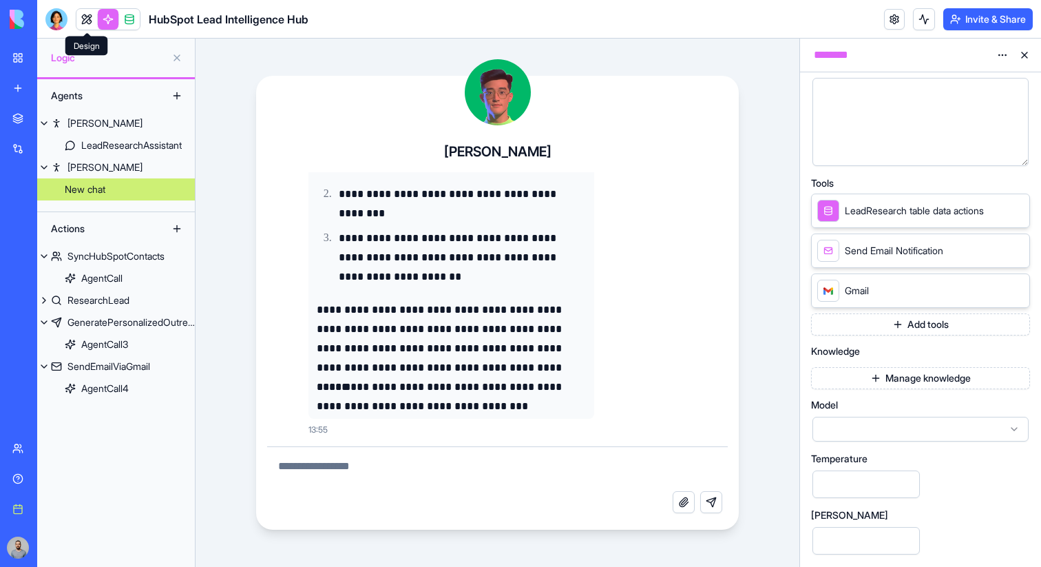
click at [87, 19] on link at bounding box center [86, 19] width 21 height 21
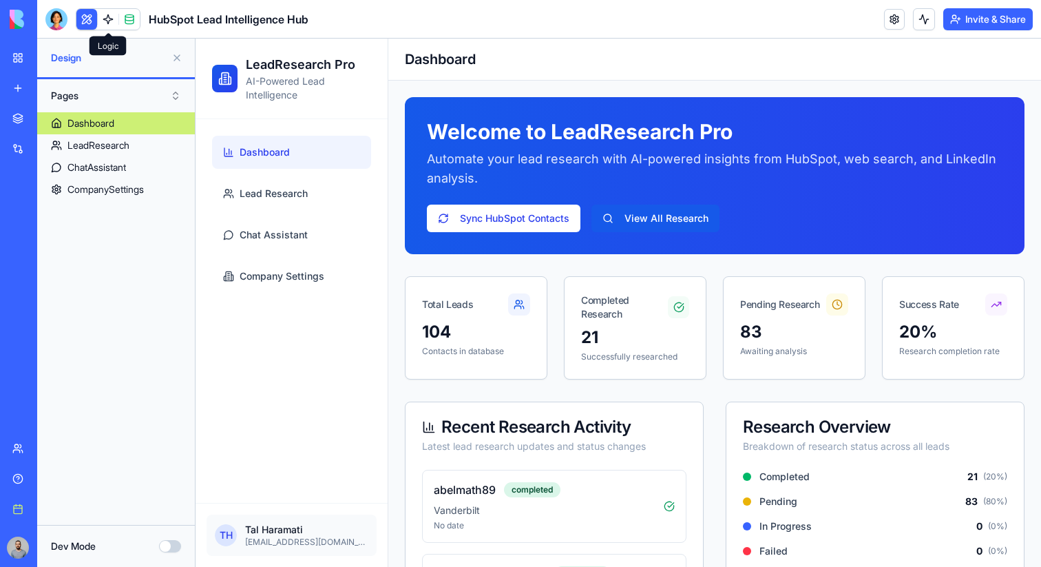
click at [104, 16] on link at bounding box center [108, 19] width 21 height 21
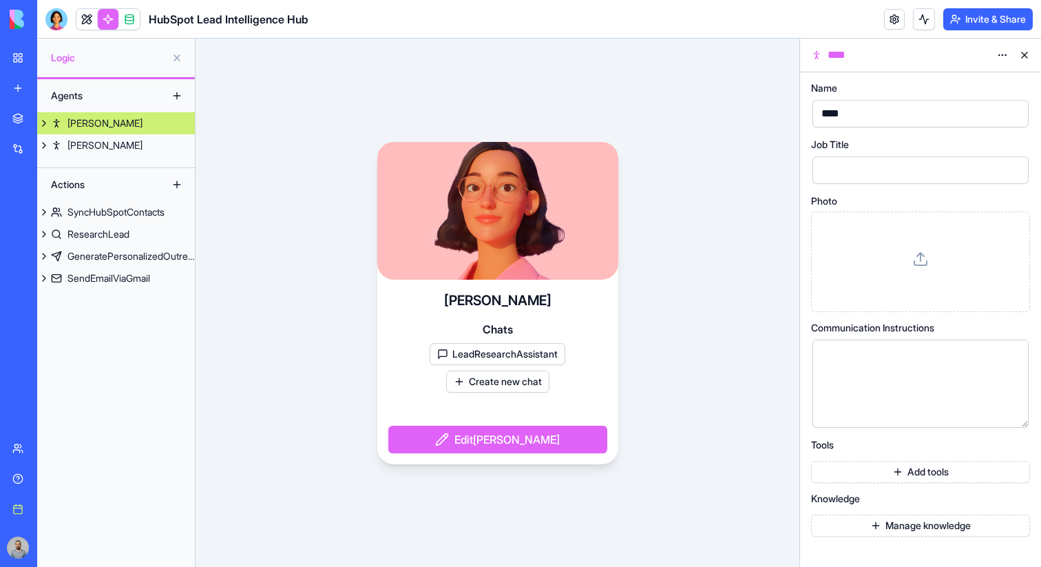
click at [1003, 18] on button "Invite & Share" at bounding box center [989, 19] width 90 height 22
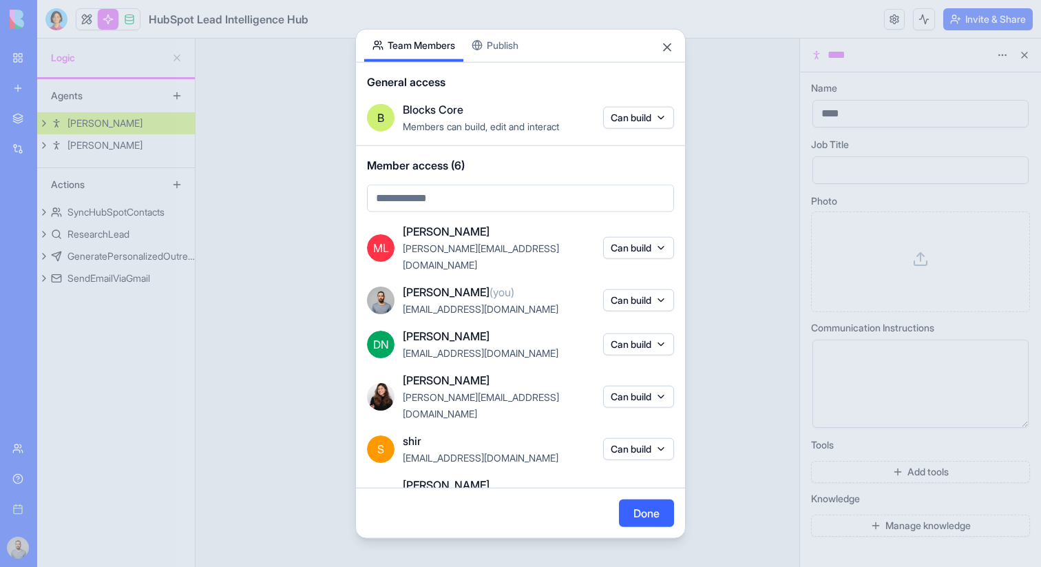
click at [643, 238] on button "Can build" at bounding box center [638, 247] width 71 height 22
click at [522, 44] on div at bounding box center [520, 283] width 1041 height 567
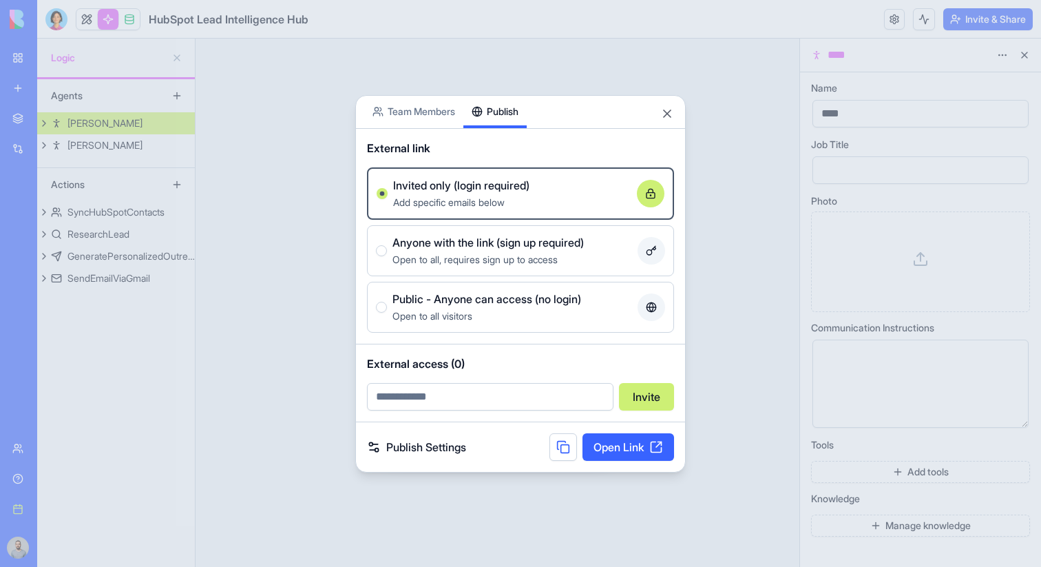
click at [513, 48] on body "BETA My workspace New app Marketplace Integrations Recent Focus Gmail SMS Alert…" at bounding box center [520, 283] width 1041 height 567
click at [670, 112] on button "Close" at bounding box center [667, 114] width 14 height 14
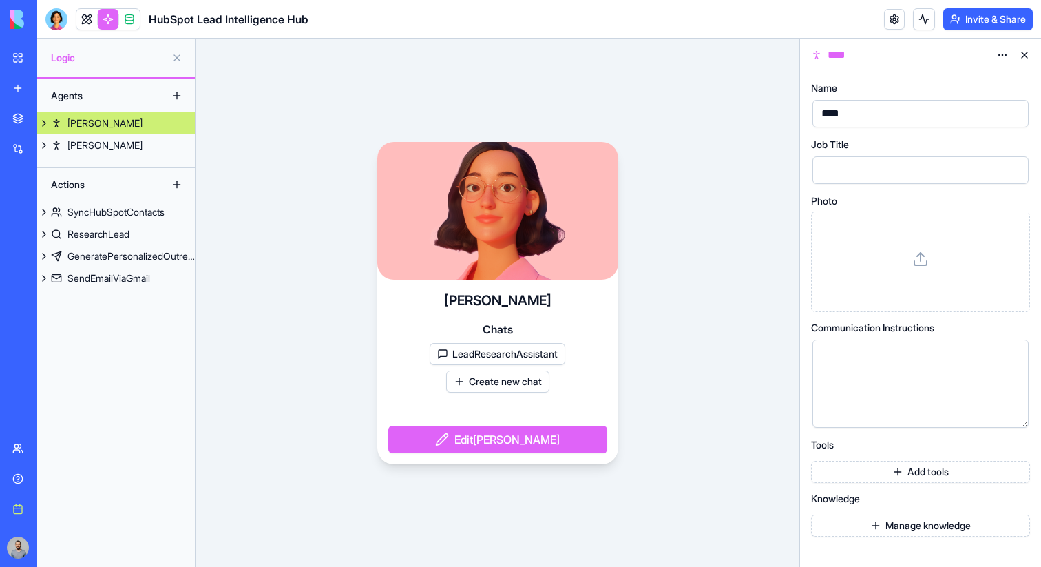
click at [109, 20] on link at bounding box center [108, 19] width 21 height 21
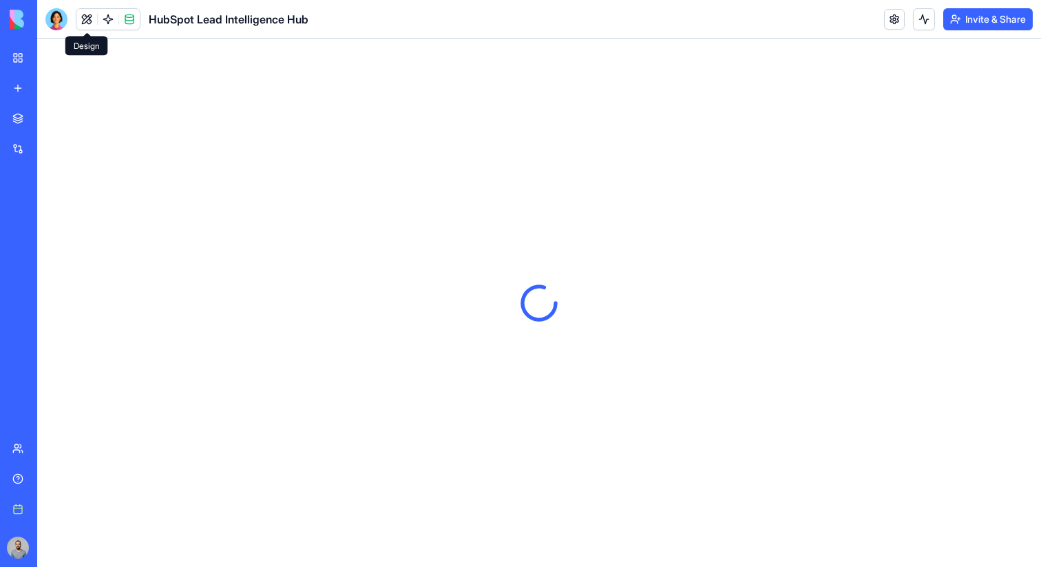
click at [84, 12] on button at bounding box center [86, 19] width 21 height 21
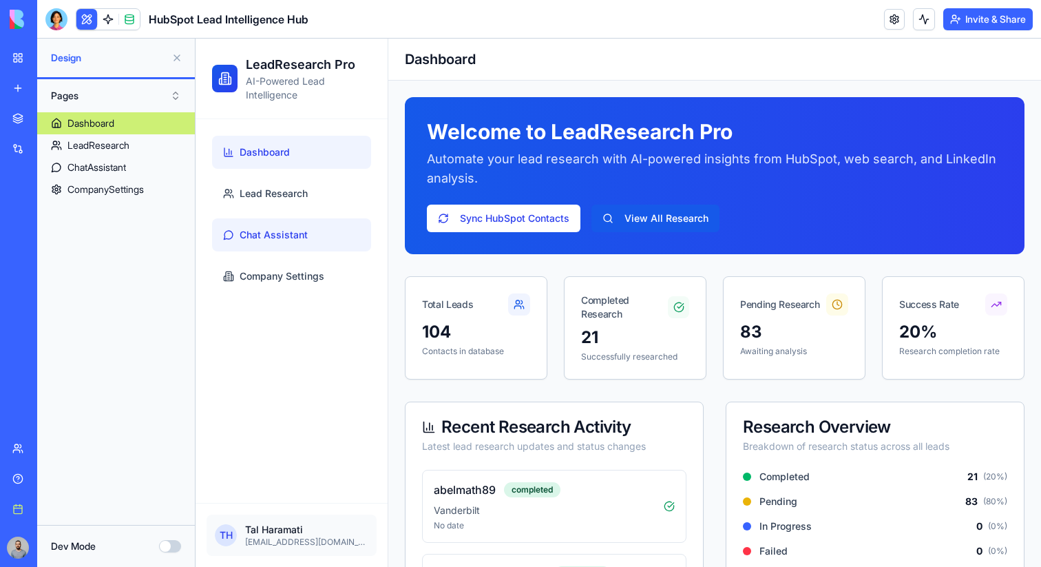
click at [316, 237] on link "Chat Assistant" at bounding box center [291, 234] width 159 height 33
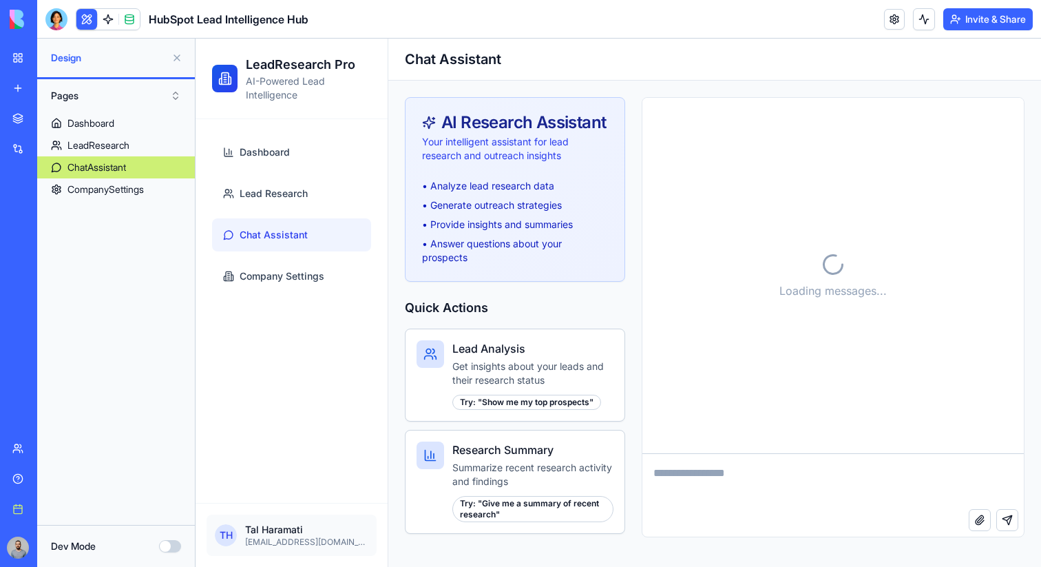
scroll to position [9593, 0]
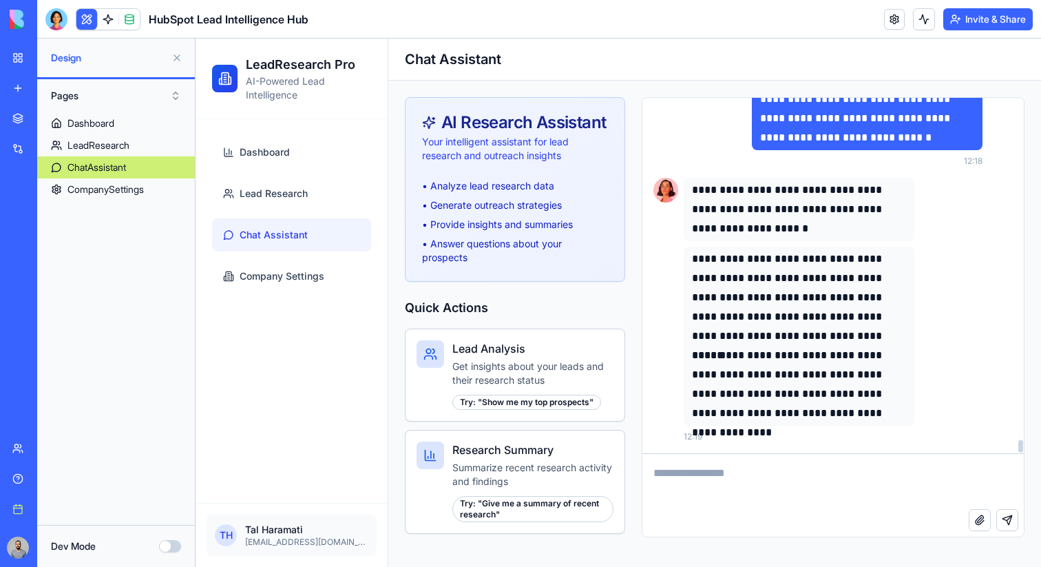
click at [697, 256] on p "**********" at bounding box center [799, 297] width 214 height 96
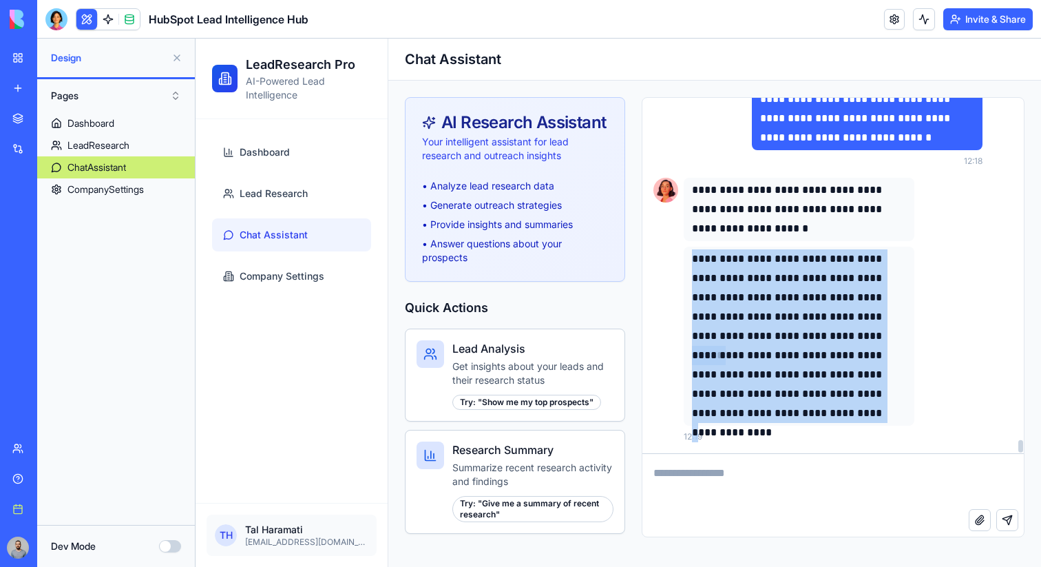
drag, startPoint x: 697, startPoint y: 256, endPoint x: 840, endPoint y: 408, distance: 208.6
click at [839, 409] on div "**********" at bounding box center [799, 336] width 214 height 174
click at [859, 274] on p "**********" at bounding box center [799, 297] width 214 height 96
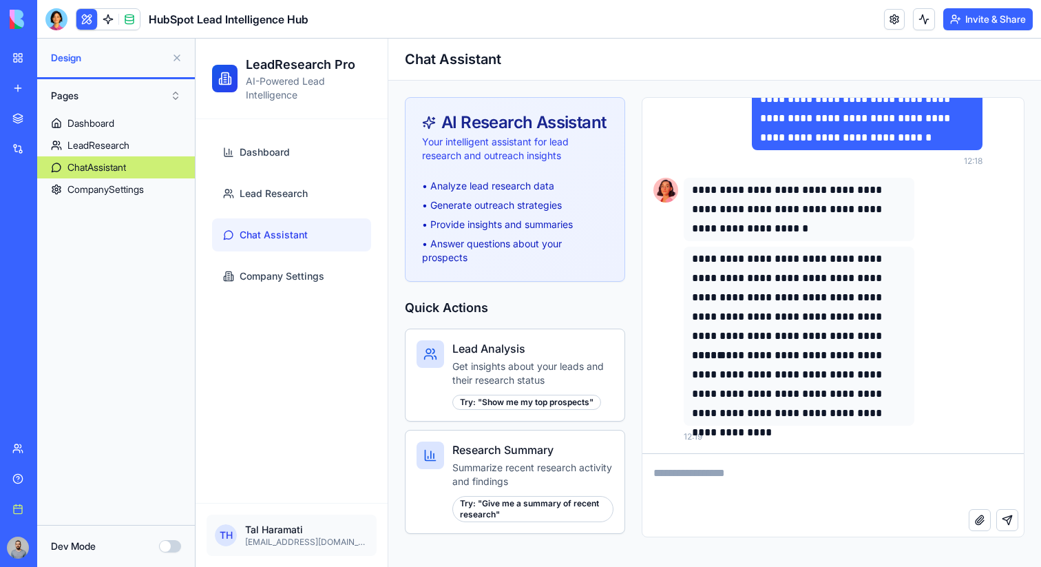
click at [51, 123] on div "Marketplace" at bounding box center [42, 119] width 18 height 14
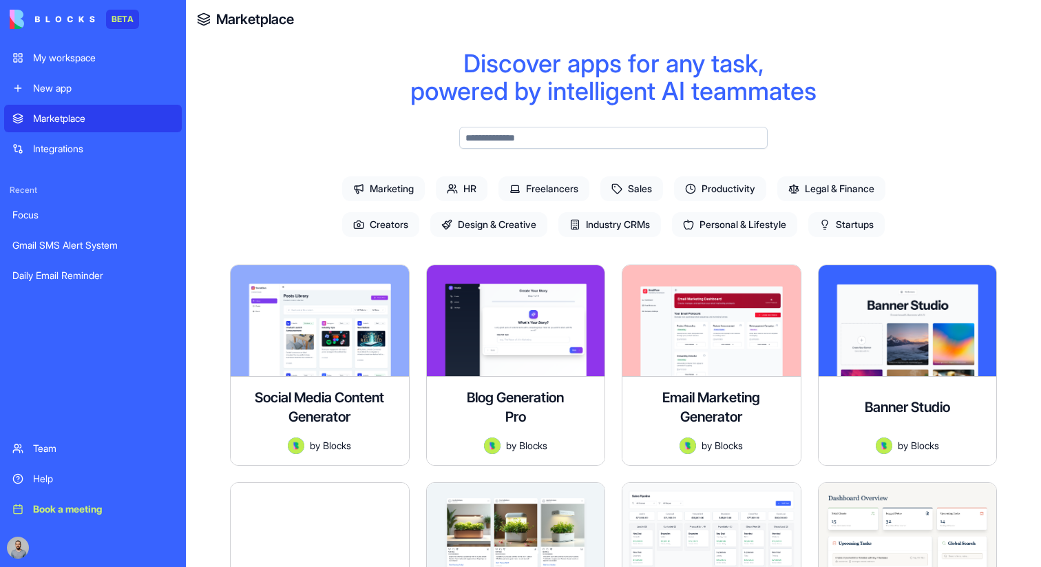
scroll to position [17, 0]
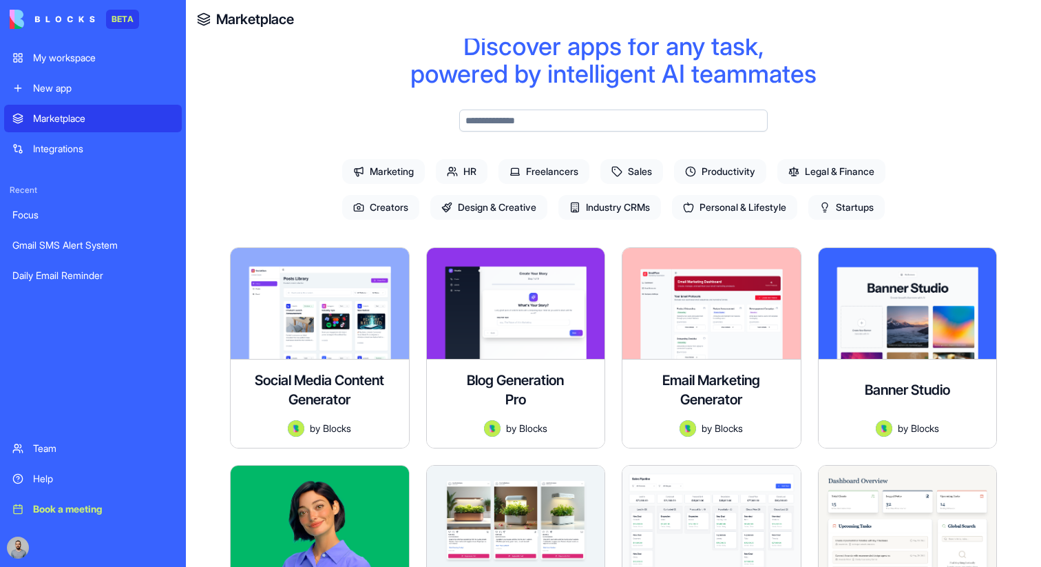
click at [459, 176] on span "HR" at bounding box center [462, 171] width 52 height 25
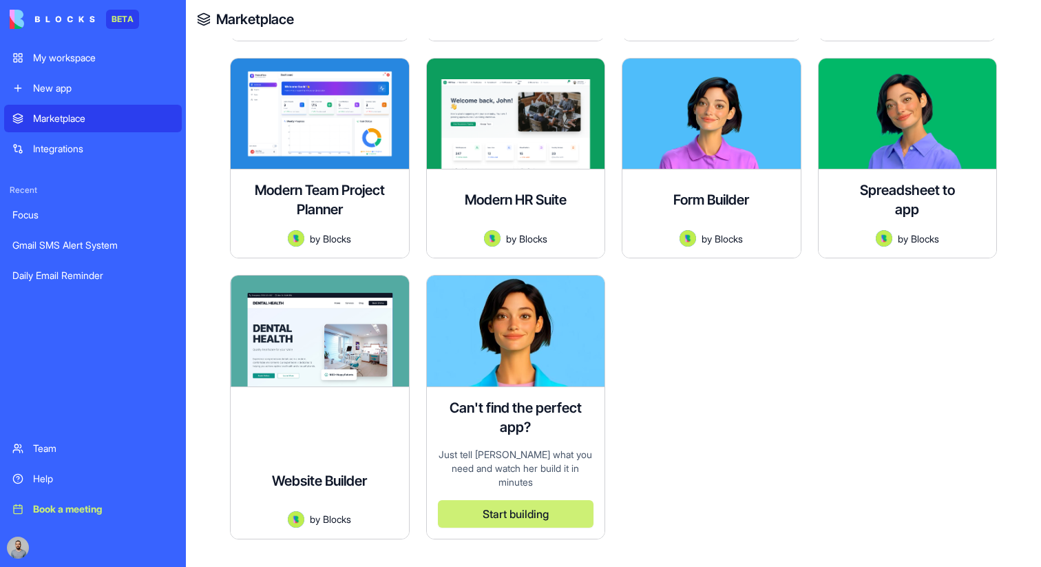
scroll to position [448, 0]
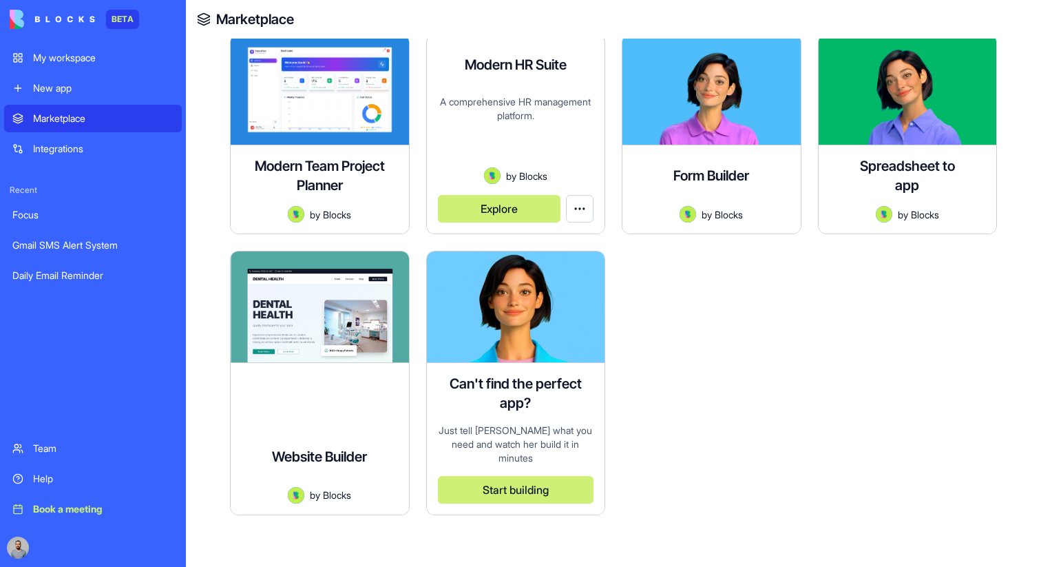
click at [495, 176] on img at bounding box center [492, 175] width 17 height 17
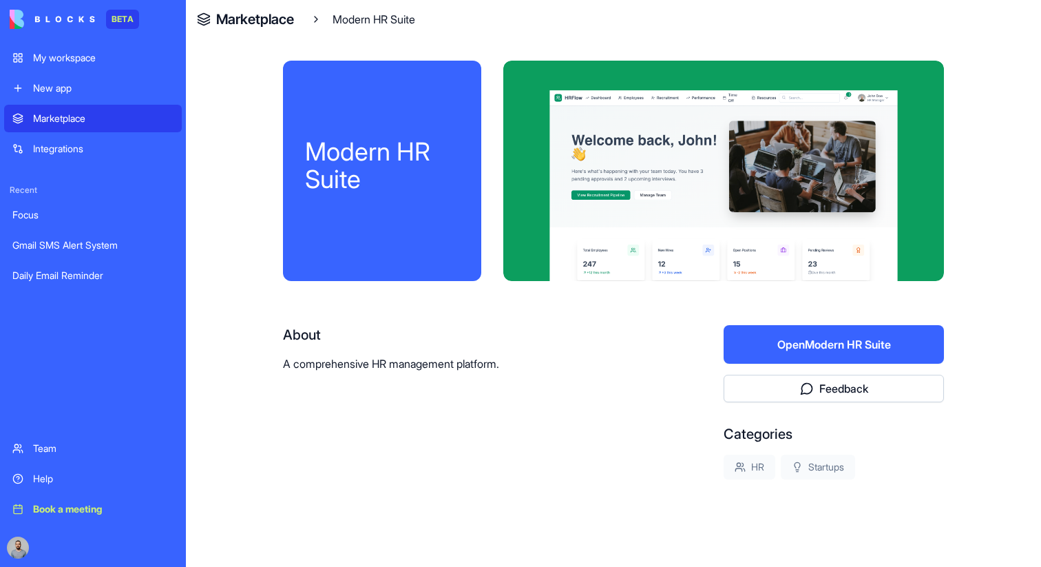
click at [129, 59] on div "My workspace" at bounding box center [103, 58] width 141 height 14
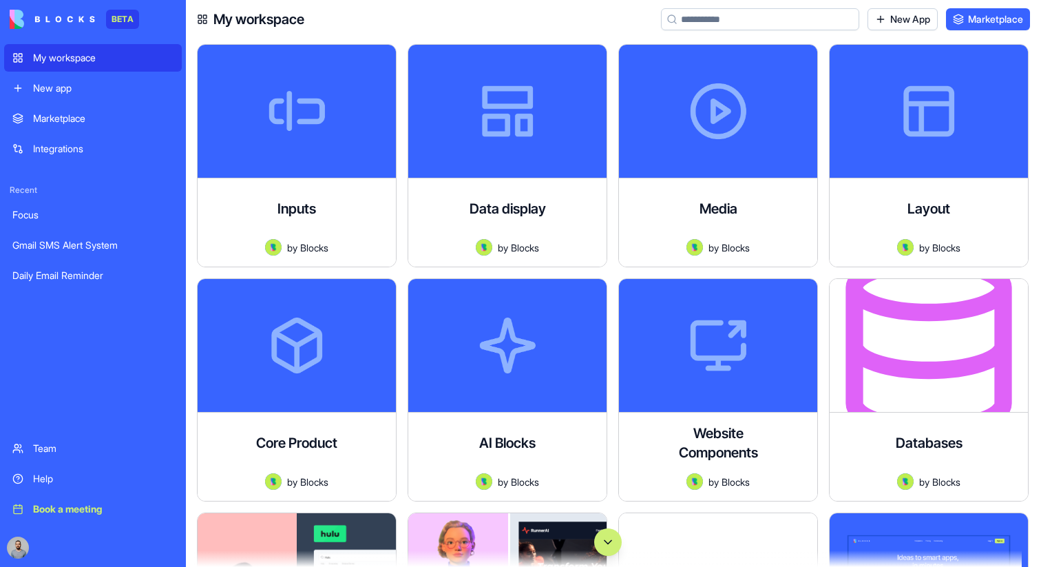
click at [598, 534] on button "Scroll to bottom" at bounding box center [608, 542] width 28 height 28
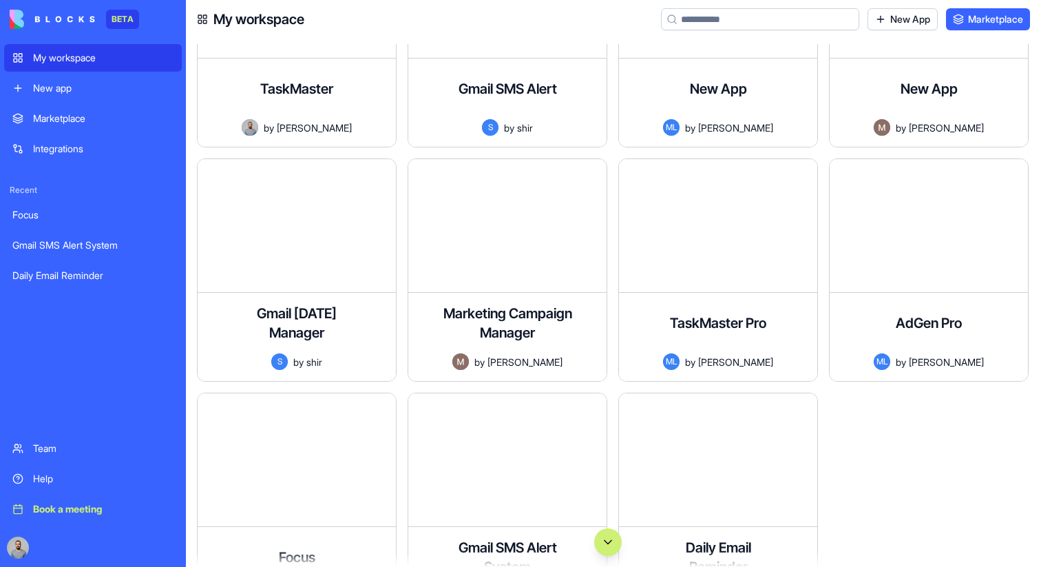
scroll to position [98447, 0]
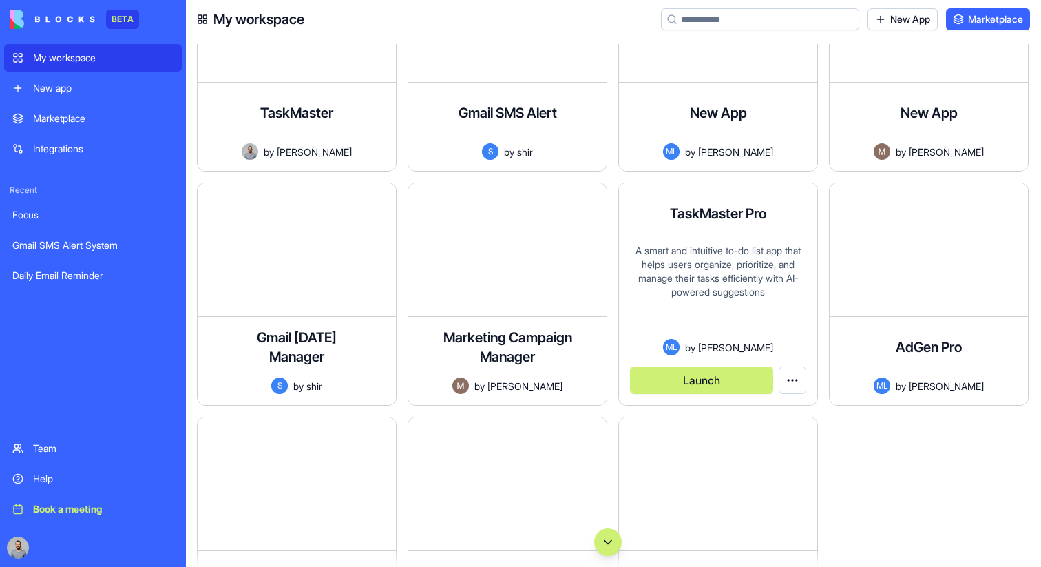
click at [658, 379] on button "Launch" at bounding box center [701, 380] width 143 height 28
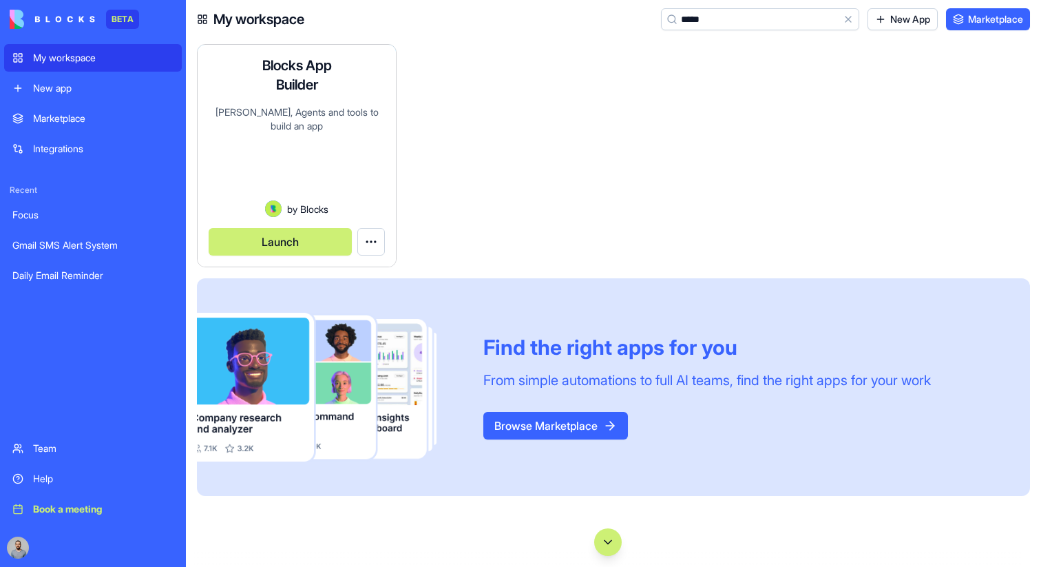
type input "*****"
click at [300, 232] on button "Launch" at bounding box center [280, 242] width 143 height 28
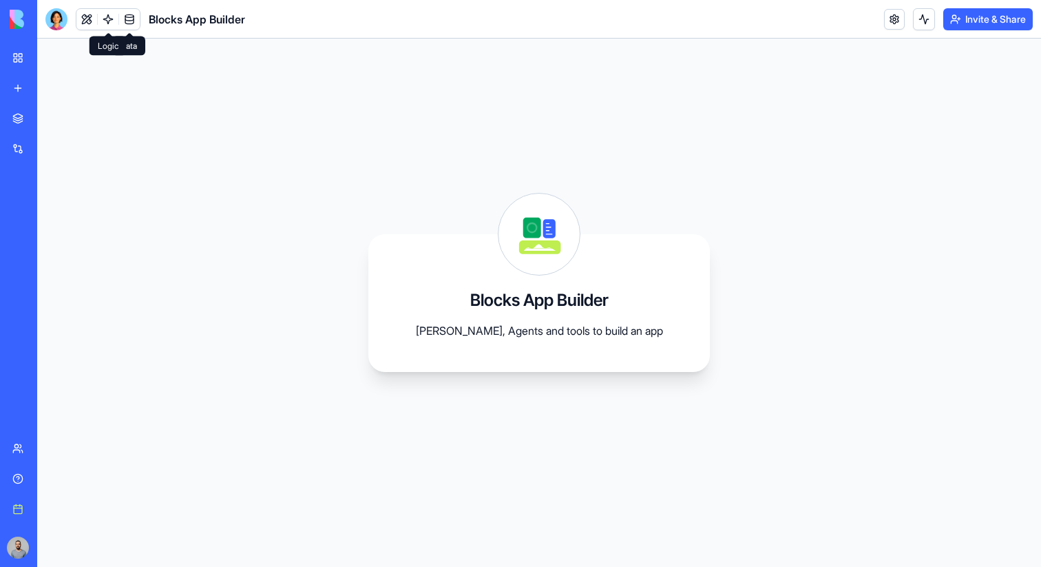
click at [105, 23] on link at bounding box center [108, 19] width 21 height 21
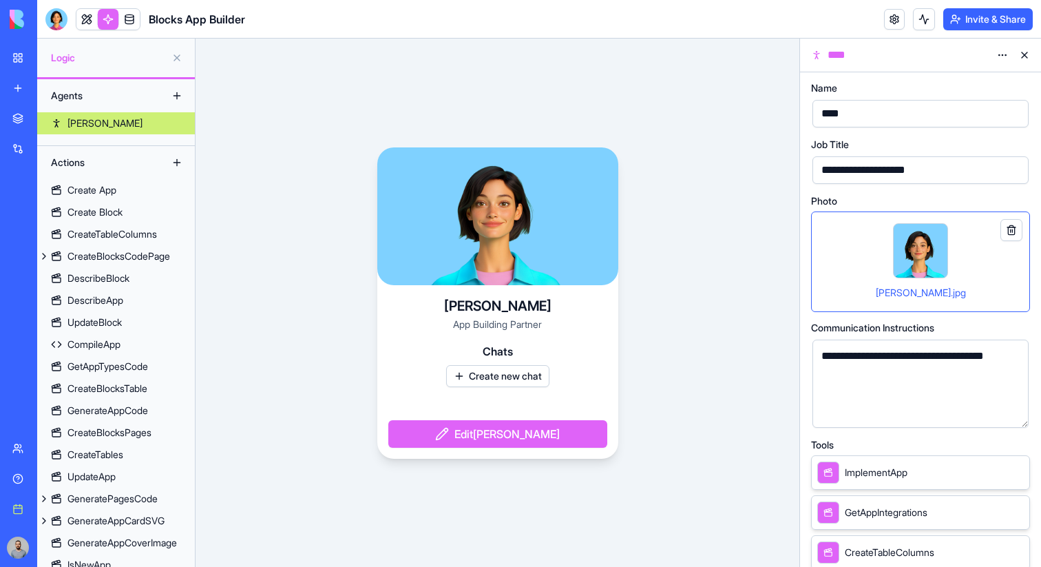
click at [911, 477] on div "ImplementApp" at bounding box center [920, 472] width 219 height 34
